Goal: Task Accomplishment & Management: Complete application form

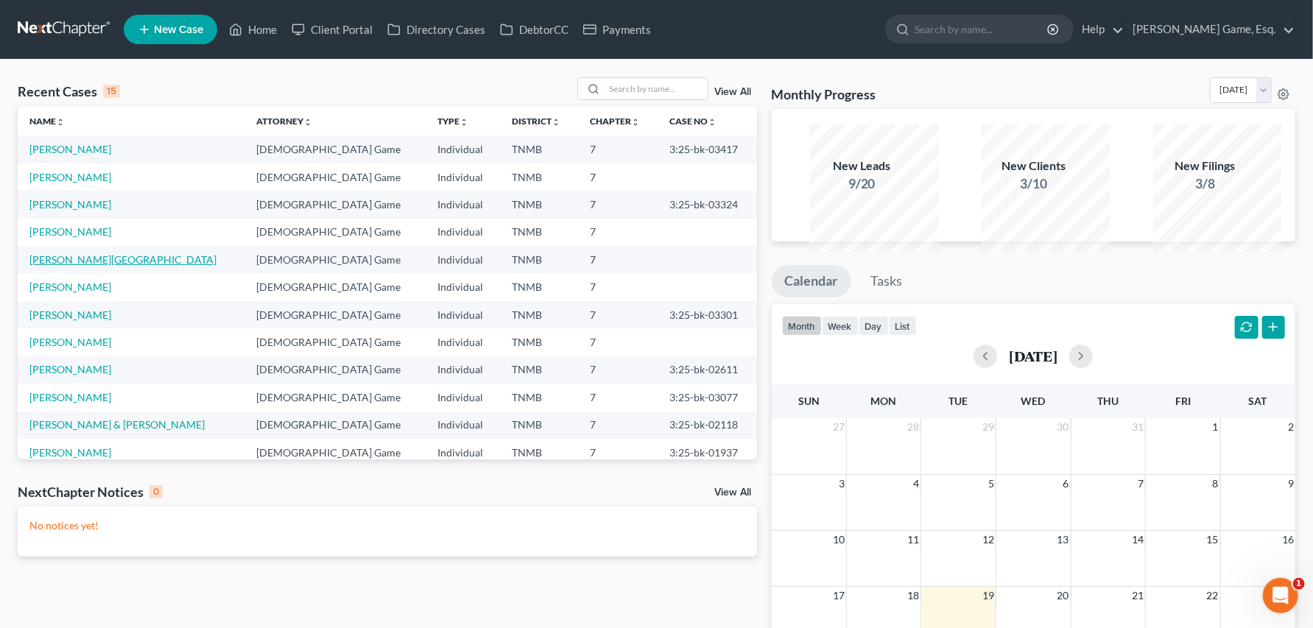
click at [108, 266] on link "[PERSON_NAME][GEOGRAPHIC_DATA]" at bounding box center [122, 259] width 187 height 13
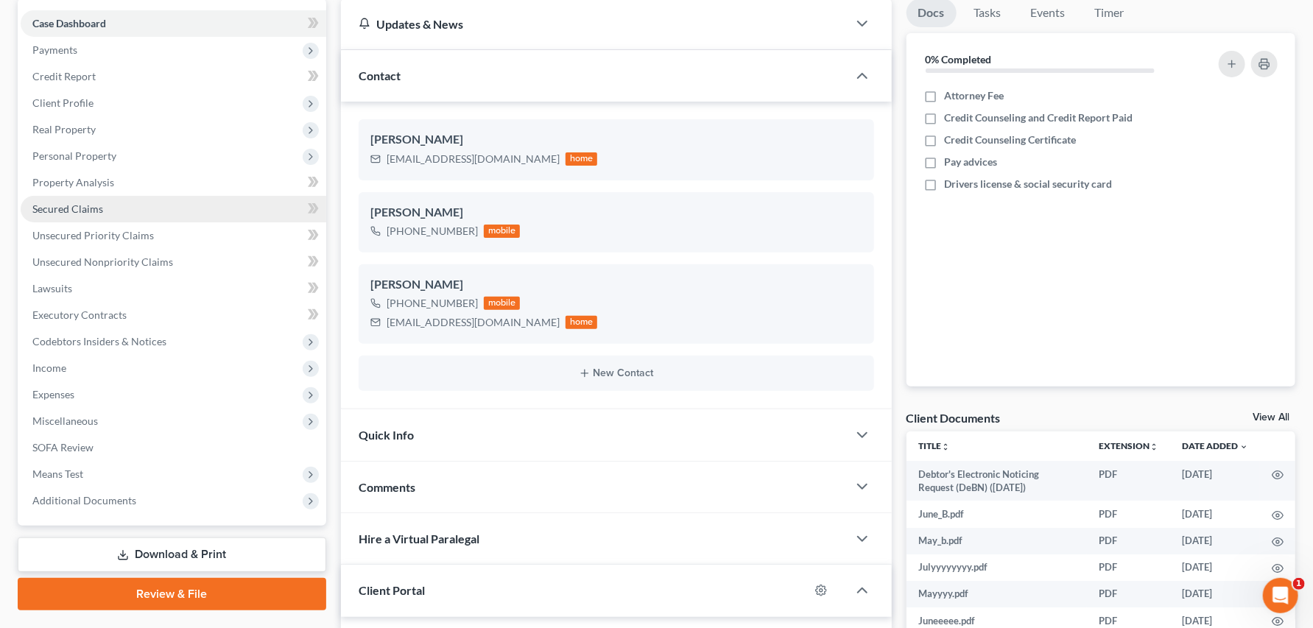
scroll to position [163, 0]
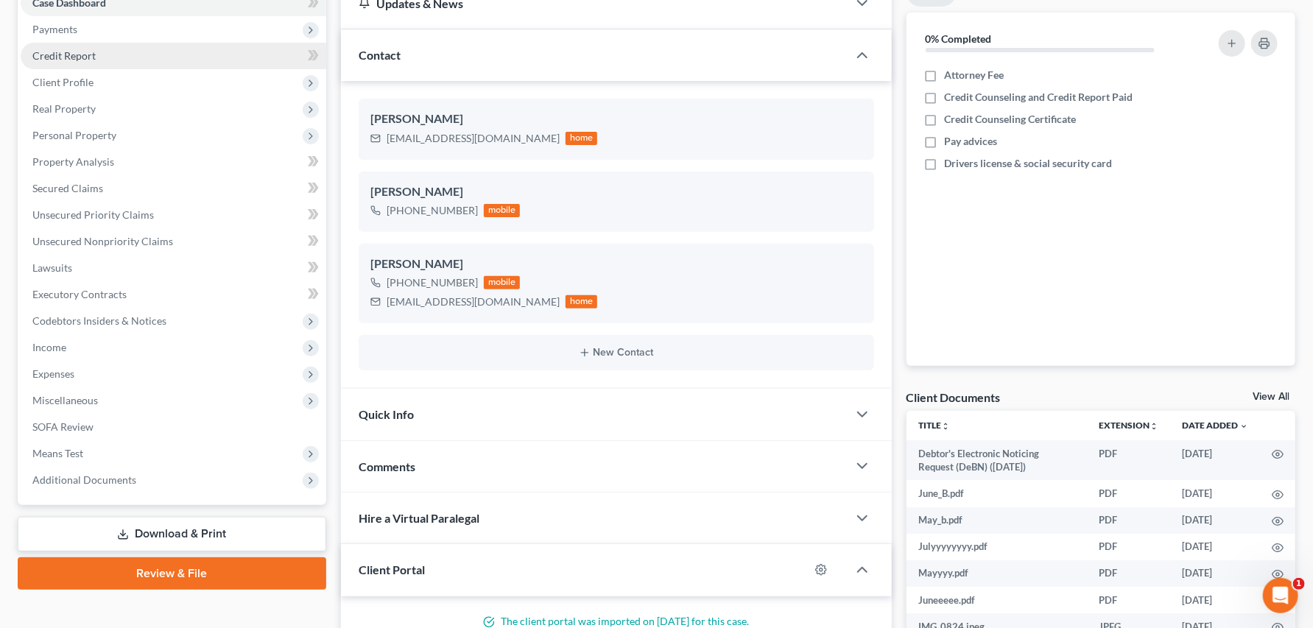
click at [88, 62] on span "Credit Report" at bounding box center [63, 55] width 63 height 13
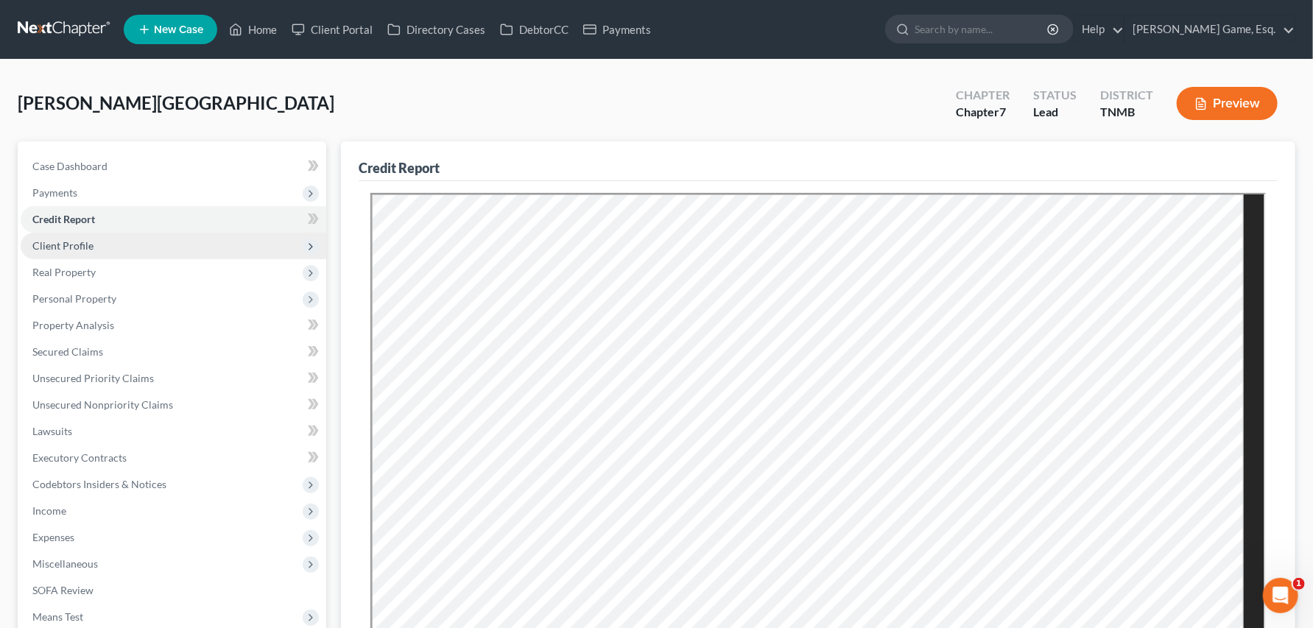
click at [68, 252] on span "Client Profile" at bounding box center [62, 245] width 61 height 13
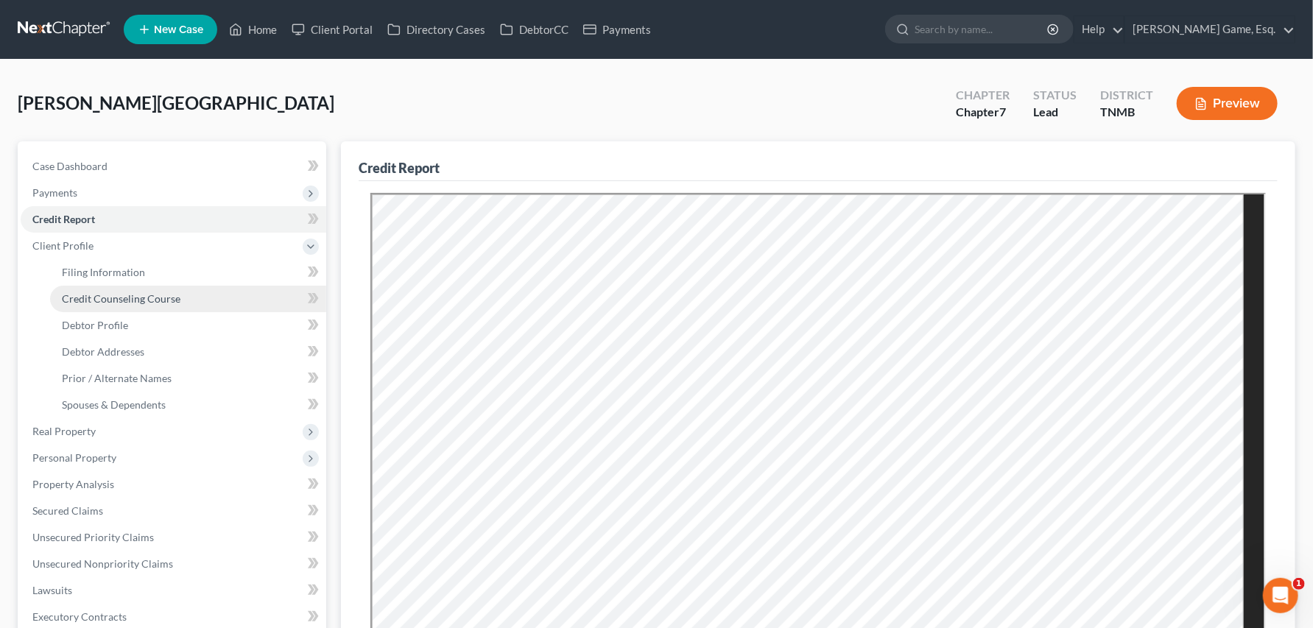
click at [120, 305] on span "Credit Counseling Course" at bounding box center [121, 298] width 119 height 13
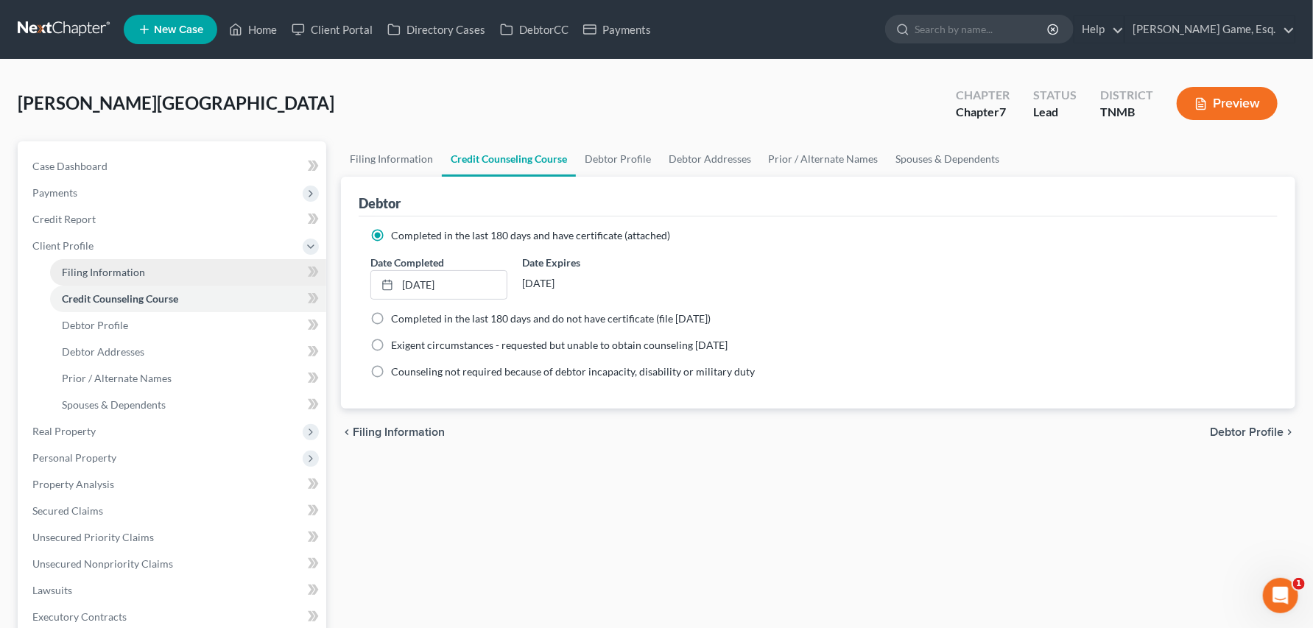
click at [120, 278] on span "Filing Information" at bounding box center [103, 272] width 83 height 13
select select "1"
select select "0"
select select "44"
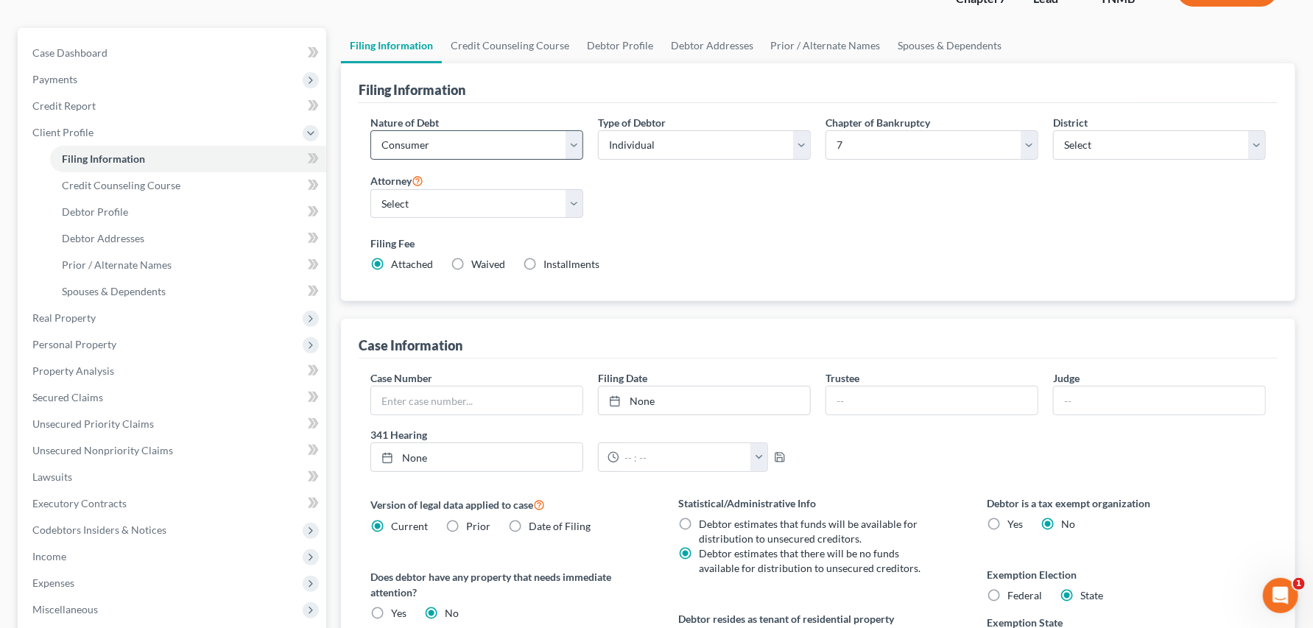
scroll to position [327, 0]
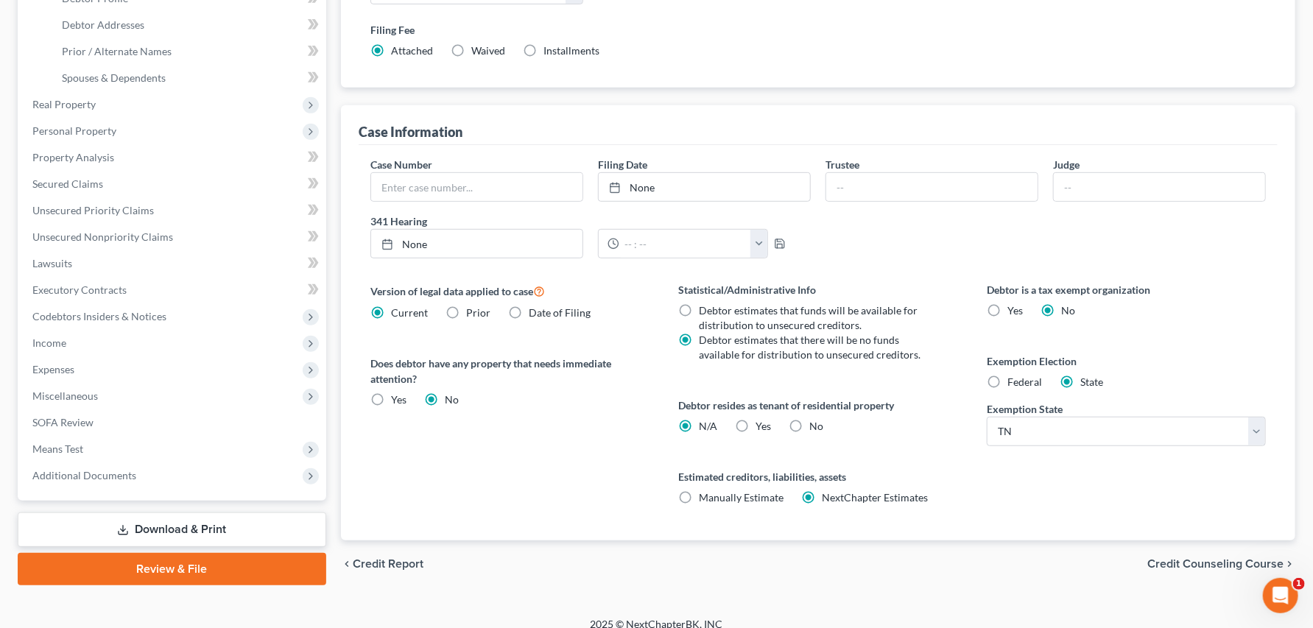
click at [579, 58] on label "Installments Installments" at bounding box center [571, 50] width 56 height 15
click at [559, 53] on input "Installments Installments" at bounding box center [554, 48] width 10 height 10
radio input "true"
radio input "false"
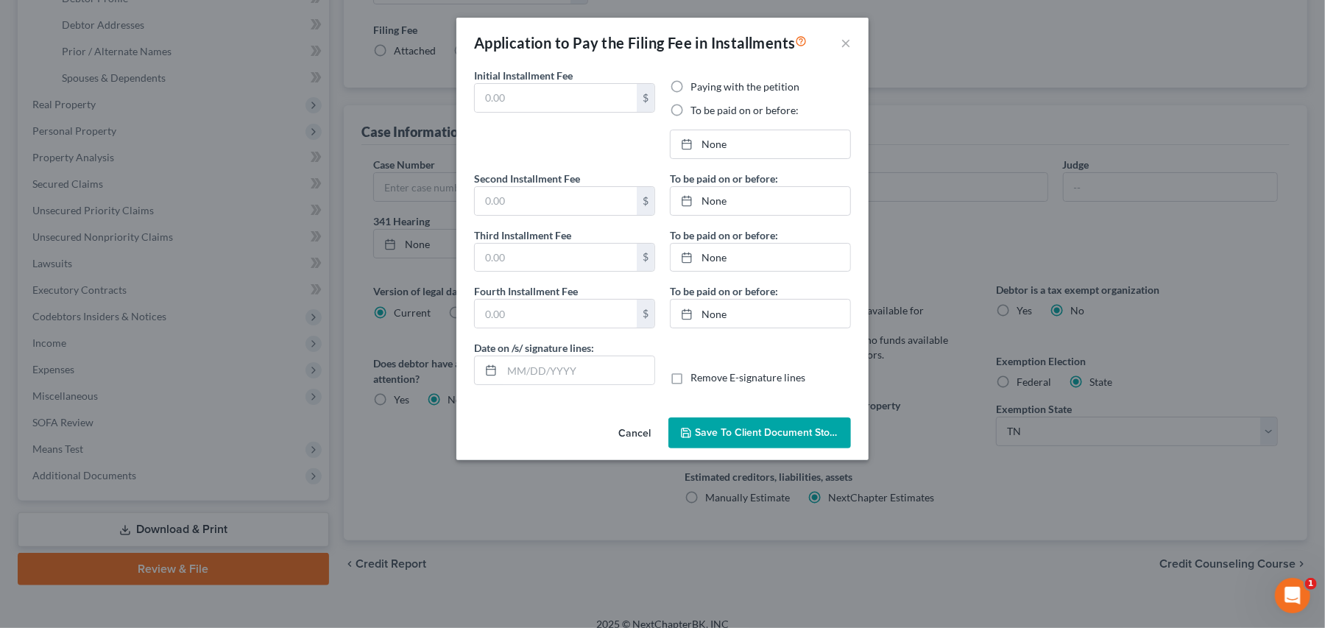
type input "0.00"
radio input "true"
type input "0.00"
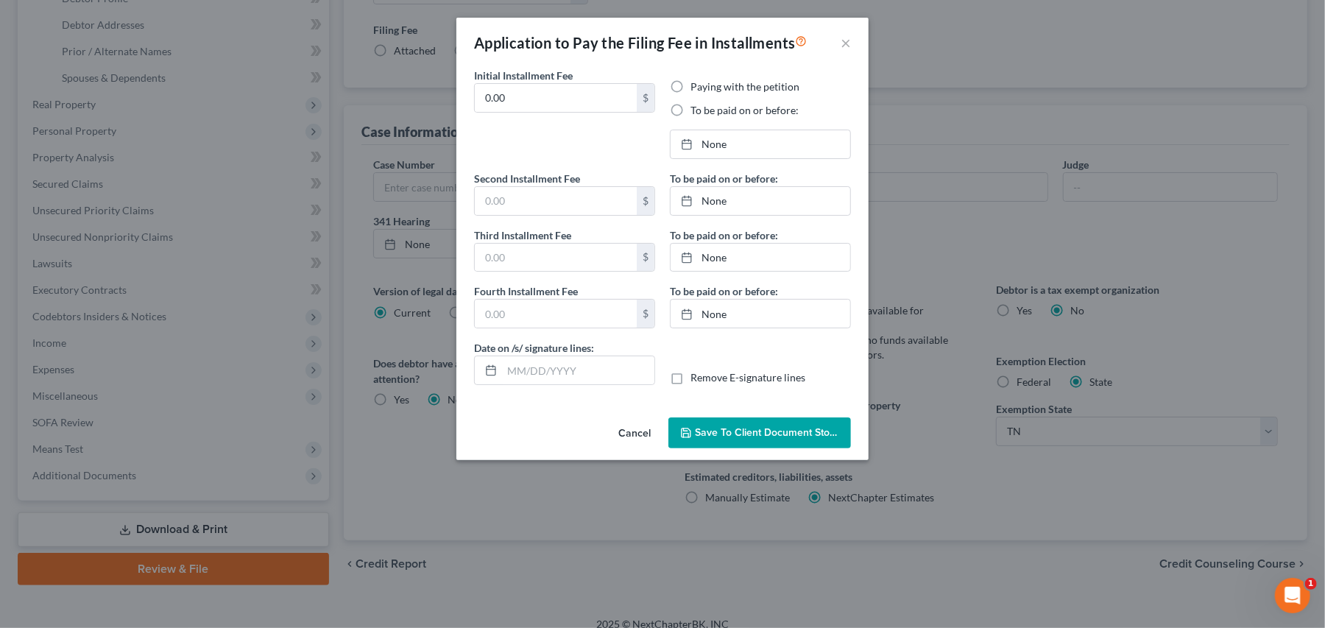
type input "[DATE]"
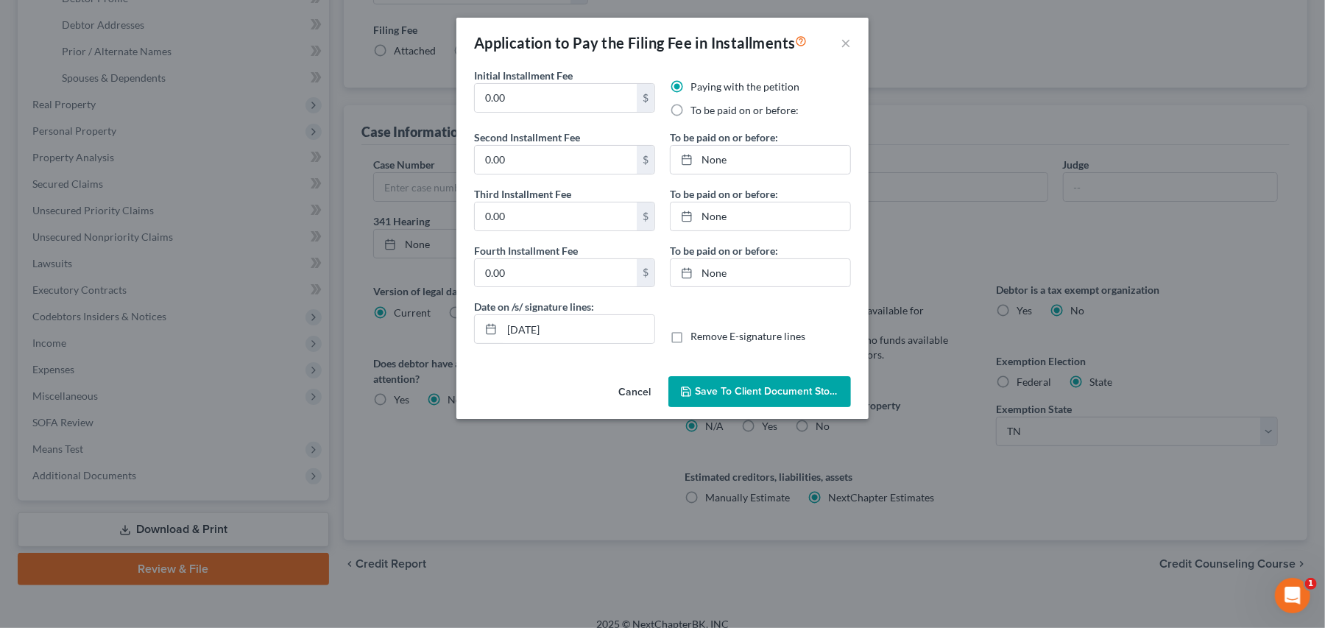
click at [691, 118] on label "To be paid on or before:" at bounding box center [745, 110] width 108 height 15
click at [696, 113] on input "To be paid on or before:" at bounding box center [701, 108] width 10 height 10
radio input "true"
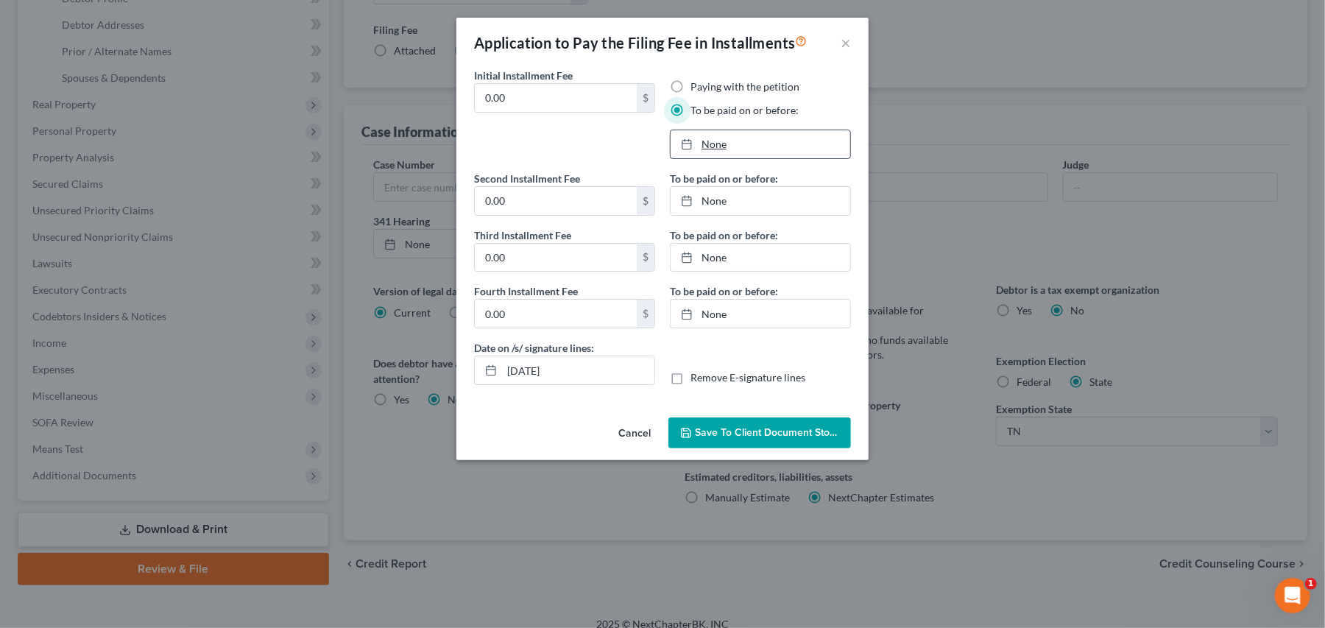
click at [720, 158] on link "None" at bounding box center [761, 144] width 180 height 28
type input "8/19/2025"
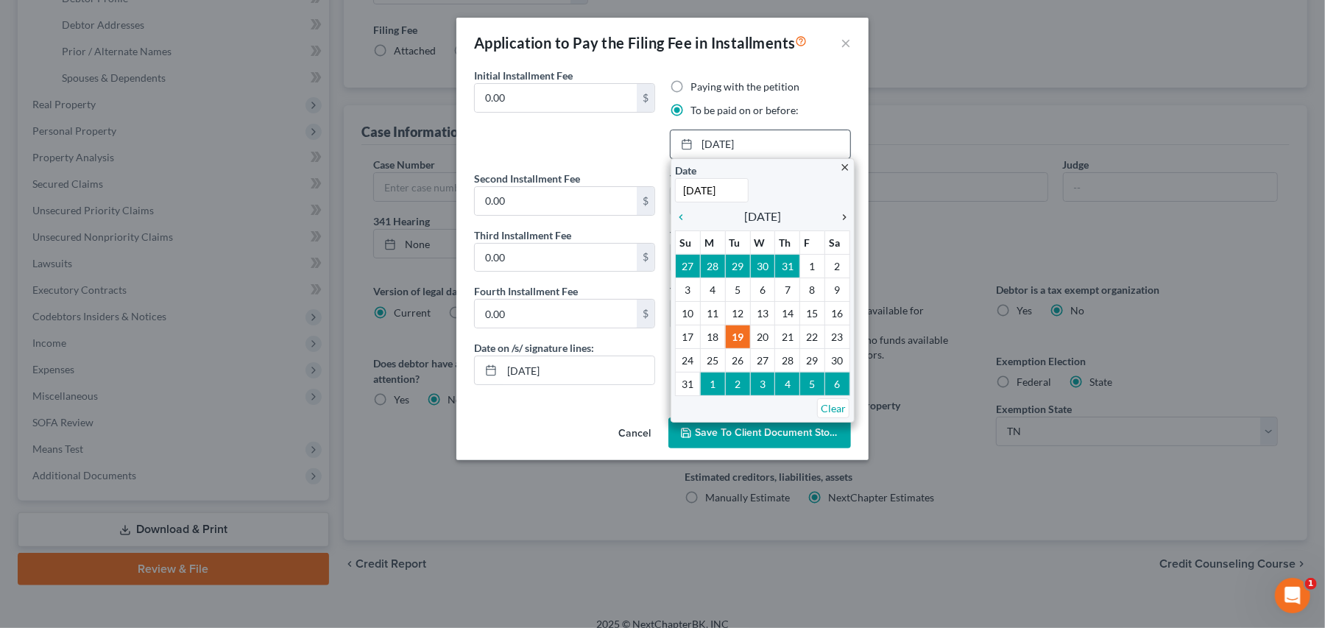
click at [844, 223] on icon "chevron_right" at bounding box center [840, 217] width 19 height 12
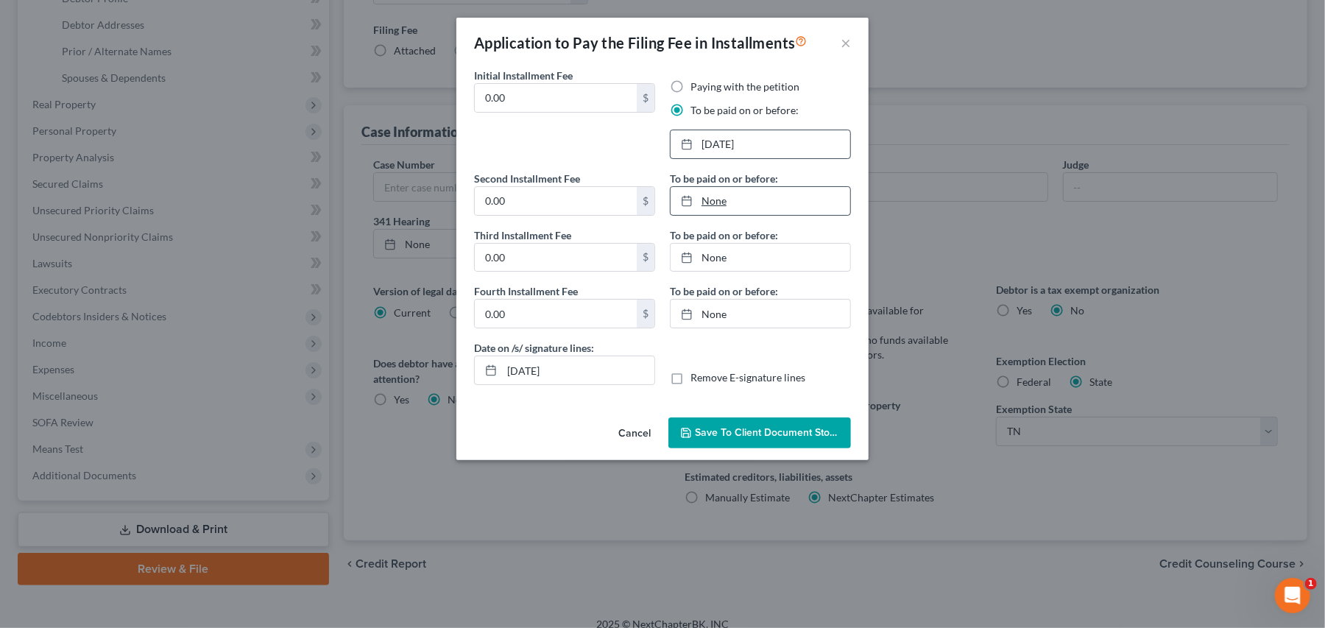
click at [714, 215] on link "None" at bounding box center [761, 201] width 180 height 28
type input "8/19/2025"
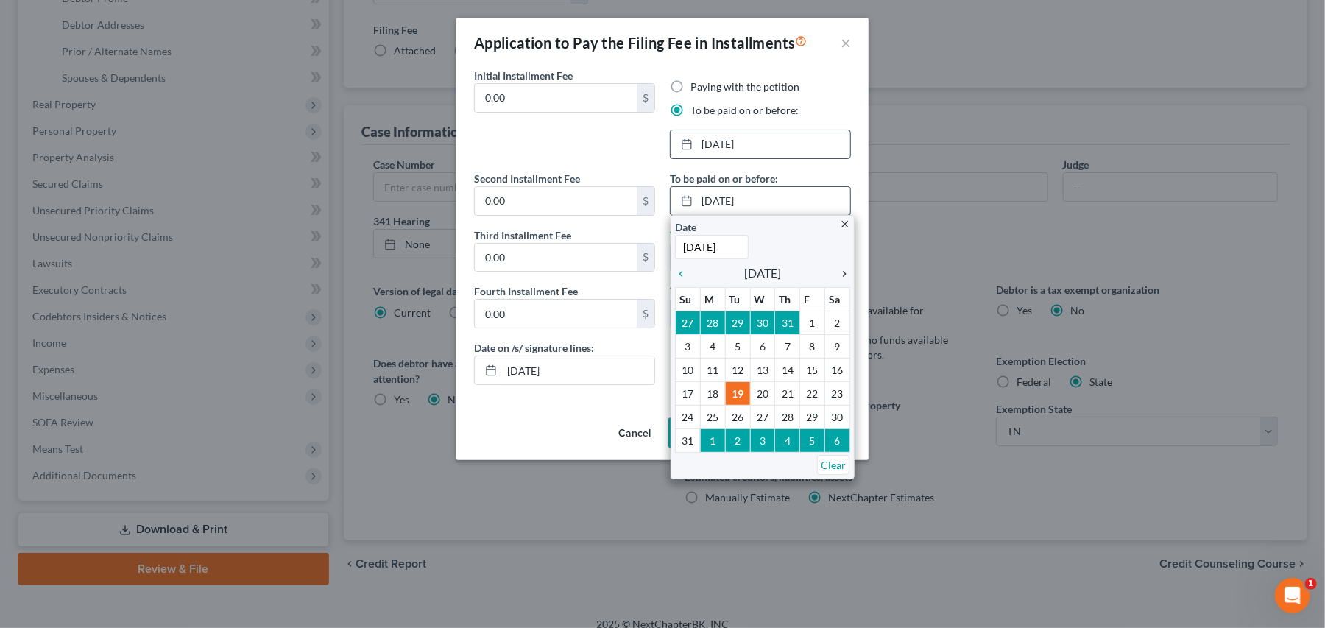
click at [842, 280] on icon "chevron_right" at bounding box center [840, 274] width 19 height 12
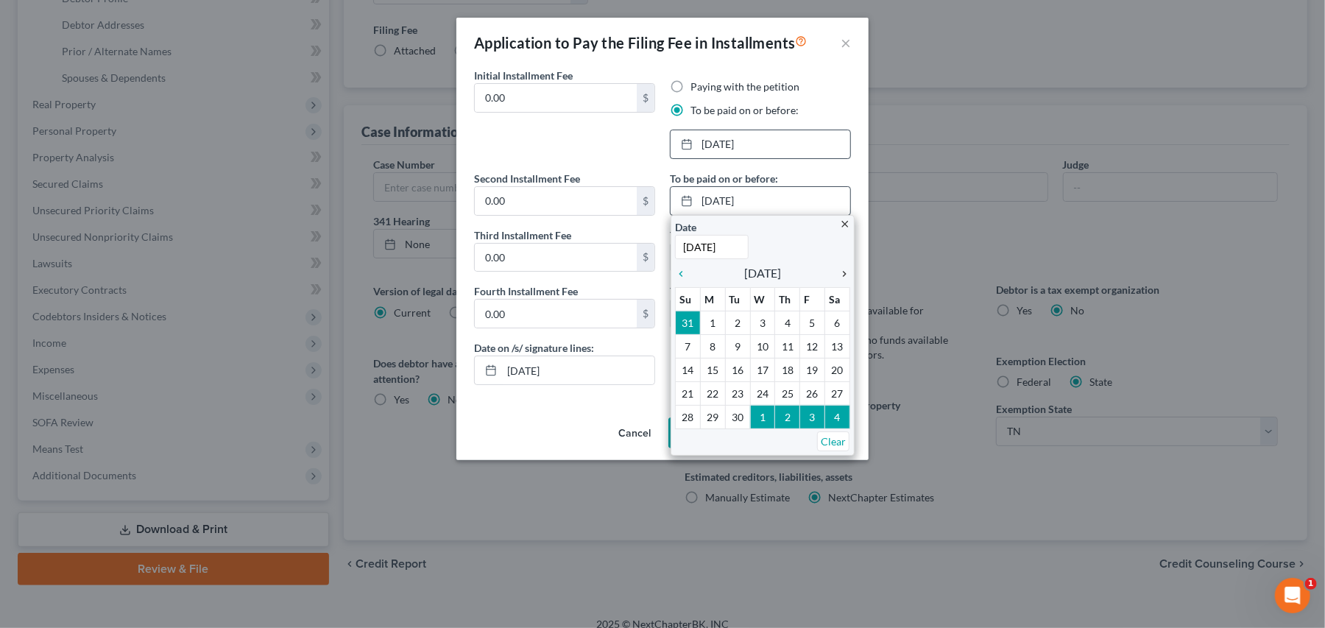
click at [842, 280] on icon "chevron_right" at bounding box center [840, 274] width 19 height 12
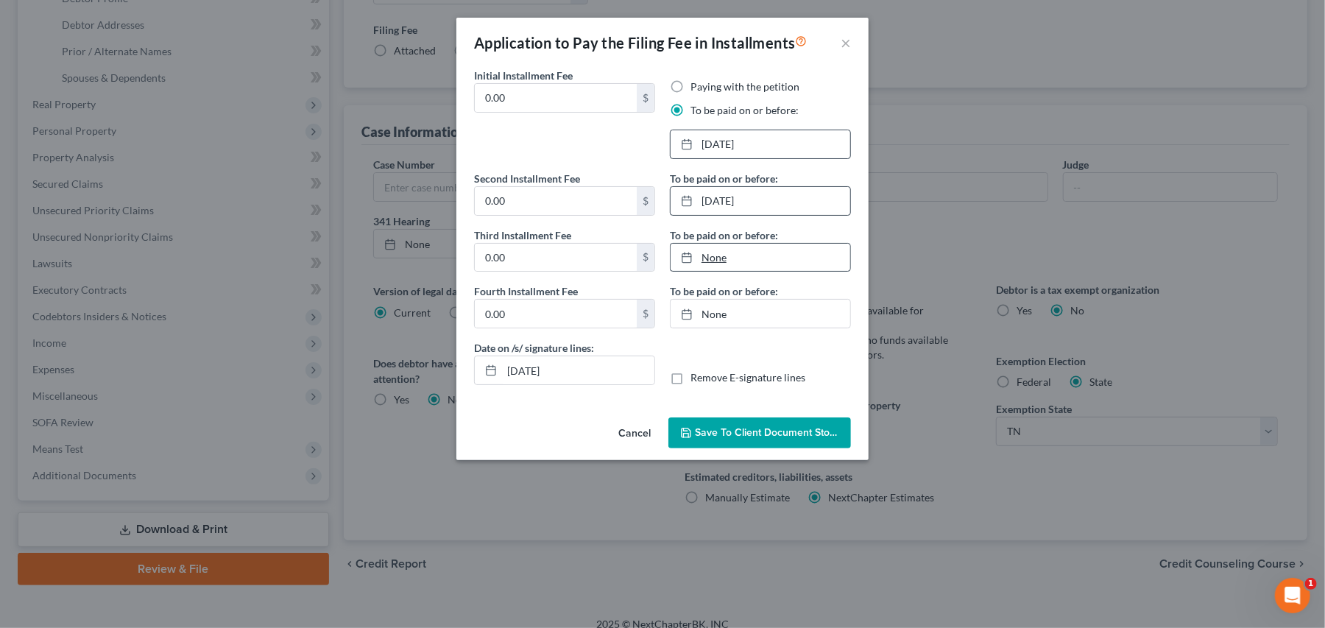
type input "8/19/2025"
click at [726, 272] on link "8/19/2025" at bounding box center [761, 258] width 180 height 28
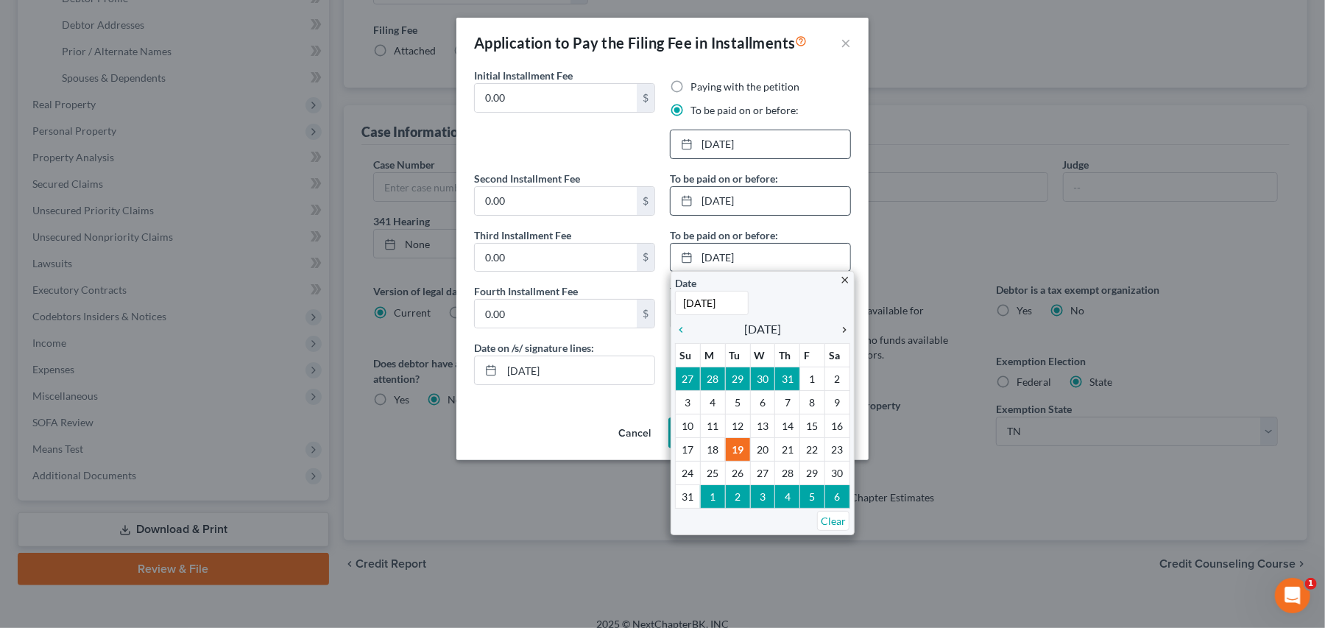
click at [834, 336] on icon "chevron_right" at bounding box center [840, 330] width 19 height 12
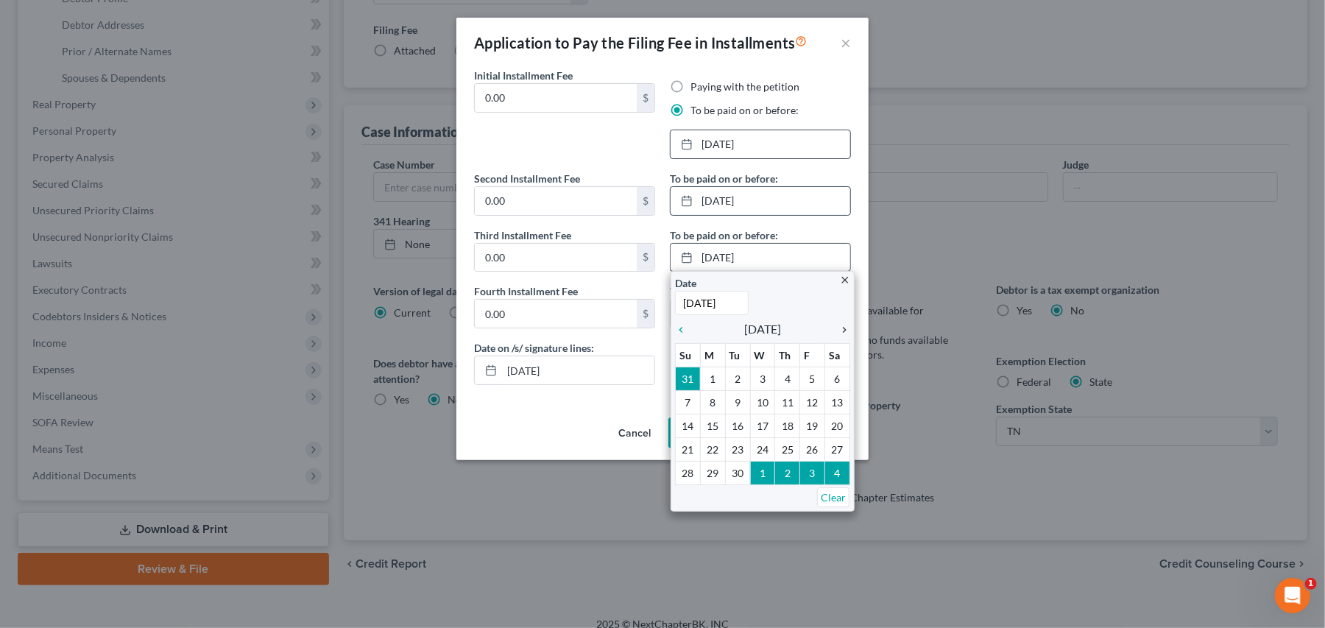
click at [834, 336] on icon "chevron_right" at bounding box center [840, 330] width 19 height 12
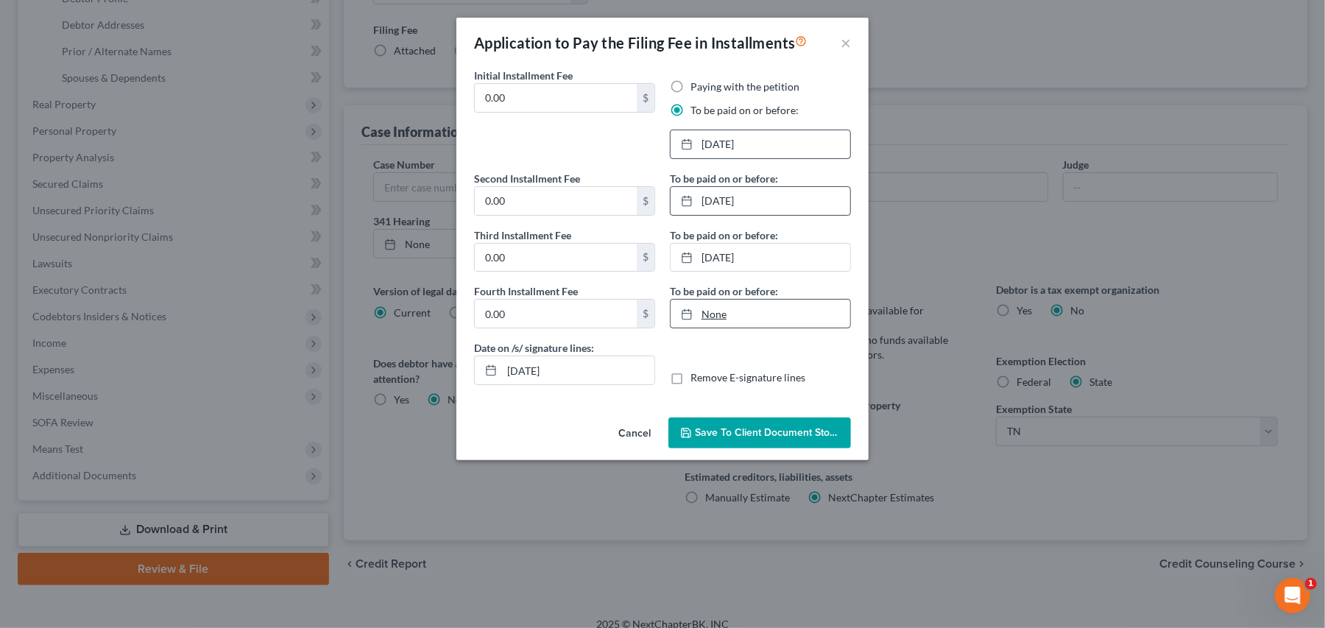
type input "8/19/2025"
click at [729, 328] on link "None" at bounding box center [761, 314] width 180 height 28
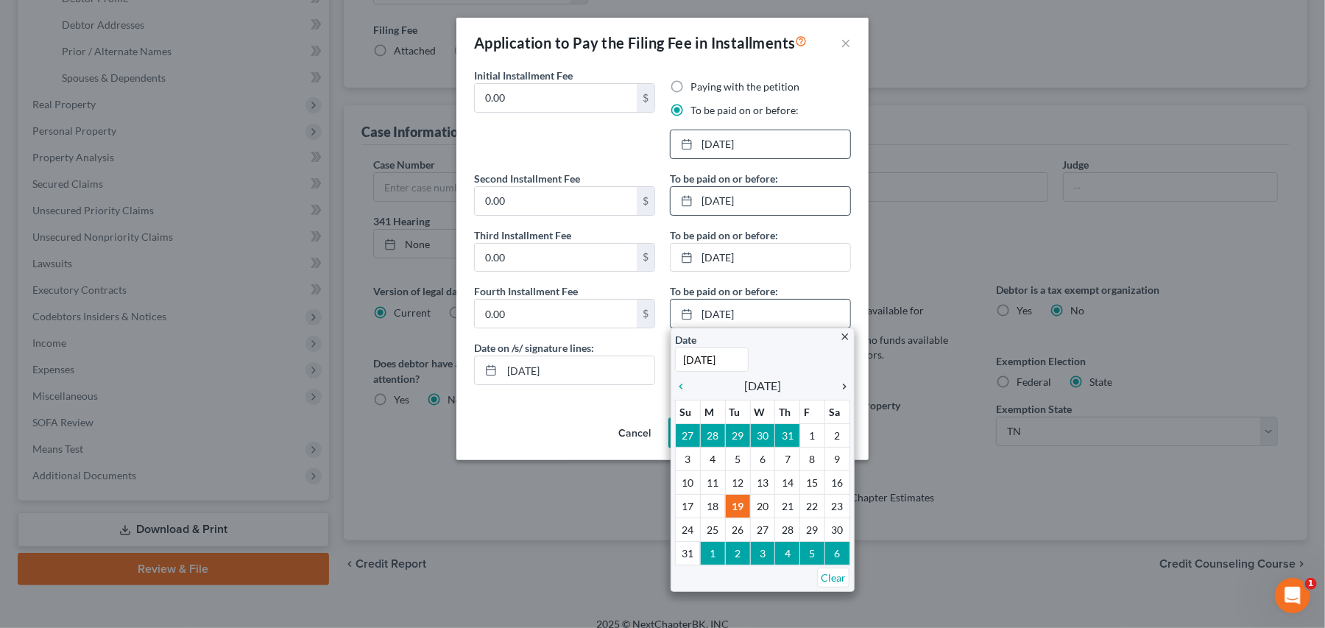
click at [834, 392] on icon "chevron_right" at bounding box center [840, 387] width 19 height 12
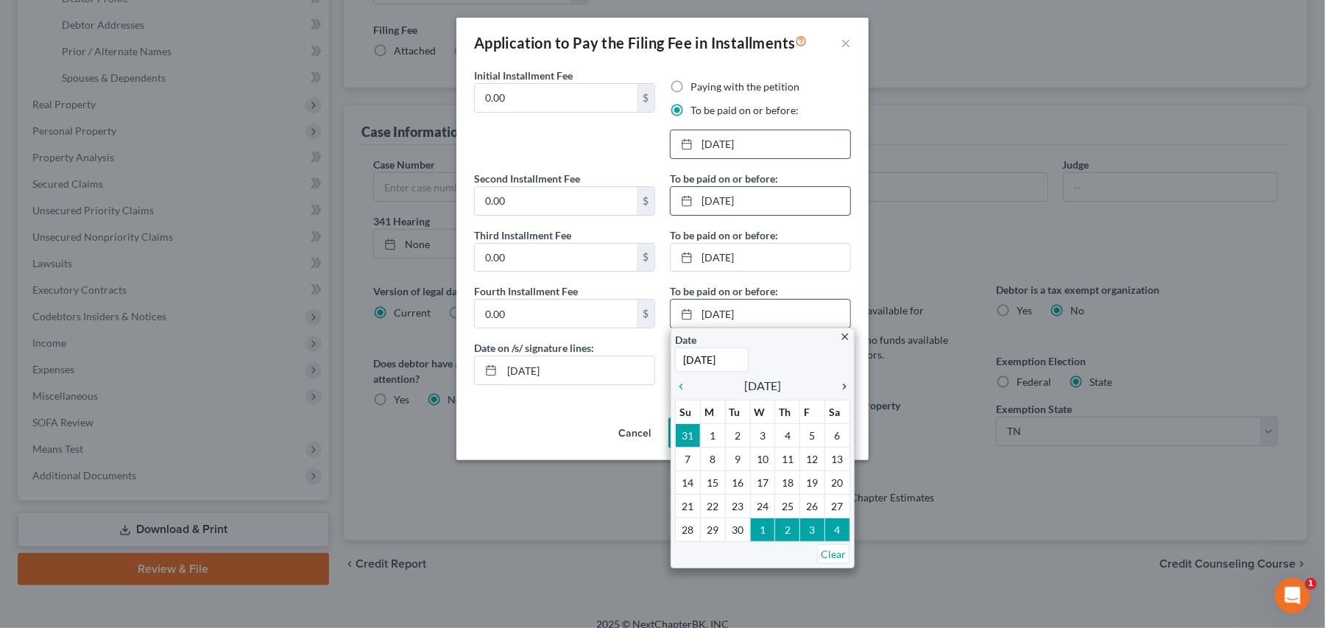
click at [834, 392] on icon "chevron_right" at bounding box center [840, 387] width 19 height 12
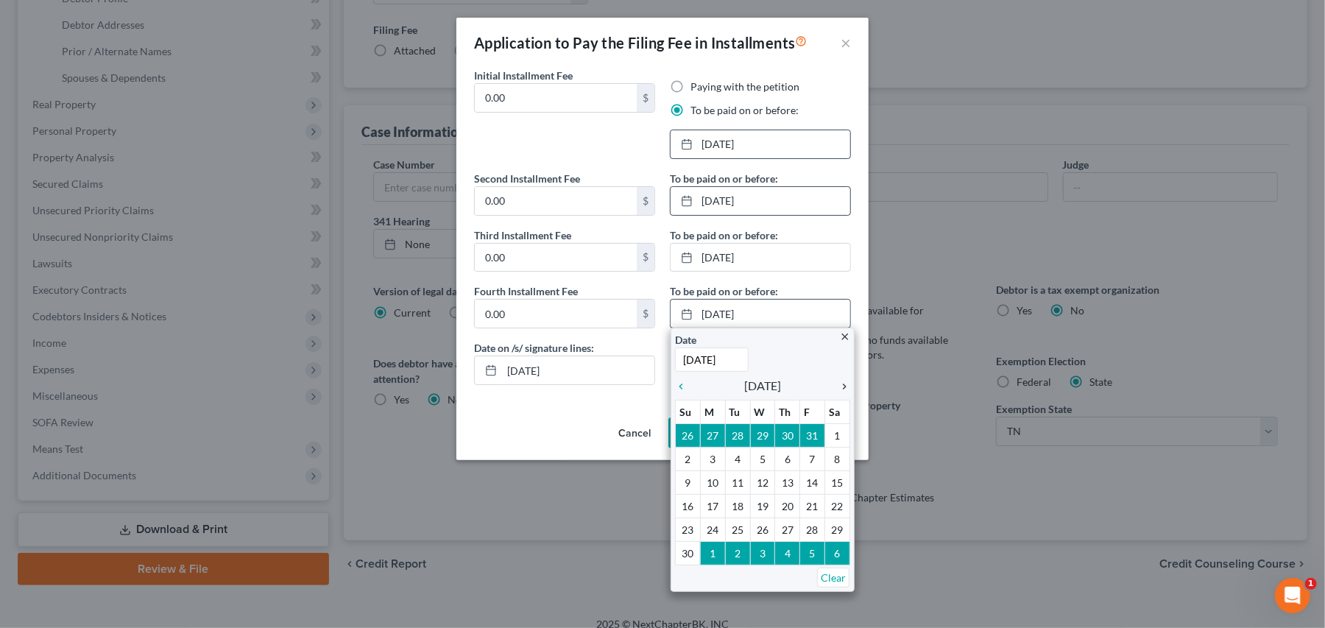
click at [834, 392] on icon "chevron_right" at bounding box center [840, 387] width 19 height 12
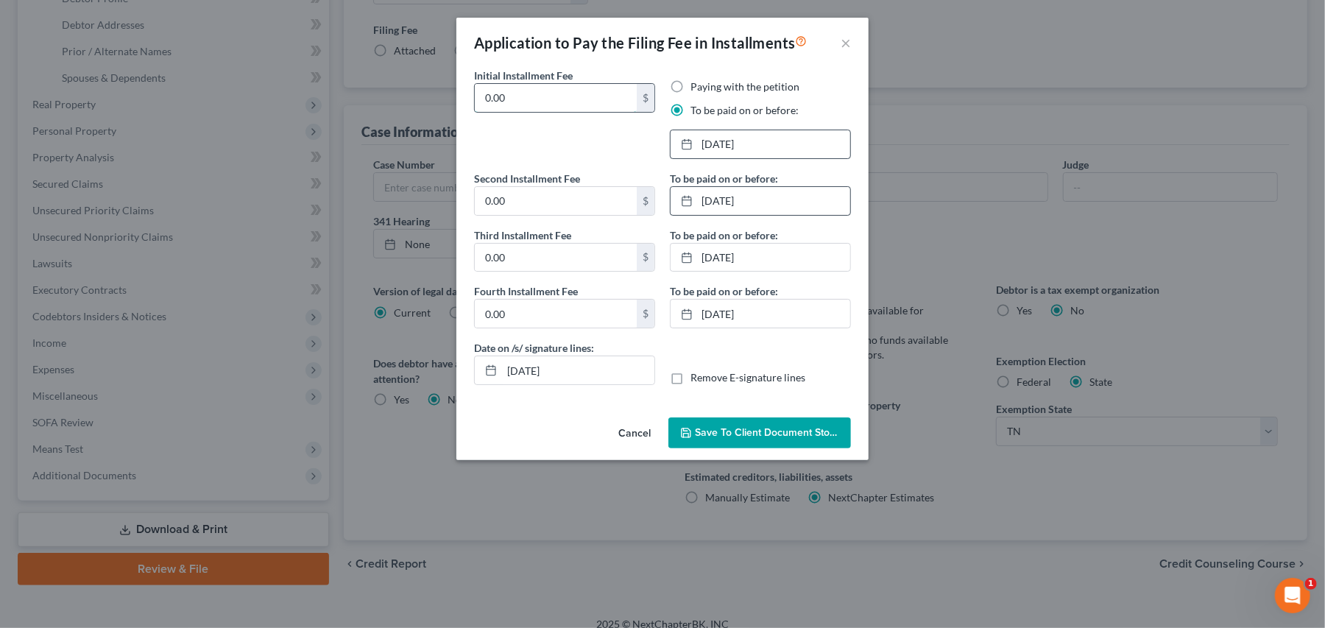
drag, startPoint x: 481, startPoint y: 119, endPoint x: 427, endPoint y: 120, distance: 54.5
click at [475, 112] on input "0.00" at bounding box center [556, 98] width 162 height 28
type input "84.50"
click at [490, 215] on input "0.00" at bounding box center [556, 201] width 162 height 28
type input "84.50"
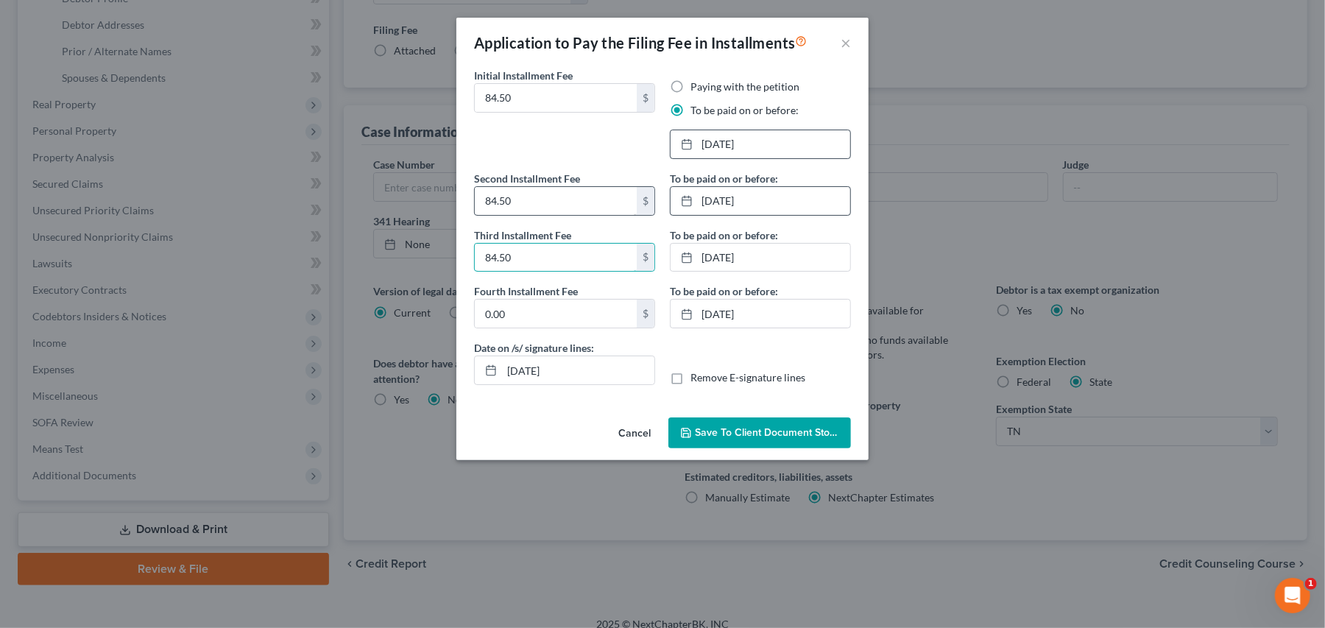
type input "84.50"
click at [789, 439] on span "Save to Client Document Storage" at bounding box center [773, 432] width 156 height 13
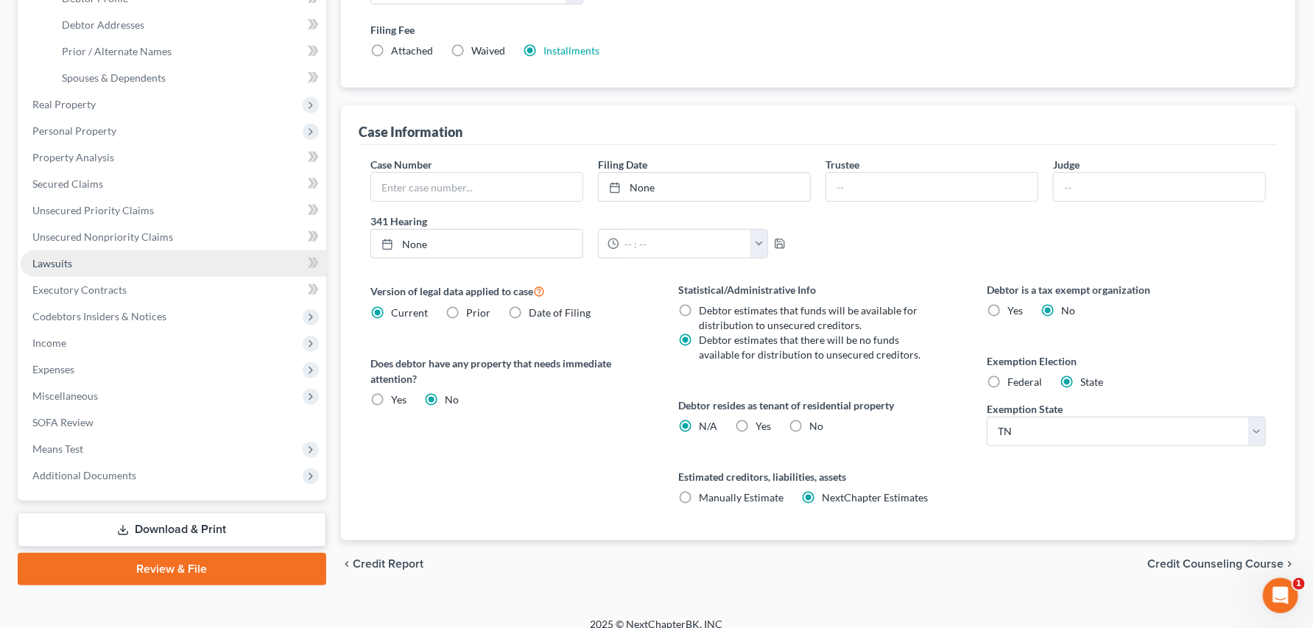
scroll to position [652, 0]
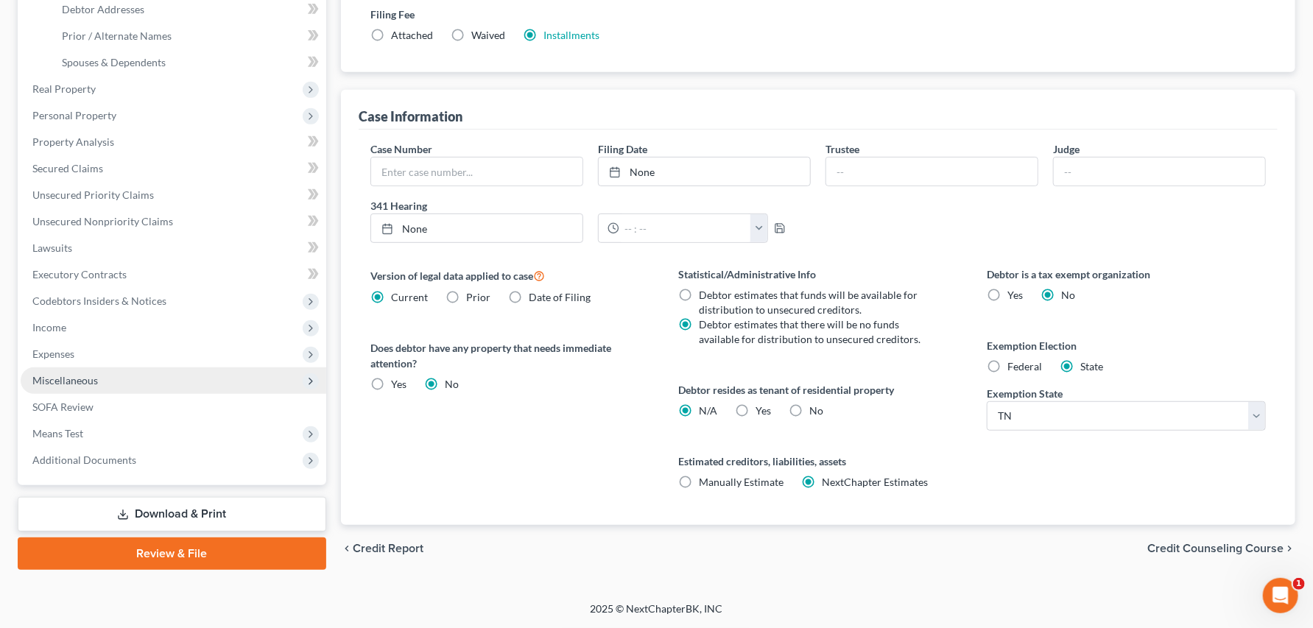
click at [98, 374] on span "Miscellaneous" at bounding box center [65, 380] width 66 height 13
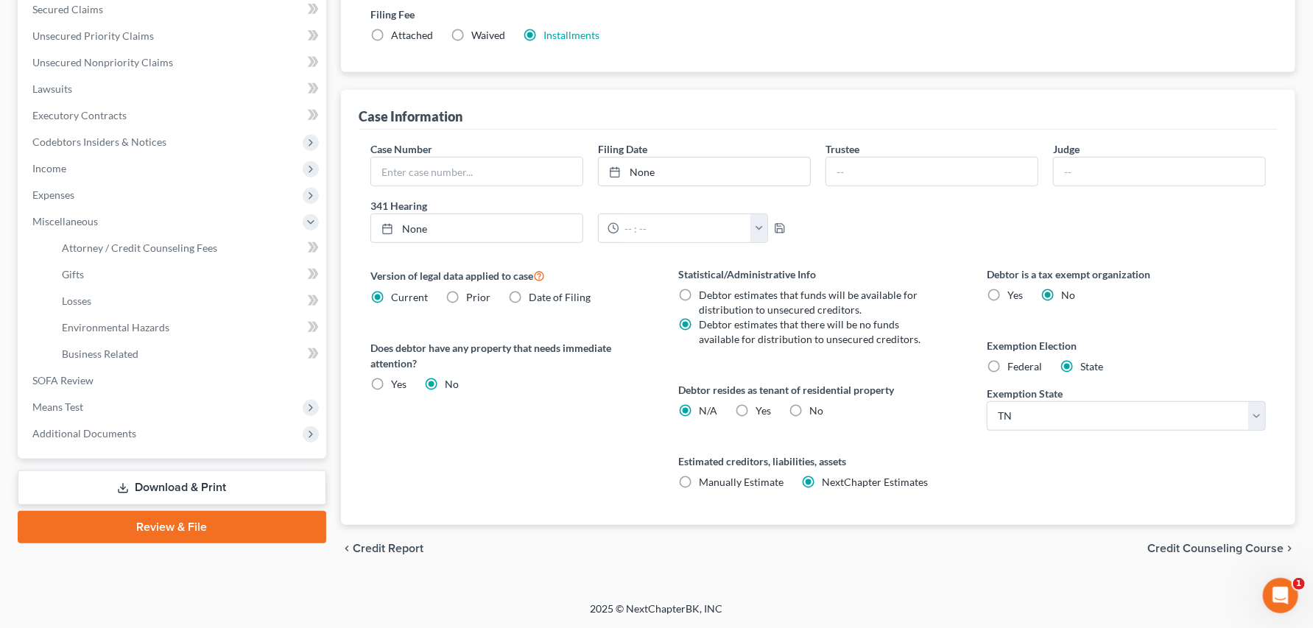
scroll to position [453, 0]
click at [217, 254] on span "Attorney / Credit Counseling Fees" at bounding box center [139, 247] width 155 height 13
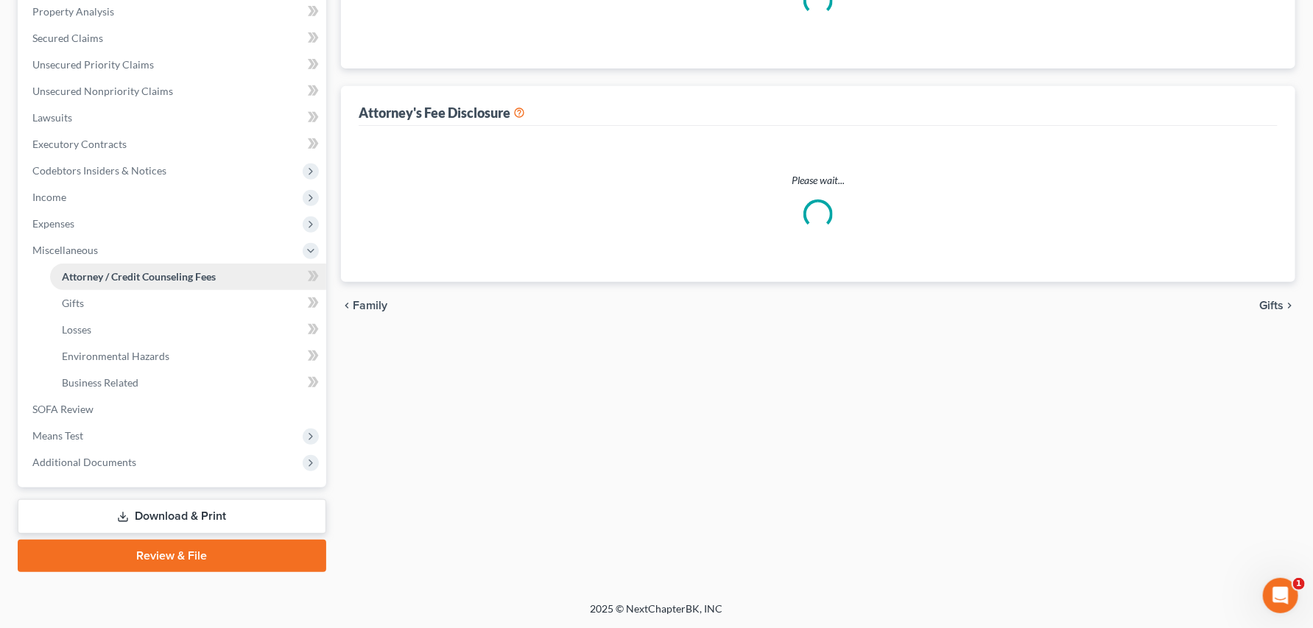
select select "0"
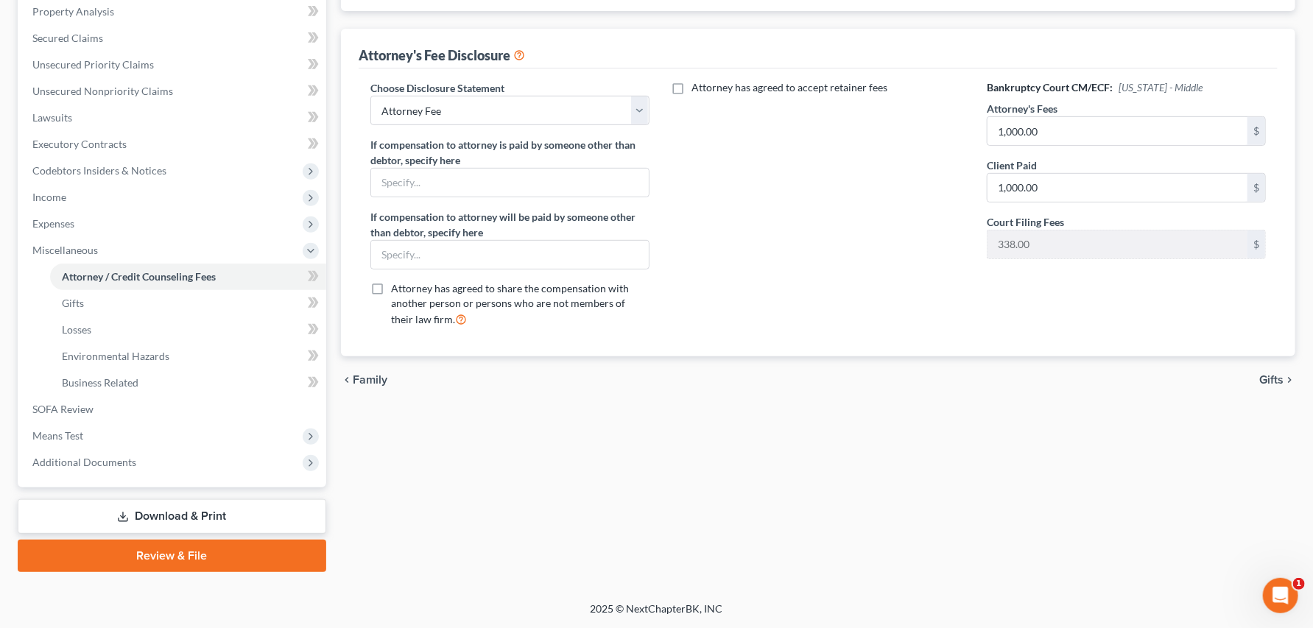
scroll to position [490, 0]
click at [83, 468] on span "Additional Documents" at bounding box center [84, 462] width 104 height 13
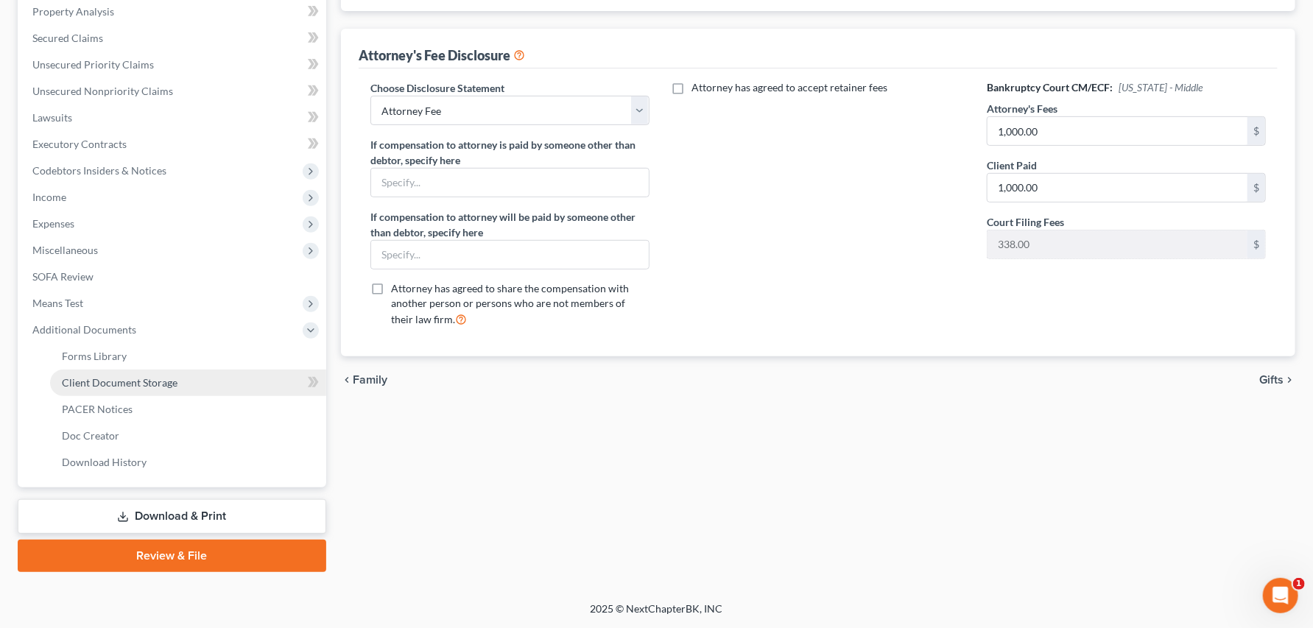
click at [146, 381] on span "Client Document Storage" at bounding box center [120, 382] width 116 height 13
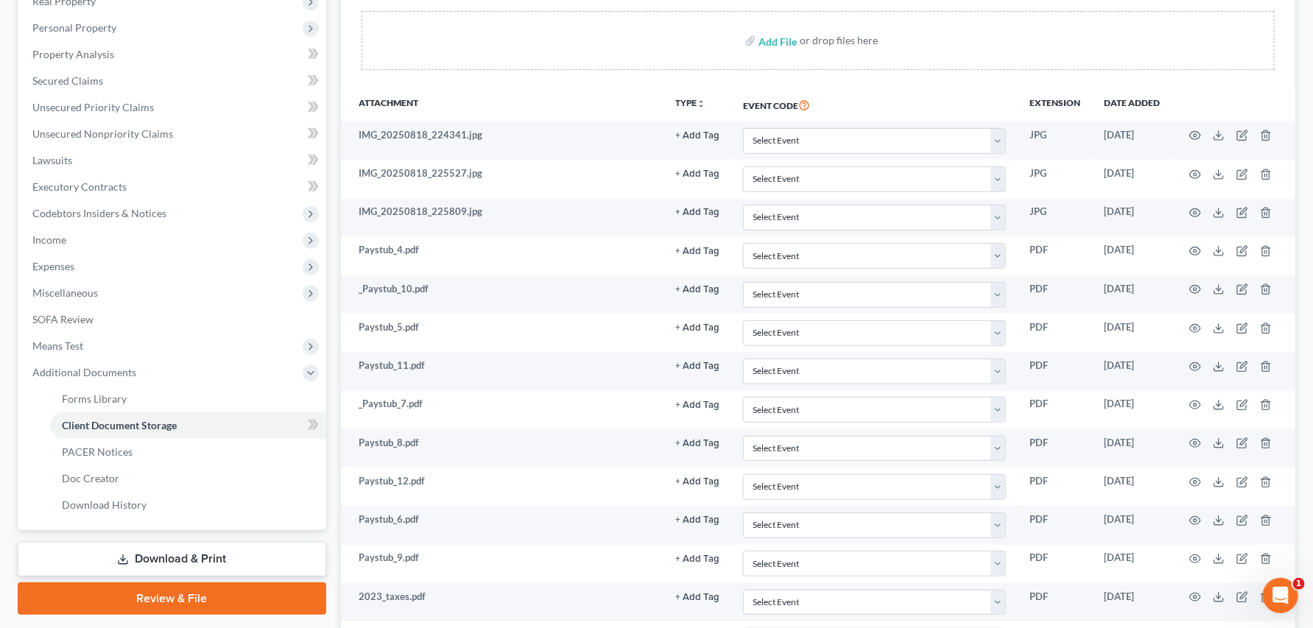
scroll to position [118, 0]
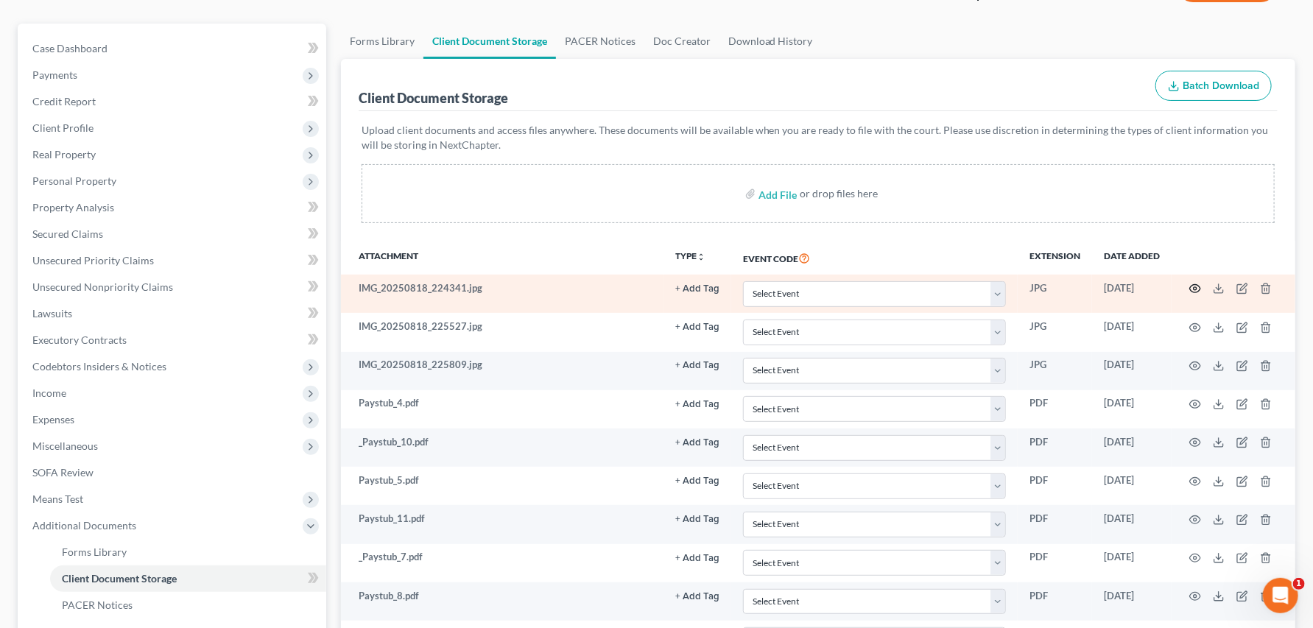
click at [1189, 294] on icon "button" at bounding box center [1195, 289] width 12 height 12
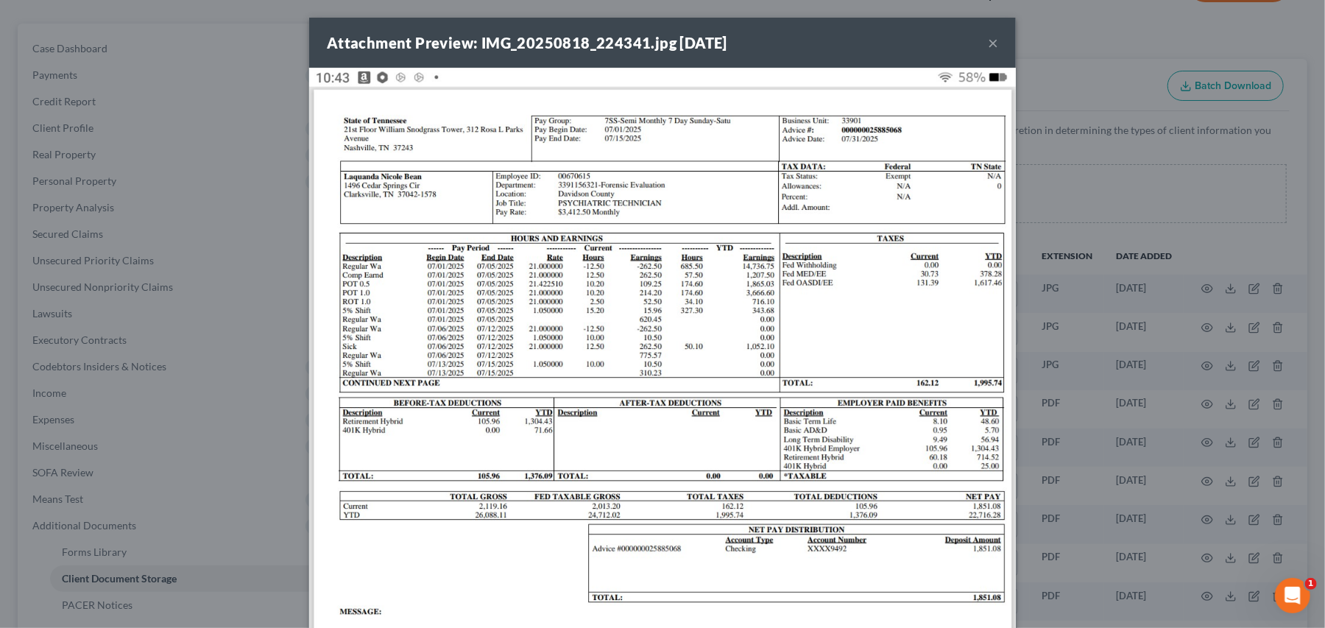
click at [998, 52] on button "×" at bounding box center [993, 43] width 10 height 18
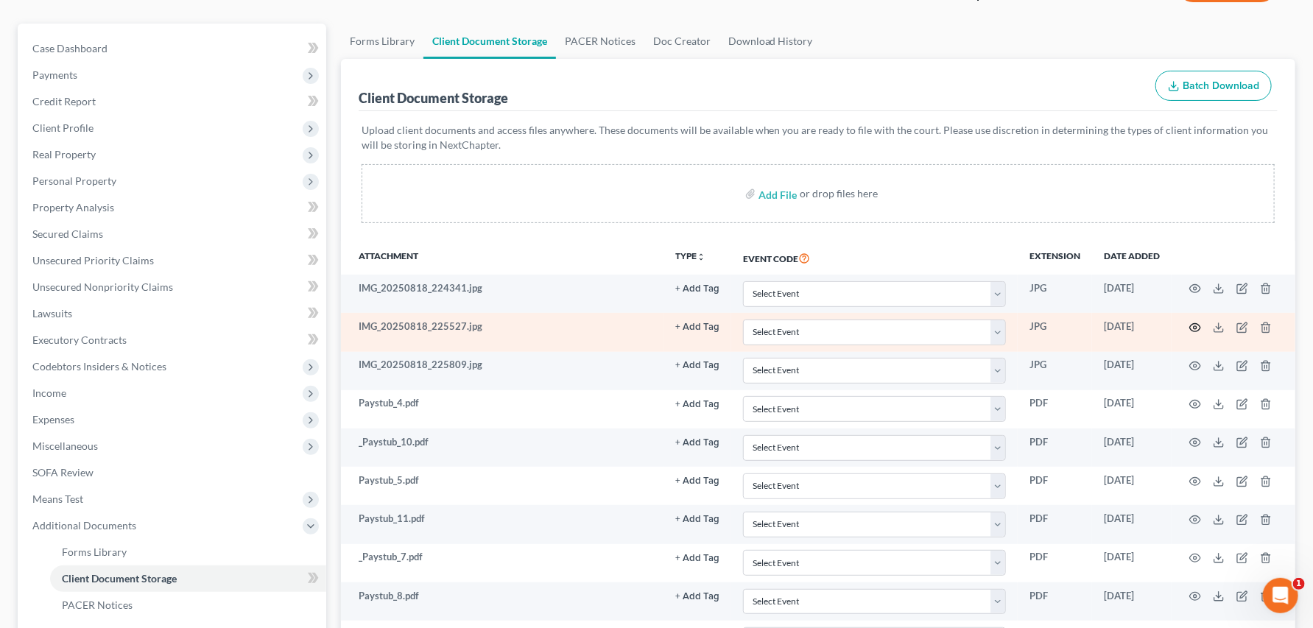
click at [1190, 331] on icon "button" at bounding box center [1195, 327] width 11 height 8
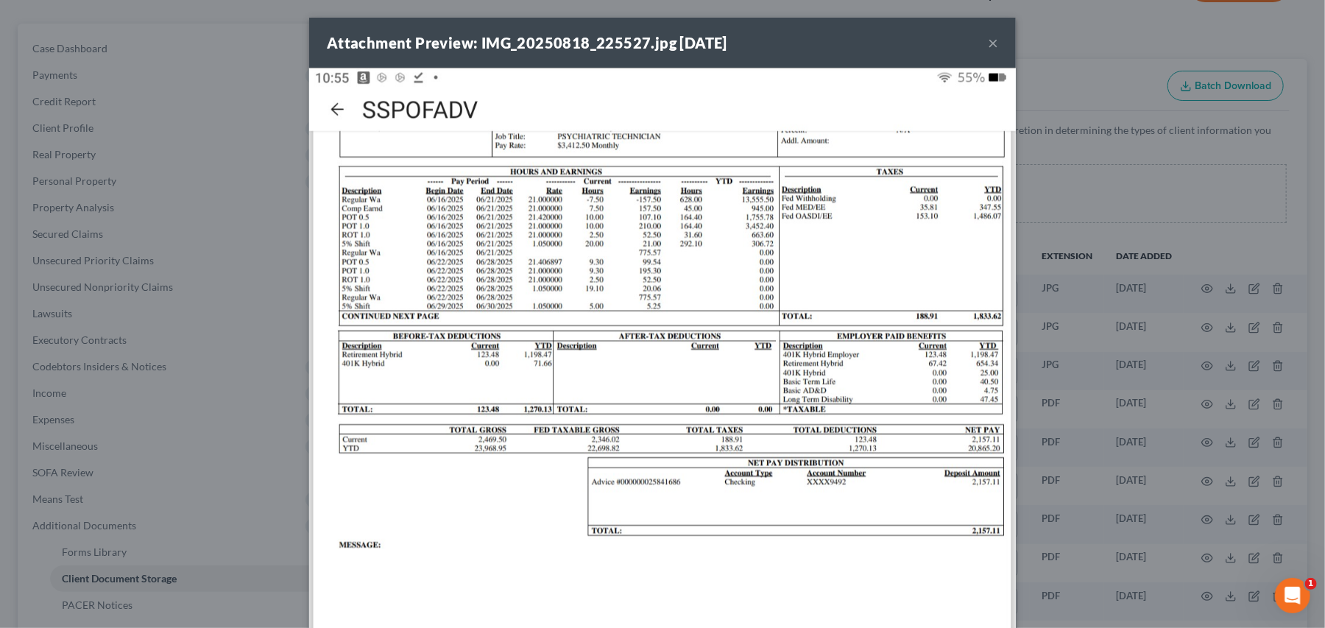
click at [998, 48] on button "×" at bounding box center [993, 43] width 10 height 18
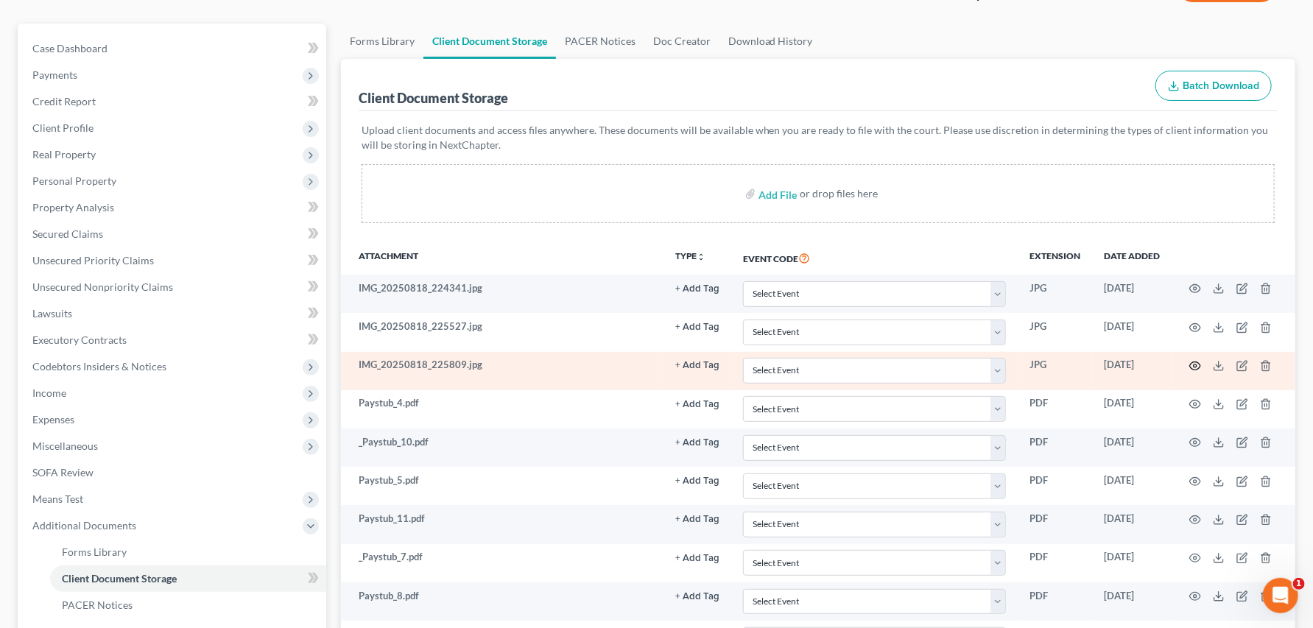
click at [1190, 370] on icon "button" at bounding box center [1195, 366] width 11 height 8
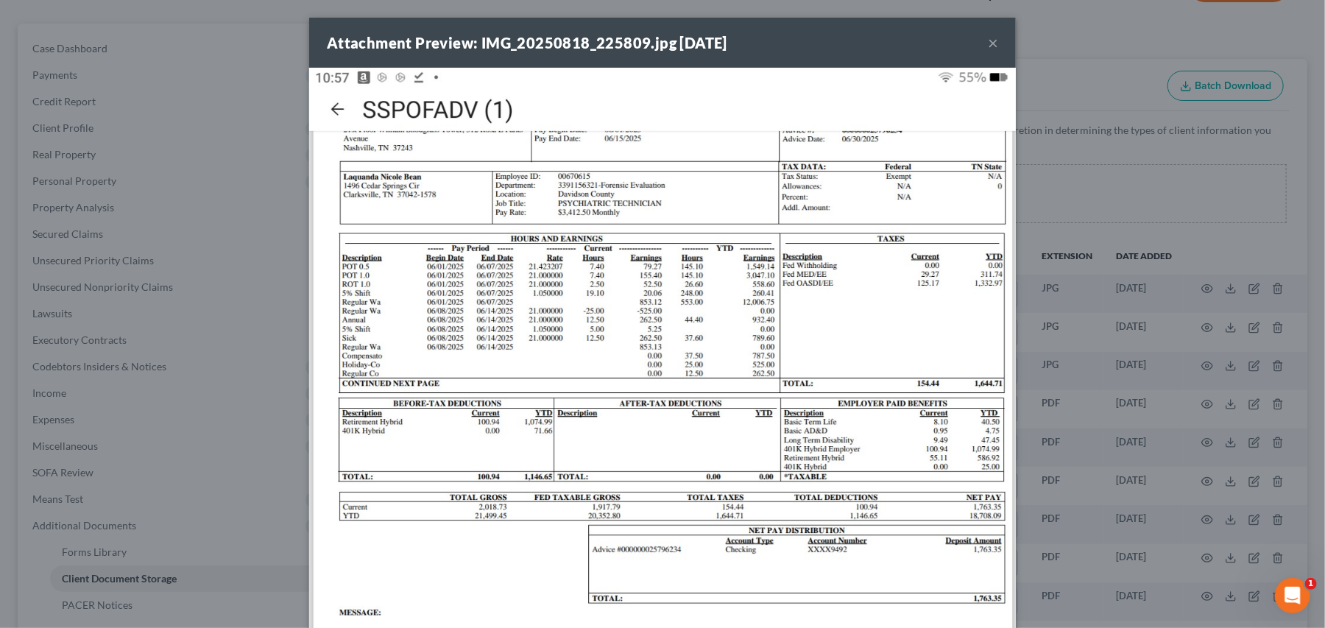
click at [998, 52] on button "×" at bounding box center [993, 43] width 10 height 18
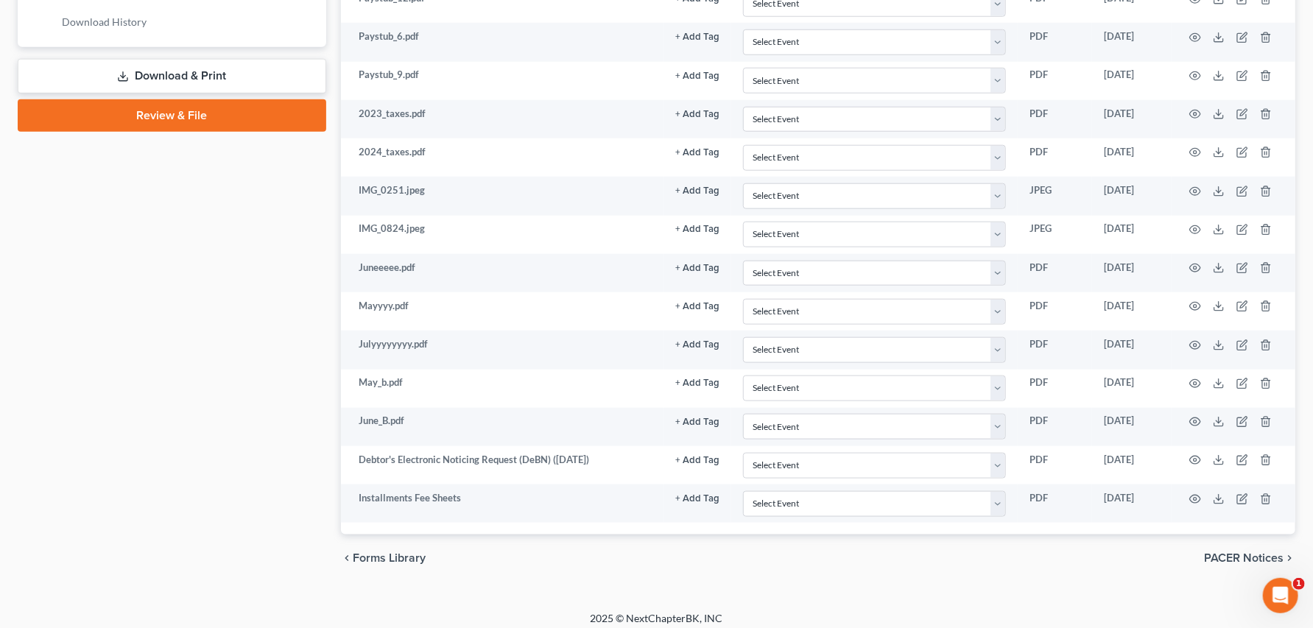
scroll to position [772, 0]
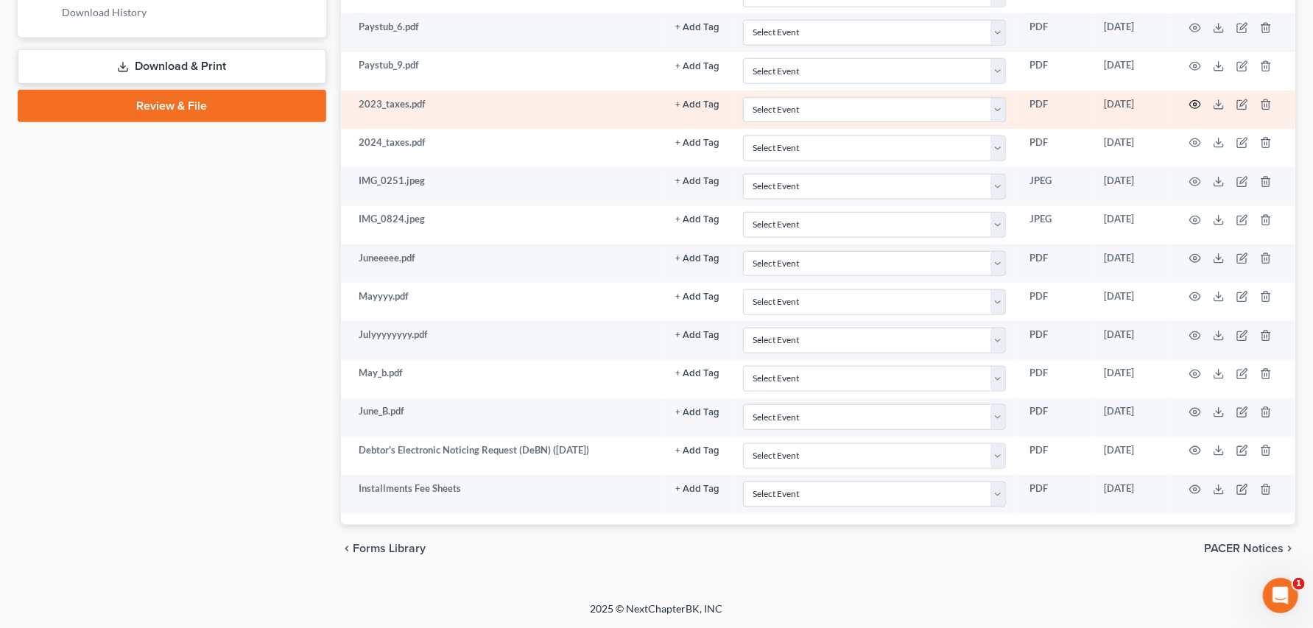
click at [1189, 110] on icon "button" at bounding box center [1195, 105] width 12 height 12
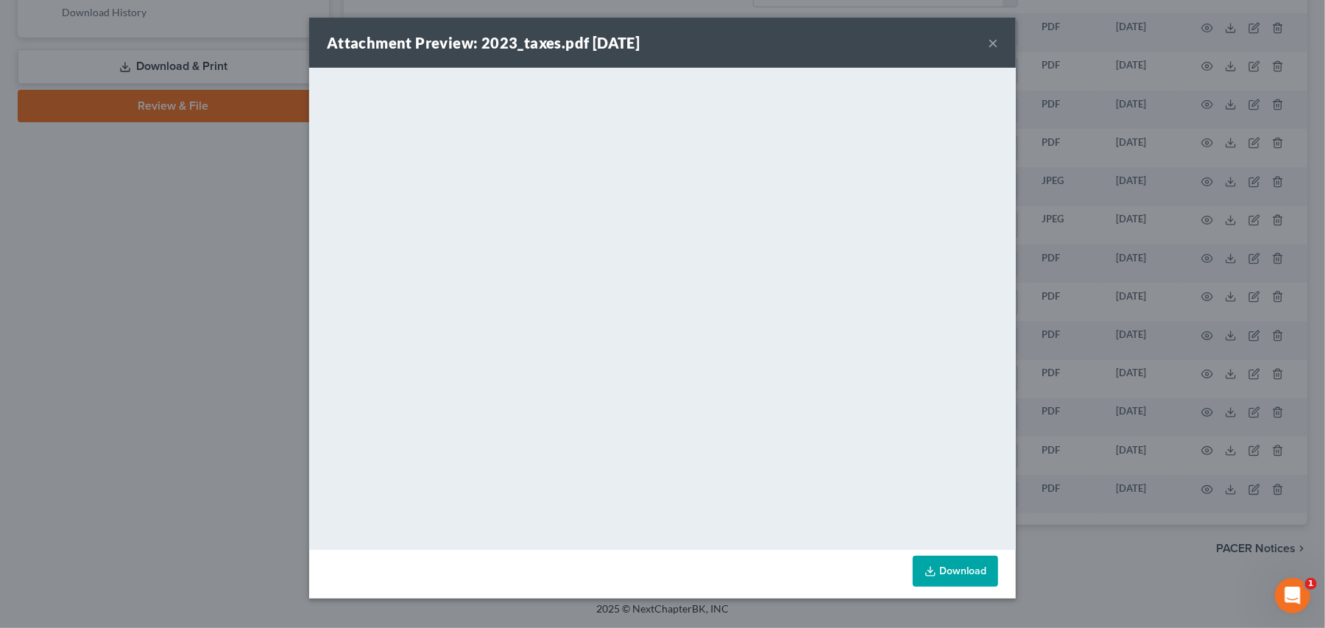
click at [998, 50] on button "×" at bounding box center [993, 43] width 10 height 18
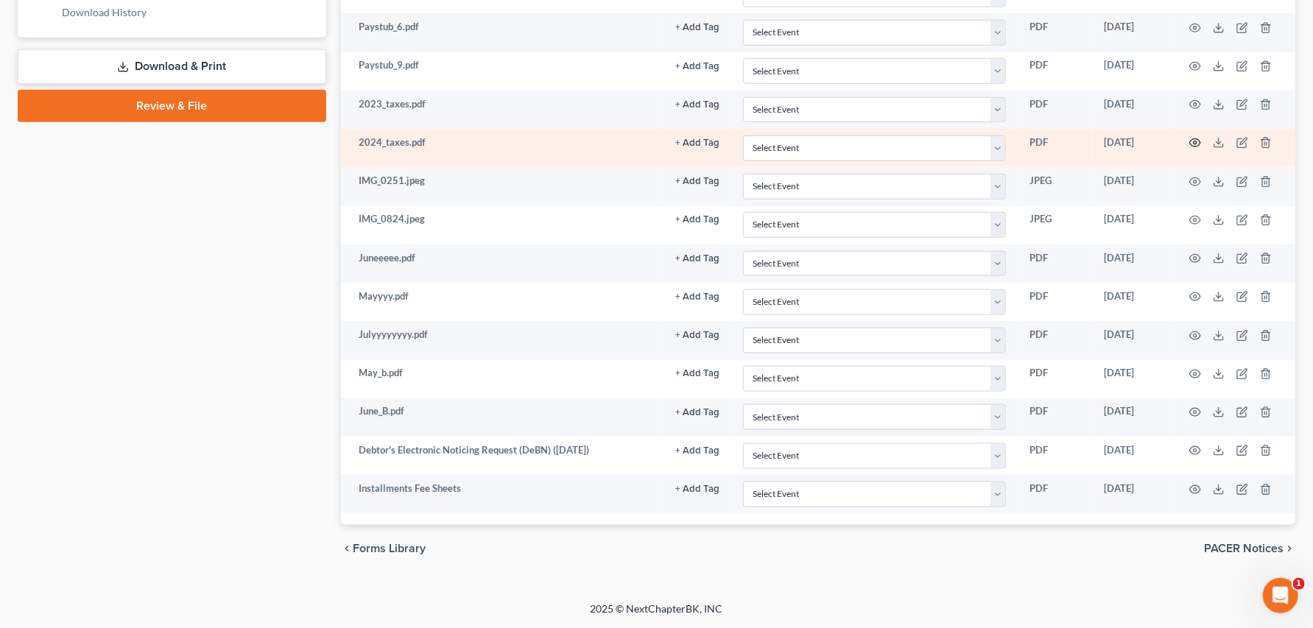
click at [1190, 147] on icon "button" at bounding box center [1195, 143] width 11 height 8
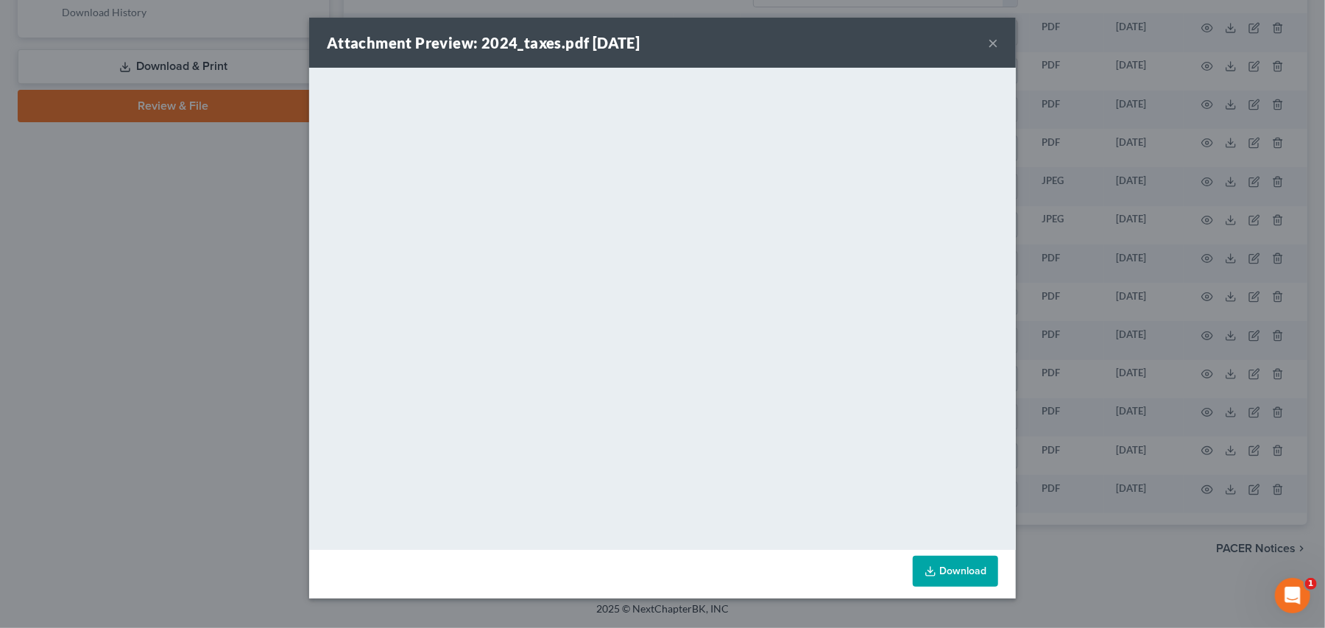
click at [998, 51] on button "×" at bounding box center [993, 43] width 10 height 18
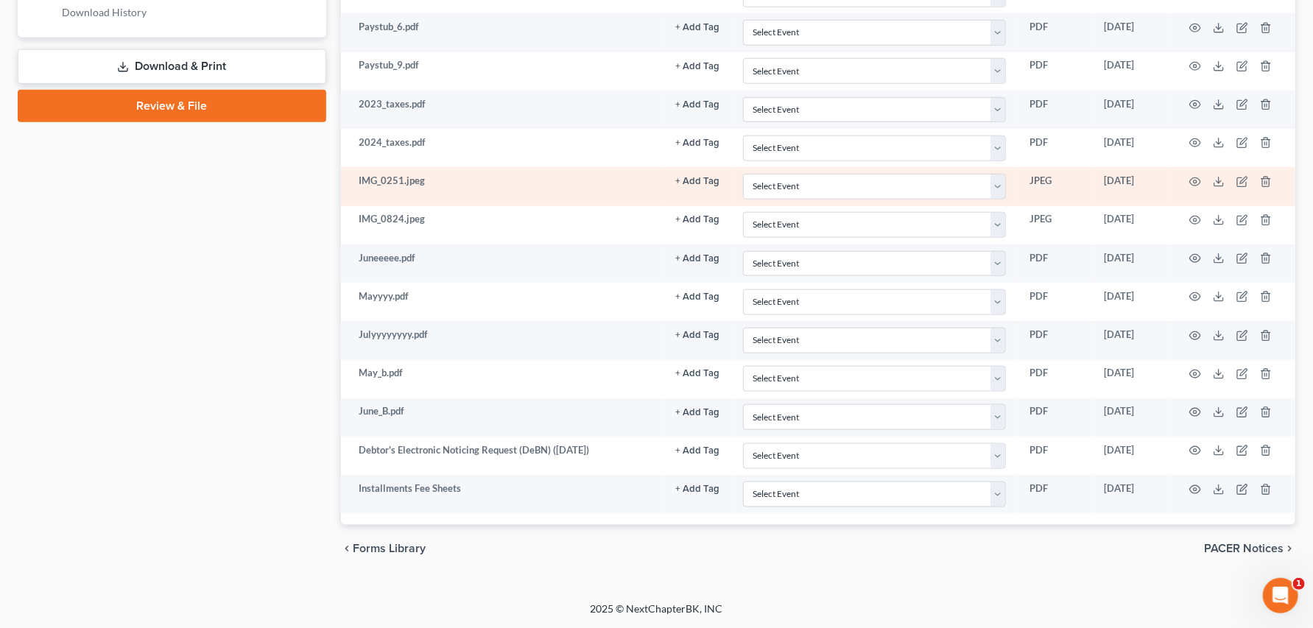
scroll to position [936, 0]
click at [1189, 188] on icon "button" at bounding box center [1195, 182] width 12 height 12
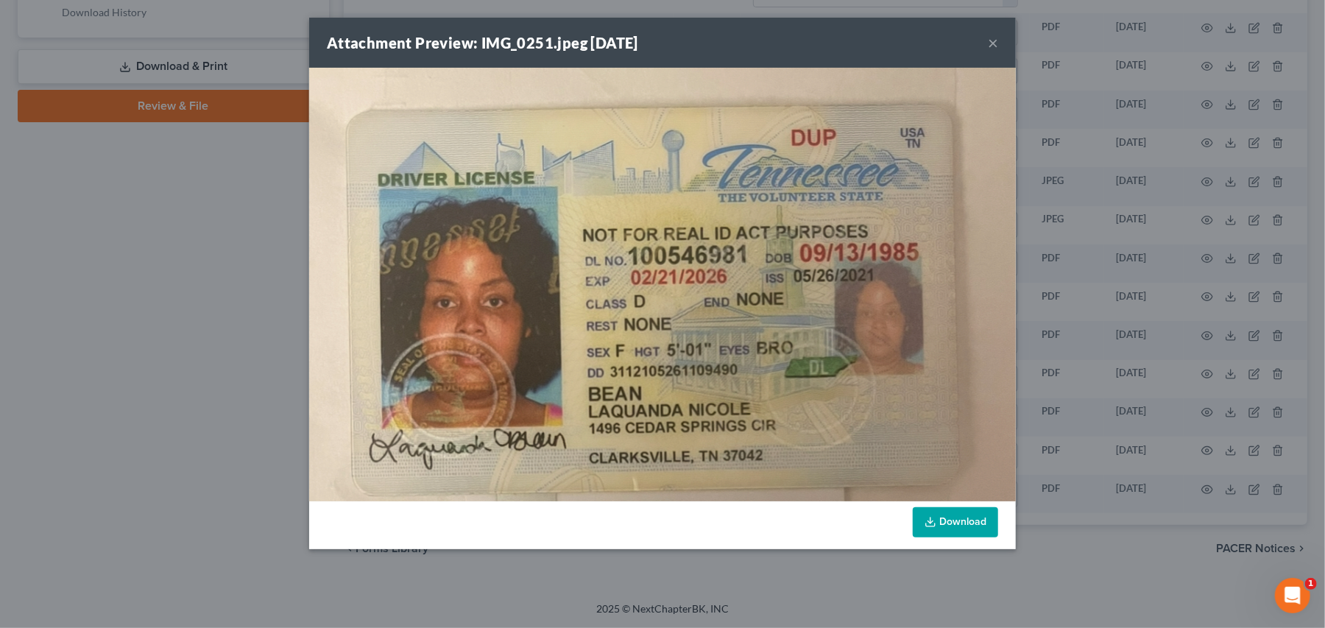
click at [998, 52] on button "×" at bounding box center [993, 43] width 10 height 18
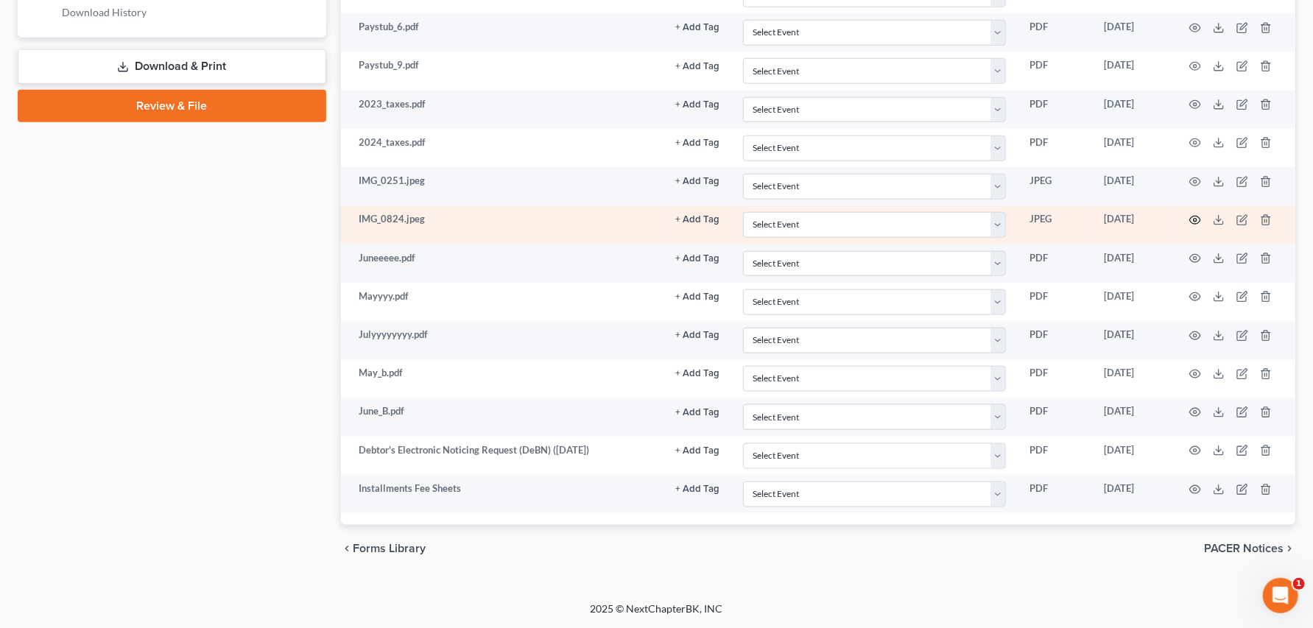
click at [1189, 226] on icon "button" at bounding box center [1195, 220] width 12 height 12
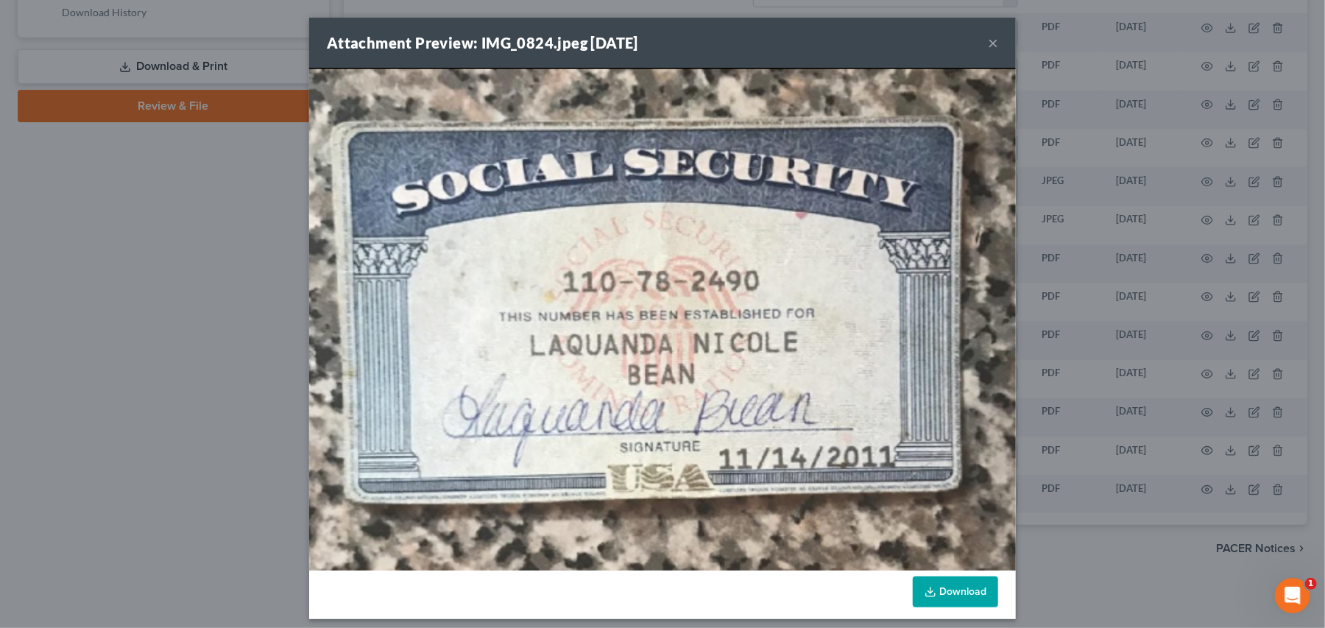
click at [998, 52] on button "×" at bounding box center [993, 43] width 10 height 18
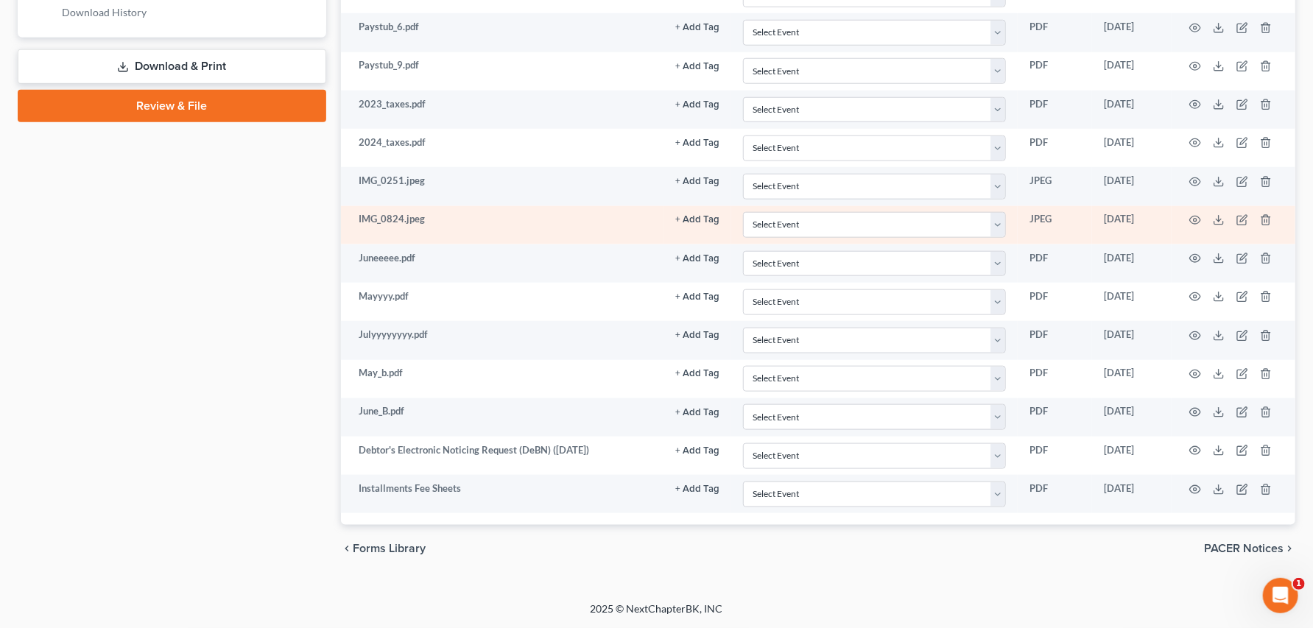
scroll to position [1099, 0]
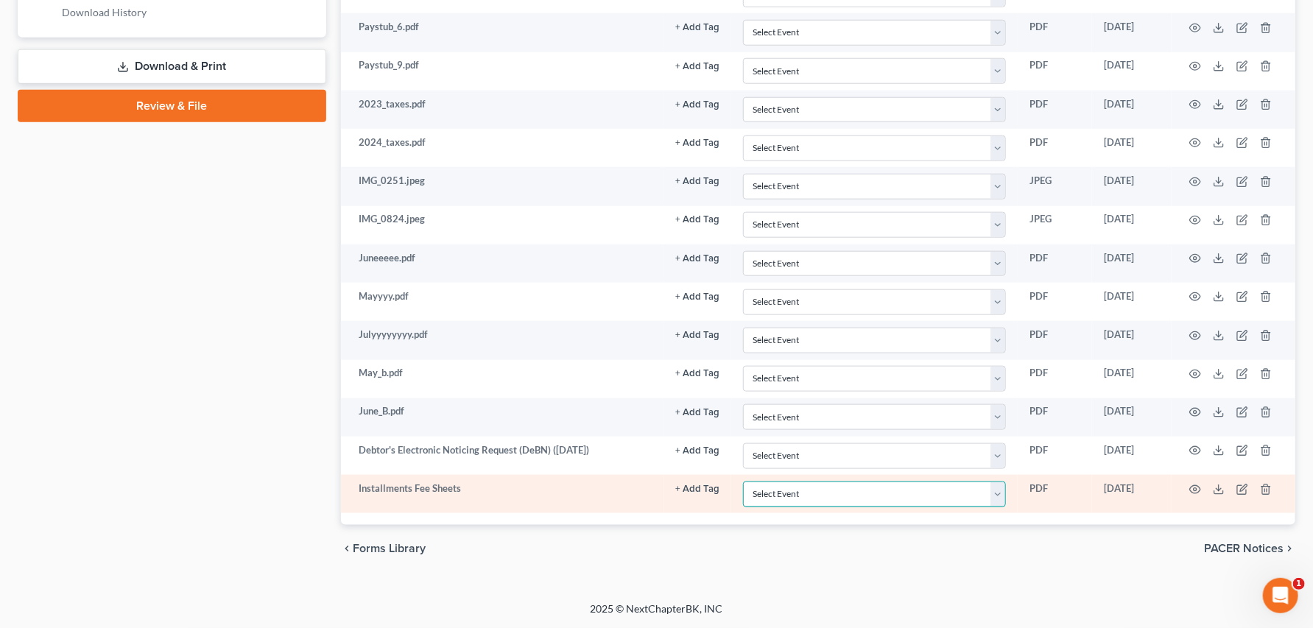
click at [933, 481] on select "Select Event Certificate of Credit Counseling Briefing (Debtor Only) Certificat…" at bounding box center [874, 494] width 263 height 26
select select "8"
click at [743, 481] on select "Select Event Certificate of Credit Counseling Briefing (Debtor Only) Certificat…" at bounding box center [874, 494] width 263 height 26
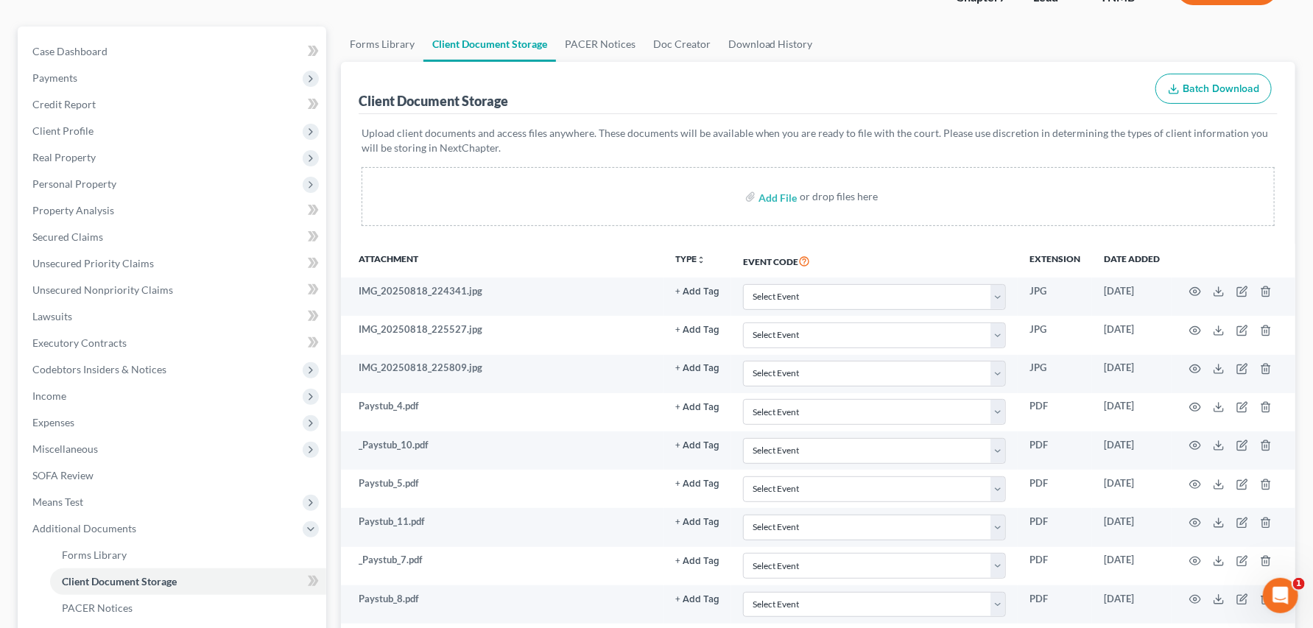
scroll to position [0, 0]
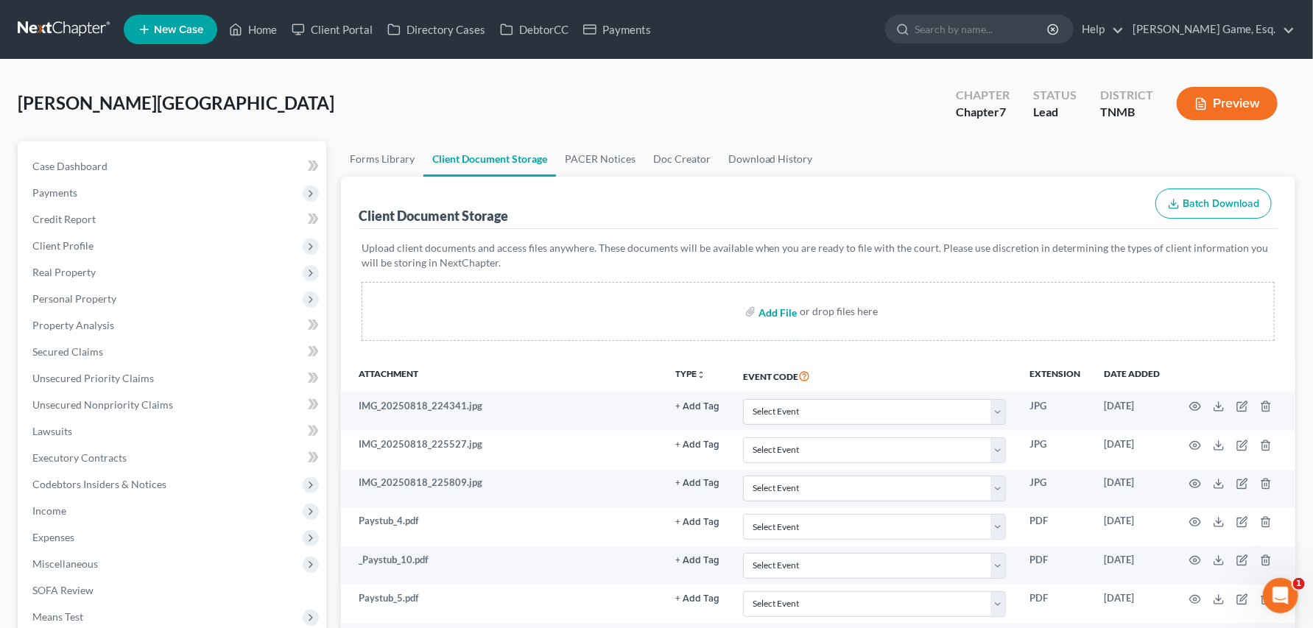
click at [774, 325] on input "file" at bounding box center [775, 311] width 35 height 27
type input "C:\fakepath\Bean CC.pdf"
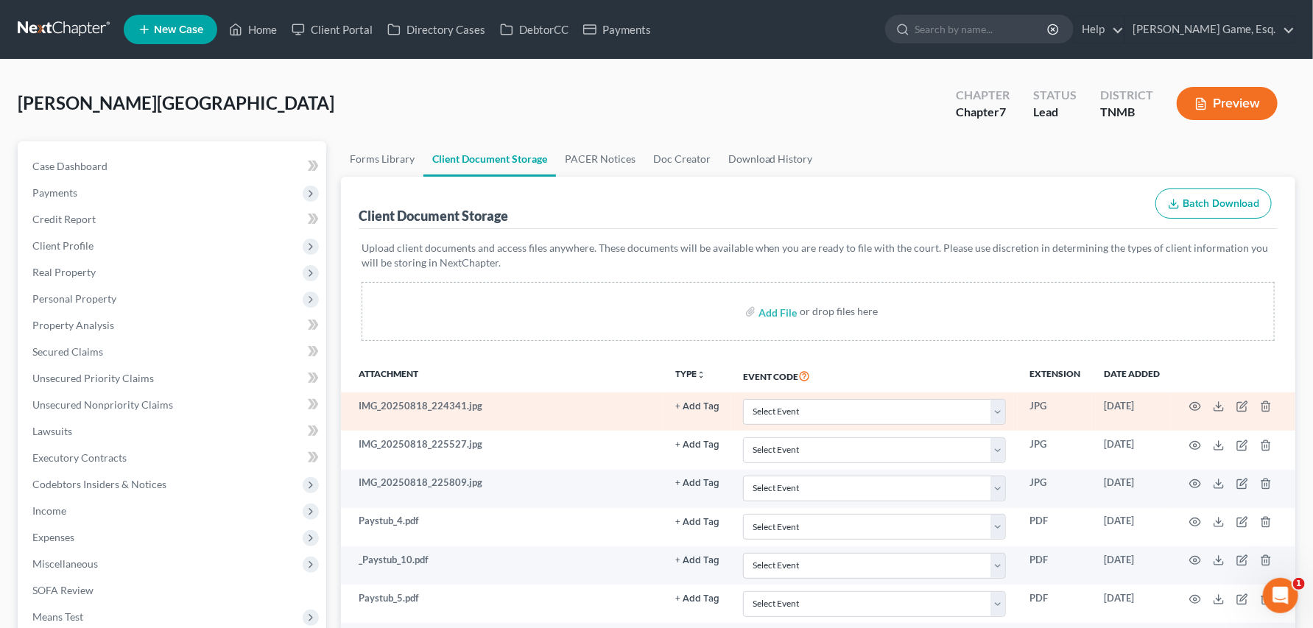
select select "8"
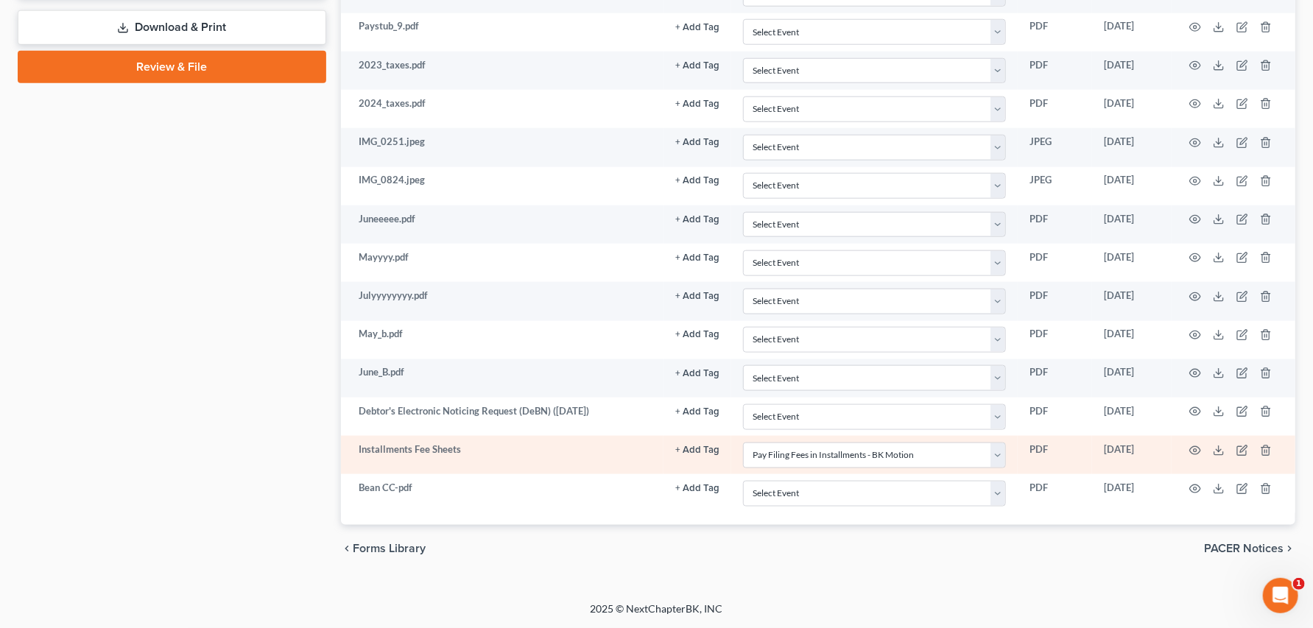
scroll to position [1146, 0]
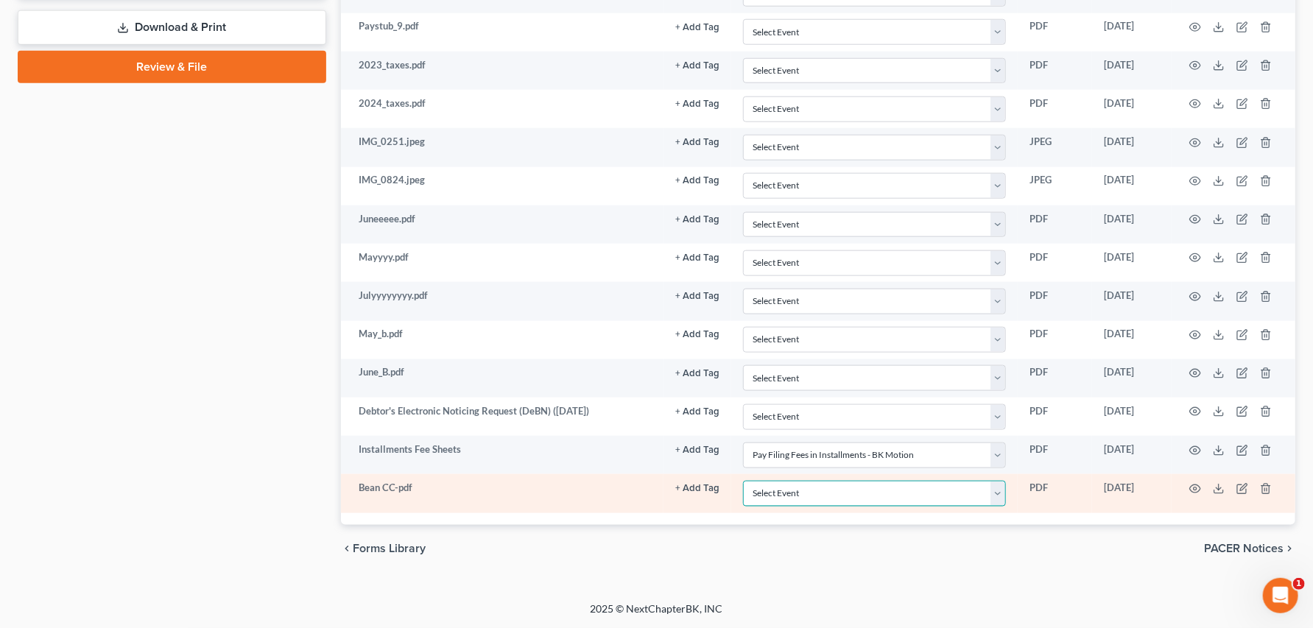
click at [929, 481] on select "Select Event Certificate of Credit Counseling Briefing (Debtor Only) Certificat…" at bounding box center [874, 494] width 263 height 26
select select "0"
click at [743, 481] on select "Select Event Certificate of Credit Counseling Briefing (Debtor Only) Certificat…" at bounding box center [874, 494] width 263 height 26
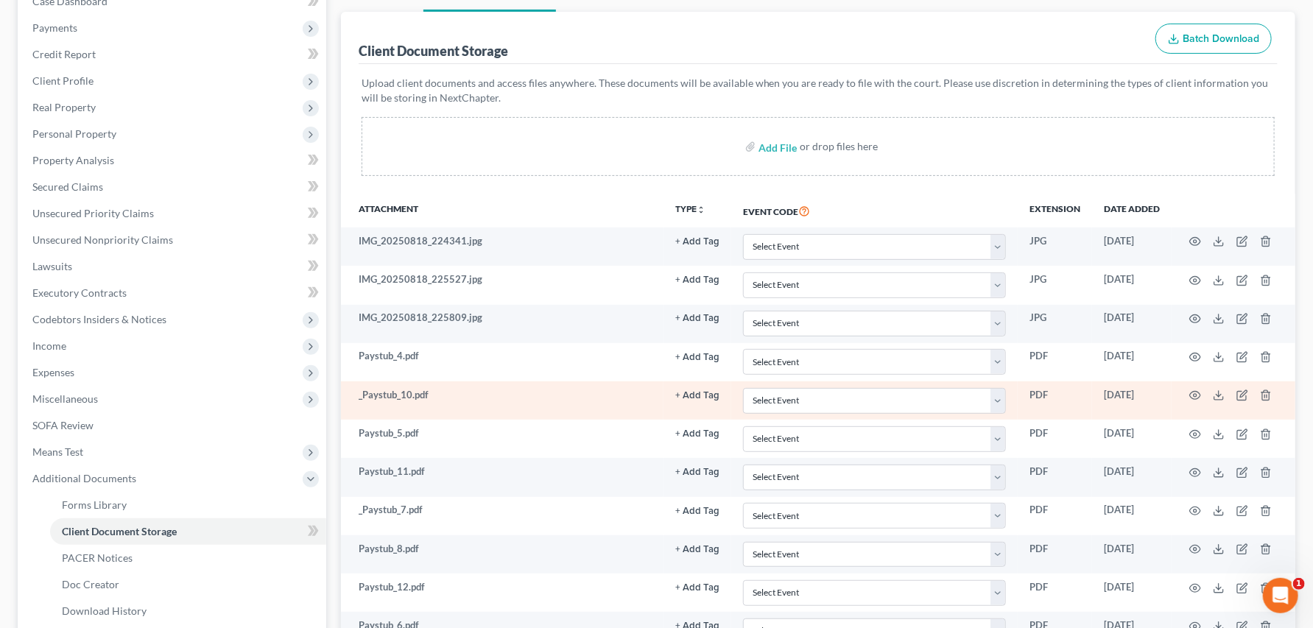
scroll to position [492, 0]
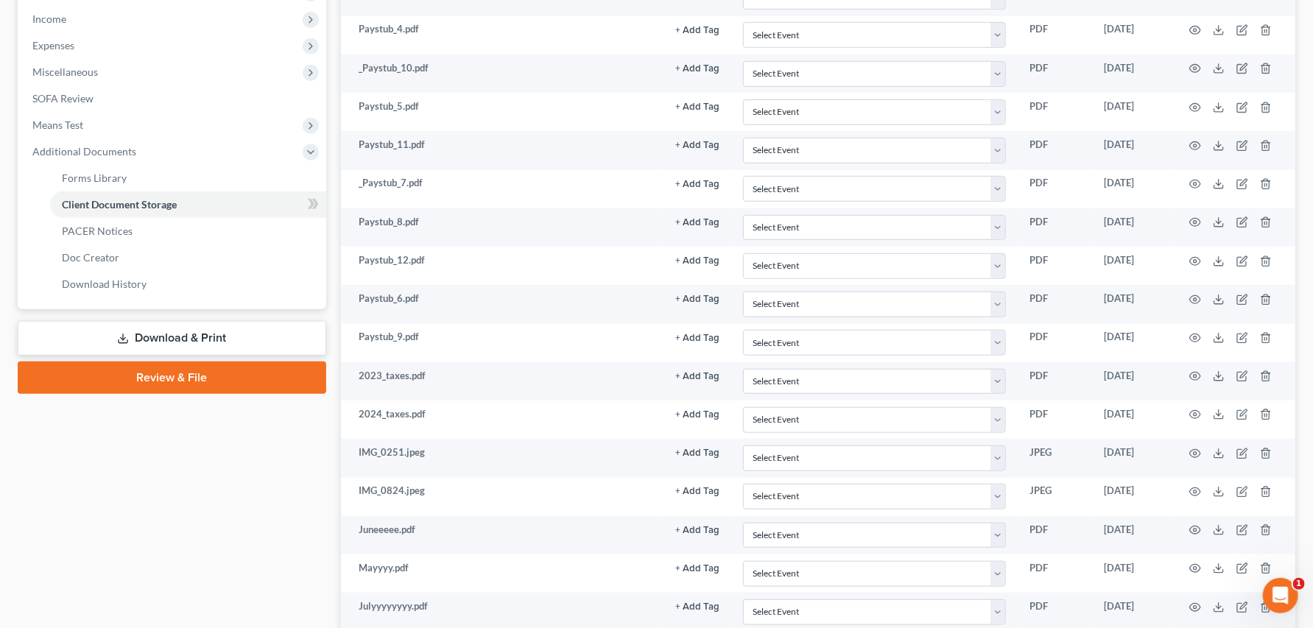
click at [217, 394] on link "Review & File" at bounding box center [172, 377] width 308 height 32
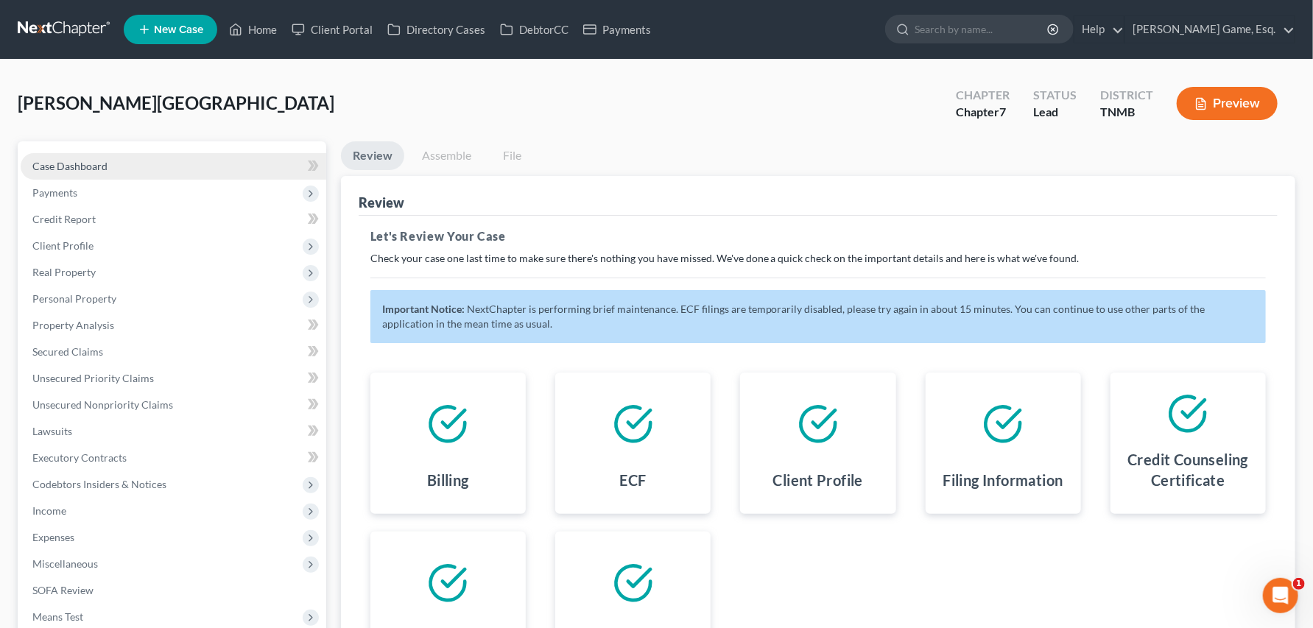
click at [104, 172] on span "Case Dashboard" at bounding box center [69, 166] width 75 height 13
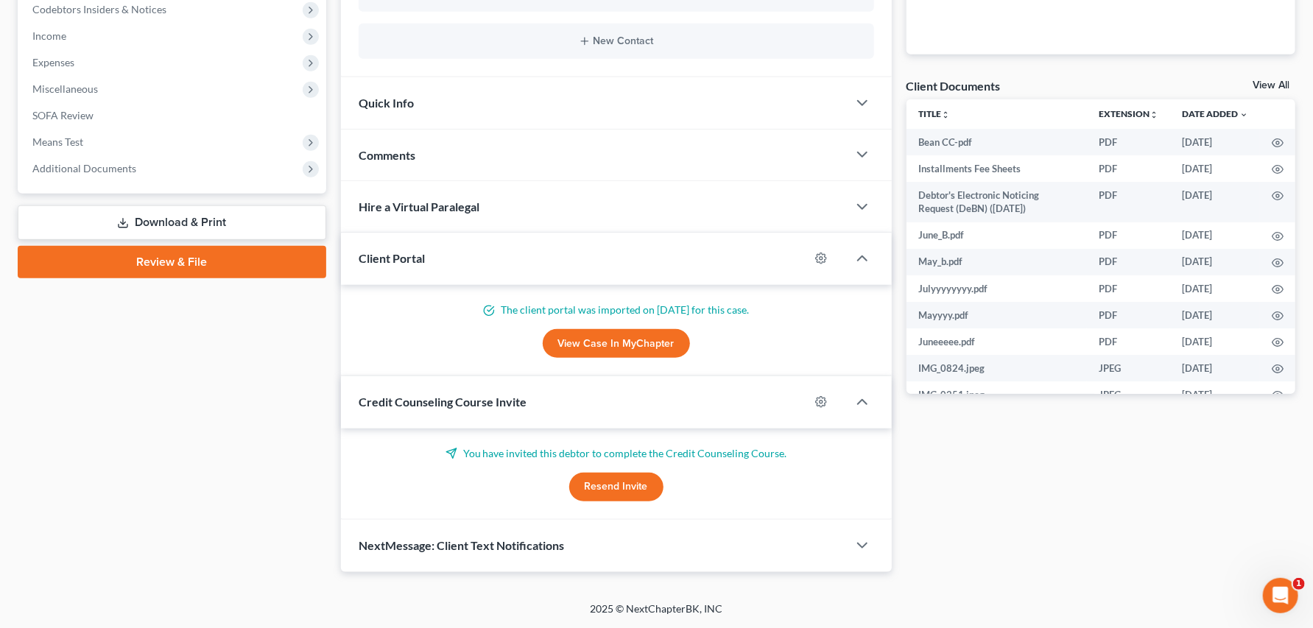
scroll to position [736, 0]
click at [193, 246] on link "Review & File" at bounding box center [172, 262] width 308 height 32
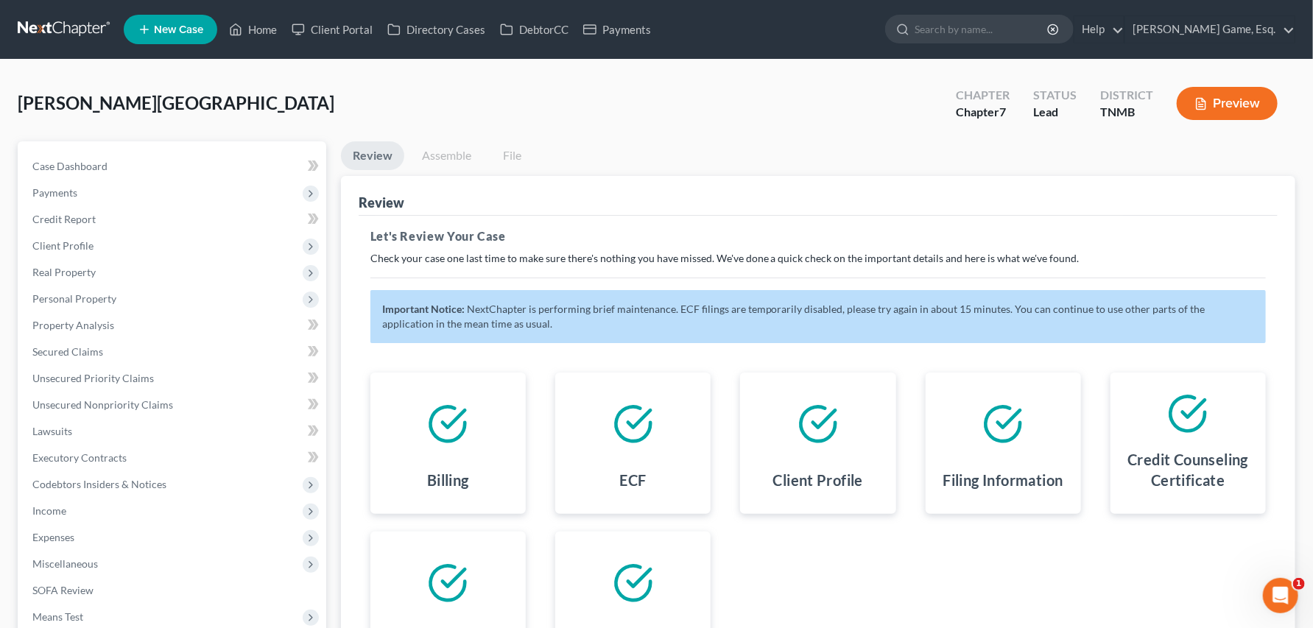
click at [389, 170] on link "Review" at bounding box center [372, 155] width 63 height 29
click at [107, 172] on span "Case Dashboard" at bounding box center [69, 166] width 75 height 13
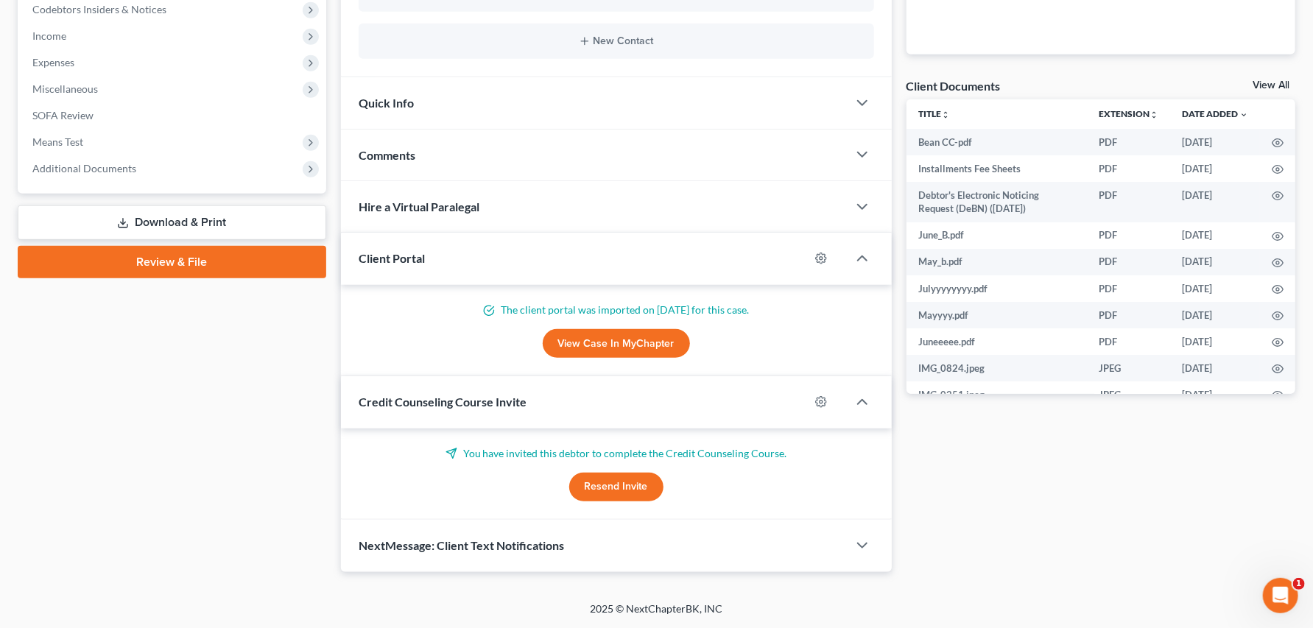
scroll to position [654, 0]
click at [169, 264] on link "Review & File" at bounding box center [172, 262] width 308 height 32
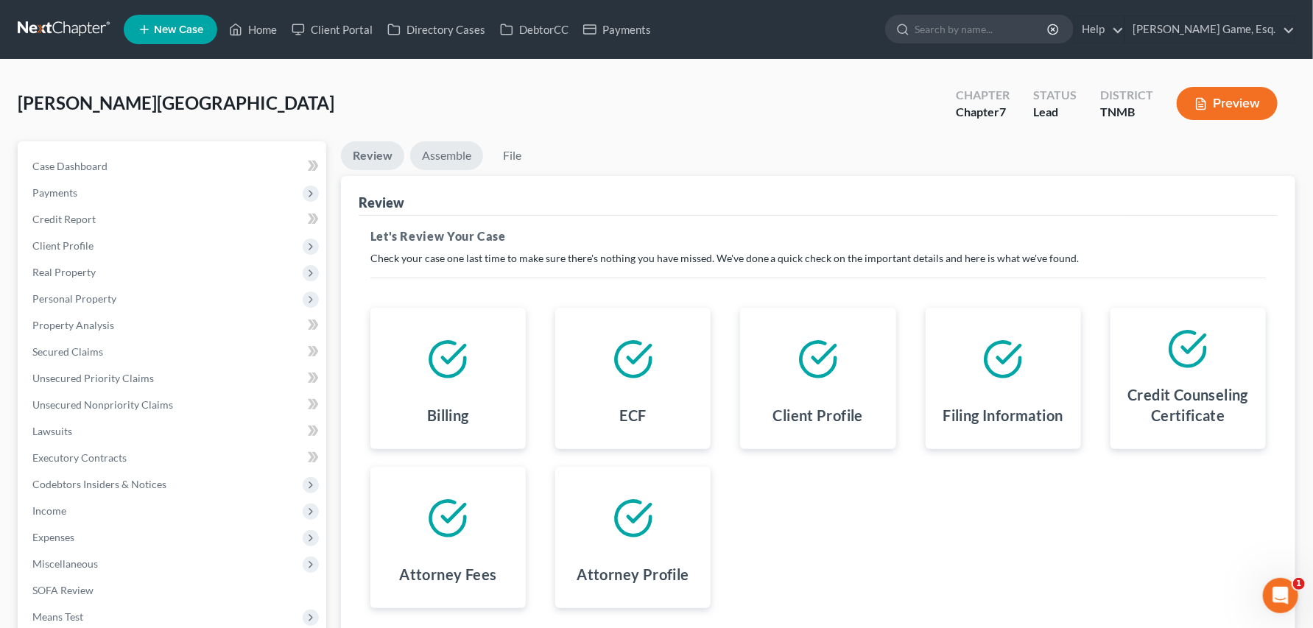
click at [481, 170] on link "Assemble" at bounding box center [446, 155] width 73 height 29
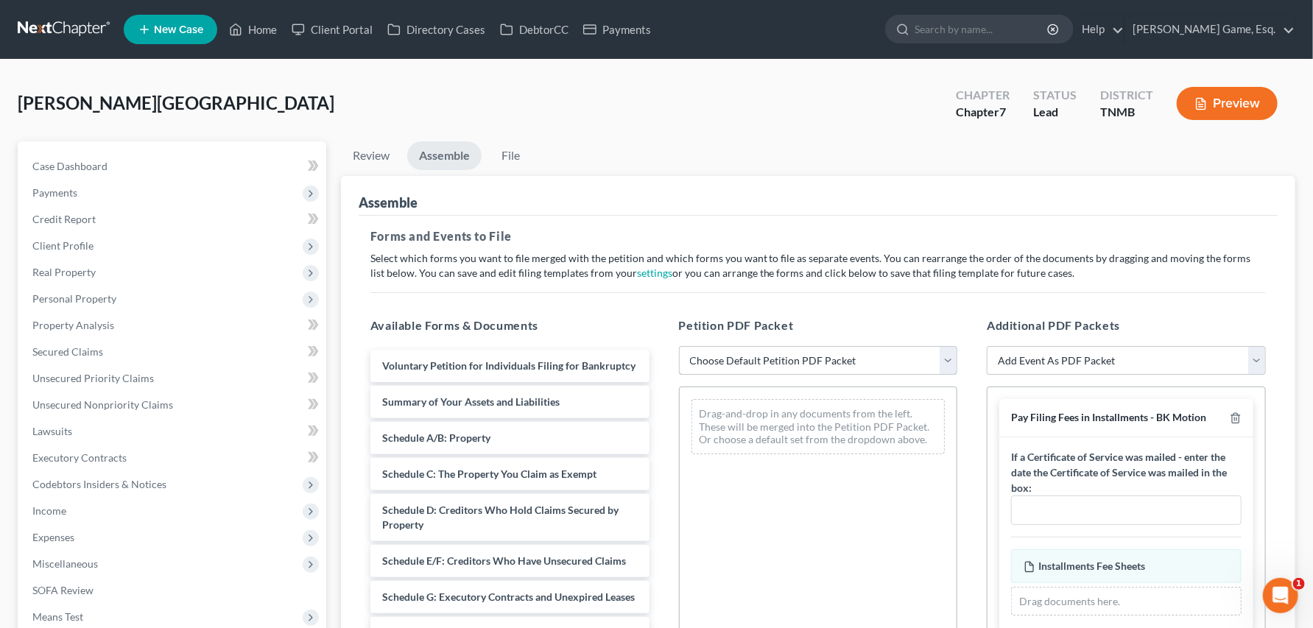
click at [941, 375] on select "Choose Default Petition PDF Packet Emergency Filing (Voluntary Petition and Cre…" at bounding box center [818, 360] width 279 height 29
select select "1"
click at [681, 375] on select "Choose Default Petition PDF Packet Emergency Filing (Voluntary Petition and Cre…" at bounding box center [818, 360] width 279 height 29
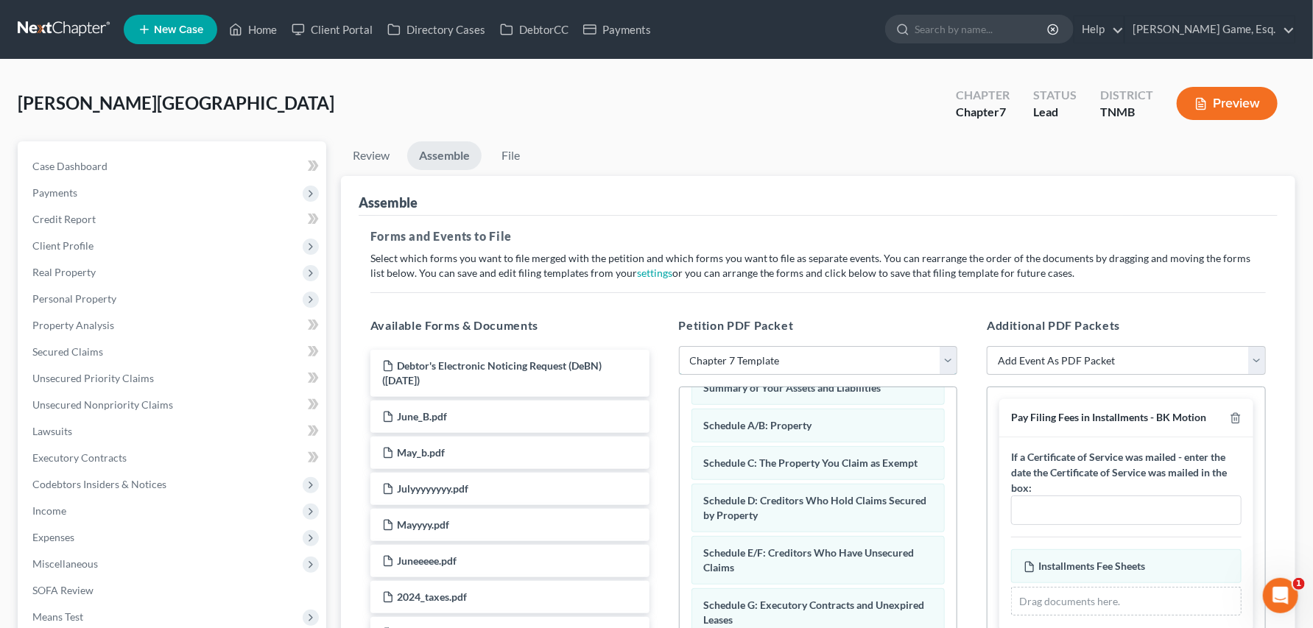
scroll to position [327, 0]
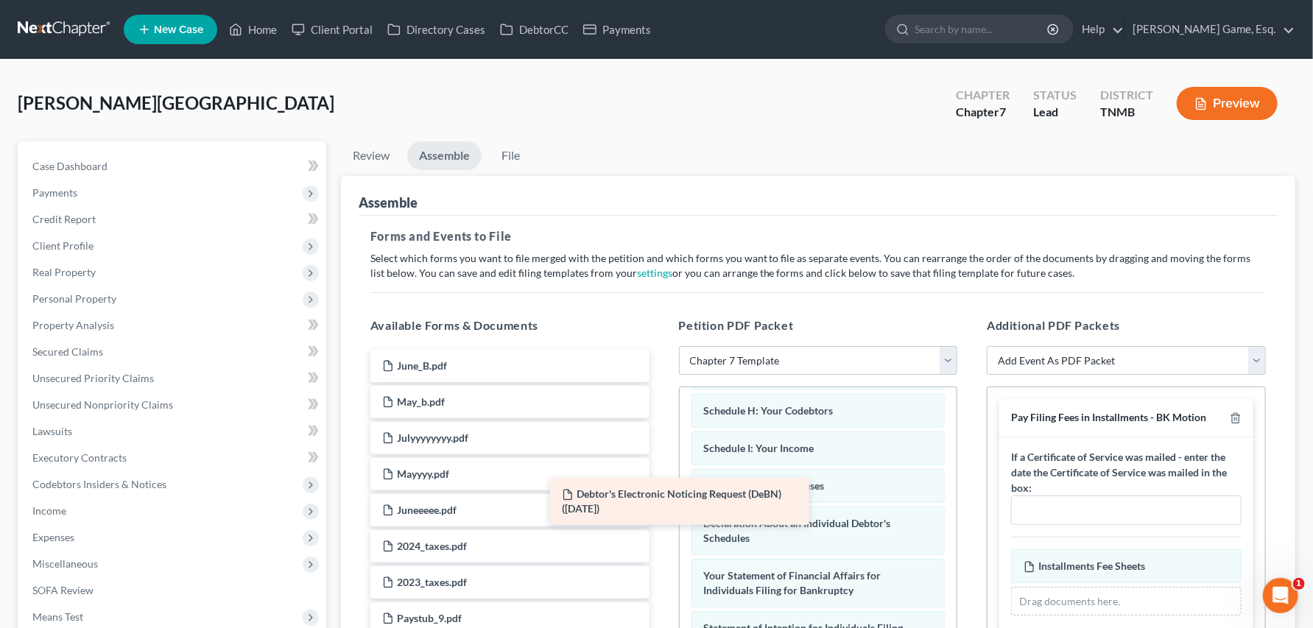
drag, startPoint x: 565, startPoint y: 477, endPoint x: 790, endPoint y: 515, distance: 228.4
click at [661, 515] on div "Debtor's Electronic Noticing Request (DeBN) (08/19/2025) Debtor's Electronic No…" at bounding box center [510, 636] width 303 height 573
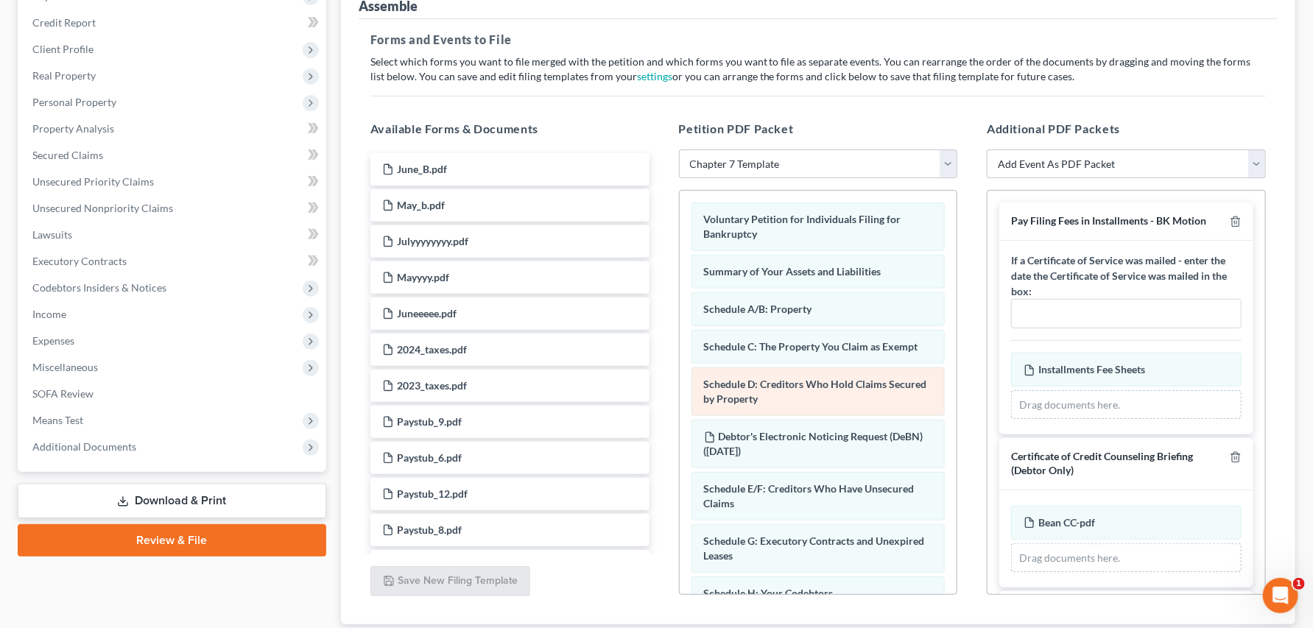
scroll to position [0, 0]
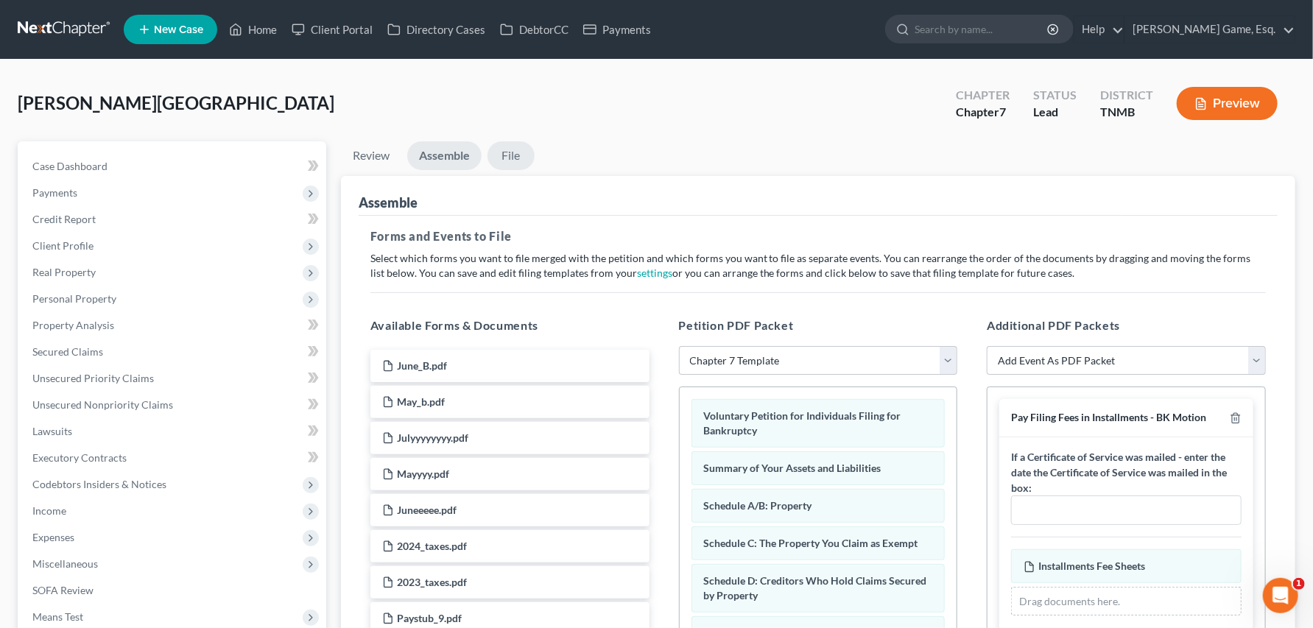
click at [534, 170] on link "File" at bounding box center [510, 155] width 47 height 29
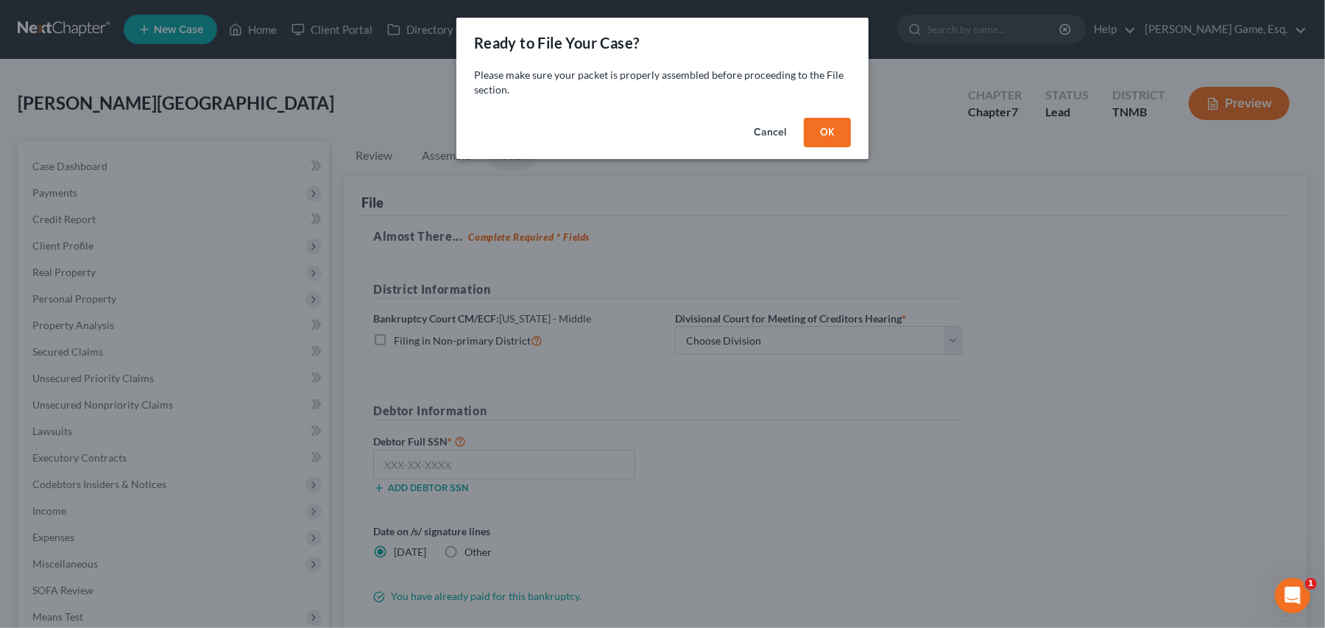
click at [851, 147] on button "OK" at bounding box center [827, 132] width 47 height 29
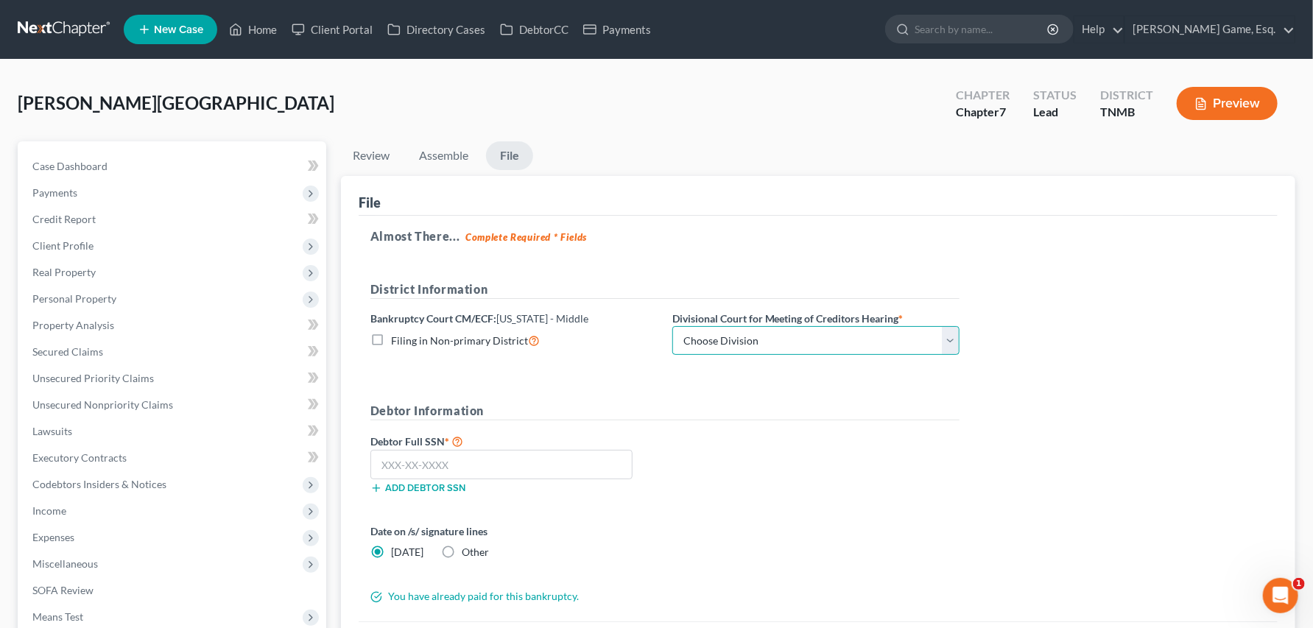
click at [959, 356] on select "Choose Division Columbia Cookeville Nashville" at bounding box center [815, 340] width 287 height 29
select select "2"
click at [755, 356] on select "Choose Division Columbia Cookeville Nashville" at bounding box center [815, 340] width 287 height 29
click at [451, 479] on input "text" at bounding box center [501, 464] width 262 height 29
type input "110-78-2490"
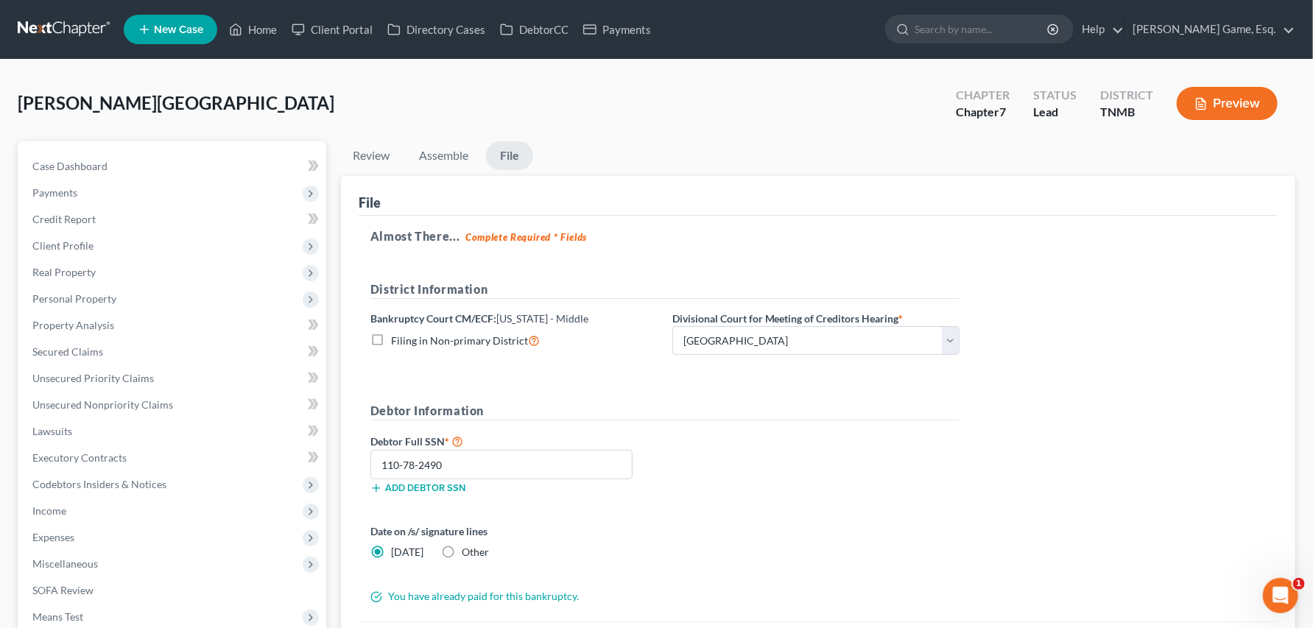
click at [640, 484] on form "District Information Bankruptcy Court CM/ECF: Tennessee - Middle Filing in Non-…" at bounding box center [664, 442] width 589 height 324
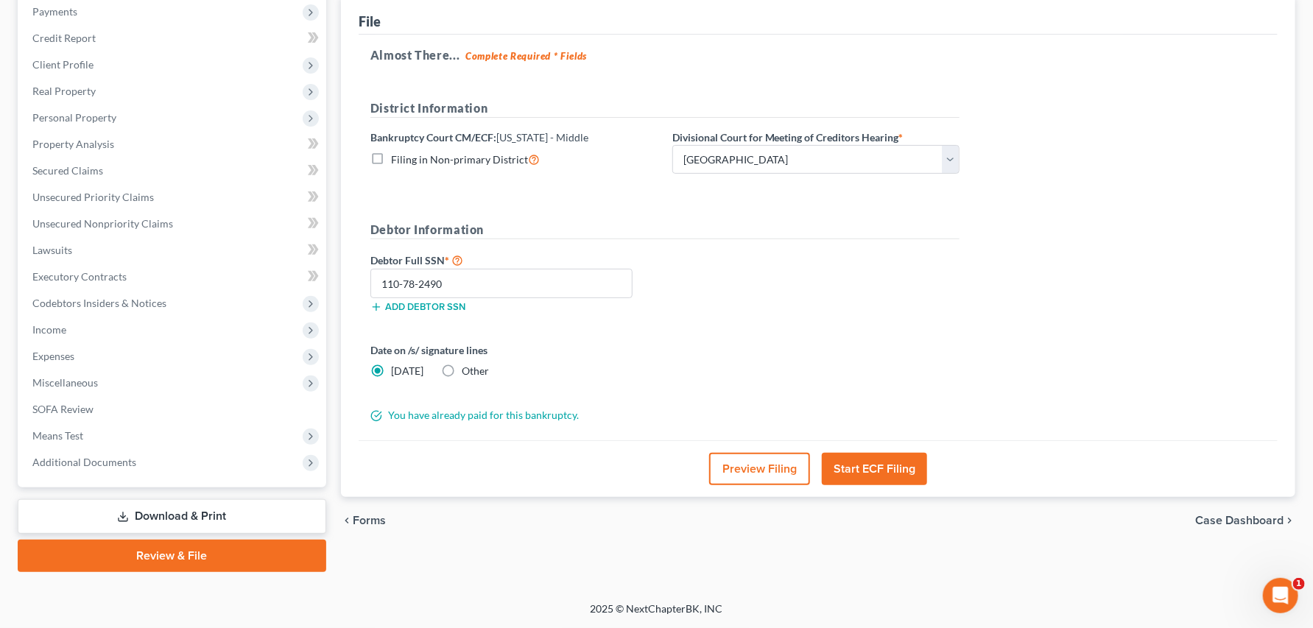
click at [854, 480] on button "Start ECF Filing" at bounding box center [874, 469] width 105 height 32
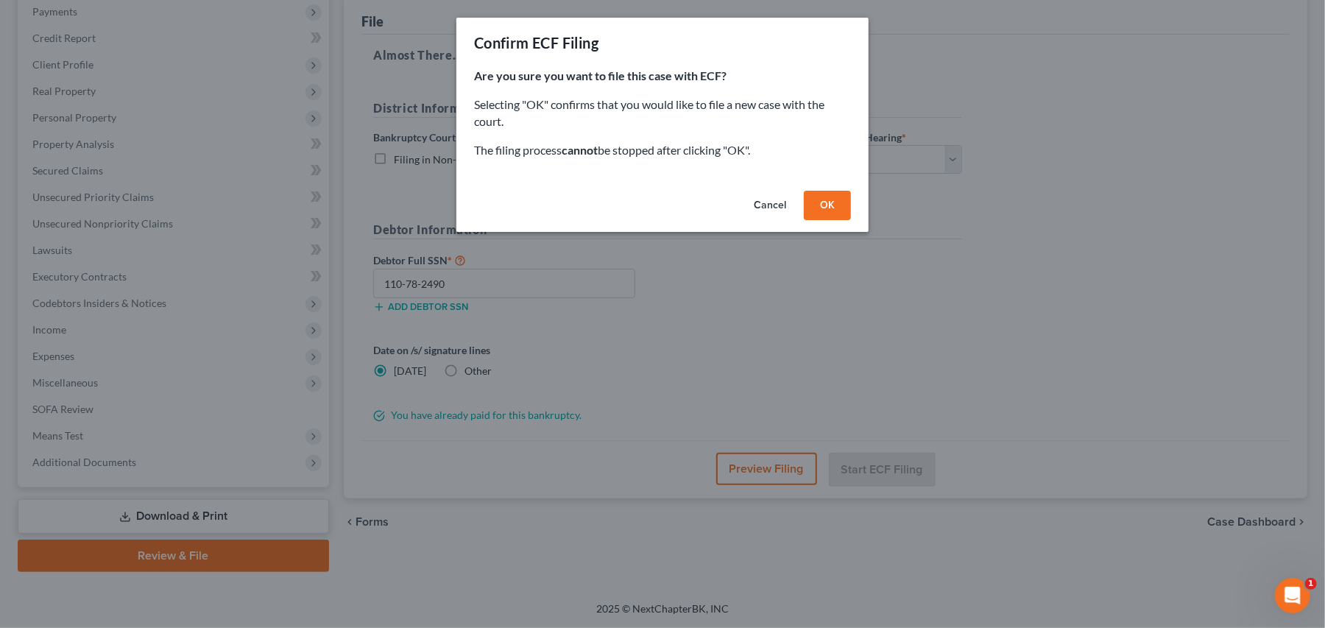
click at [851, 220] on button "OK" at bounding box center [827, 205] width 47 height 29
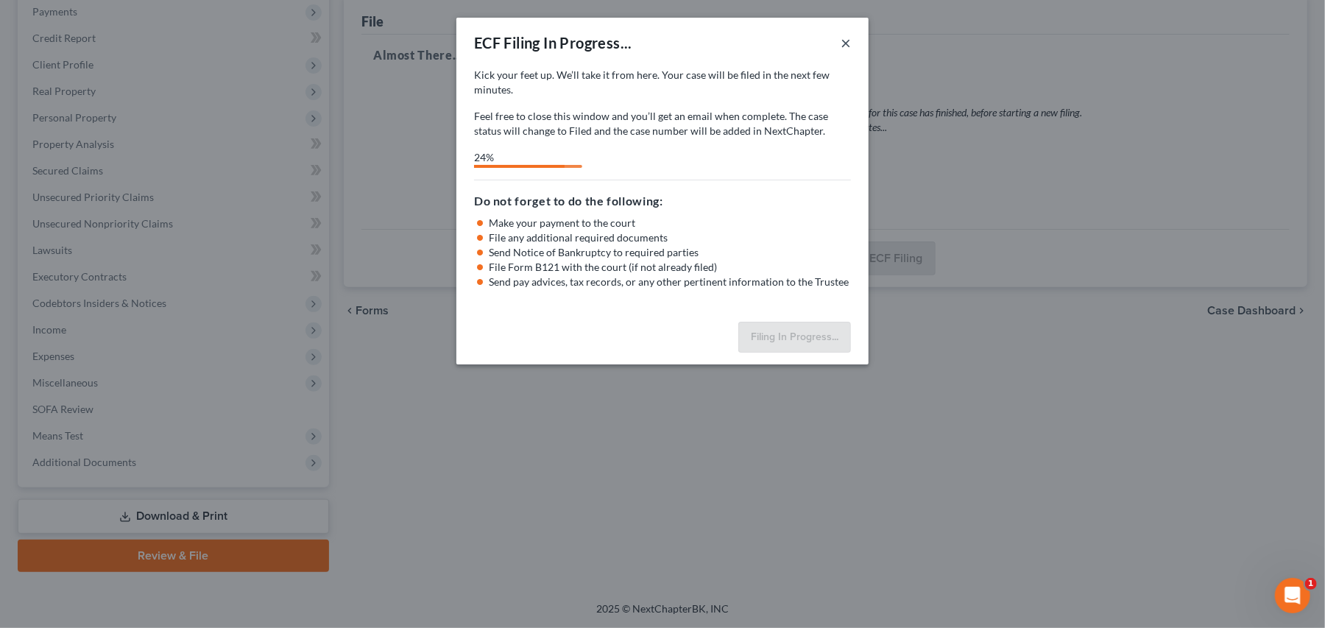
click at [851, 52] on button "×" at bounding box center [846, 43] width 10 height 18
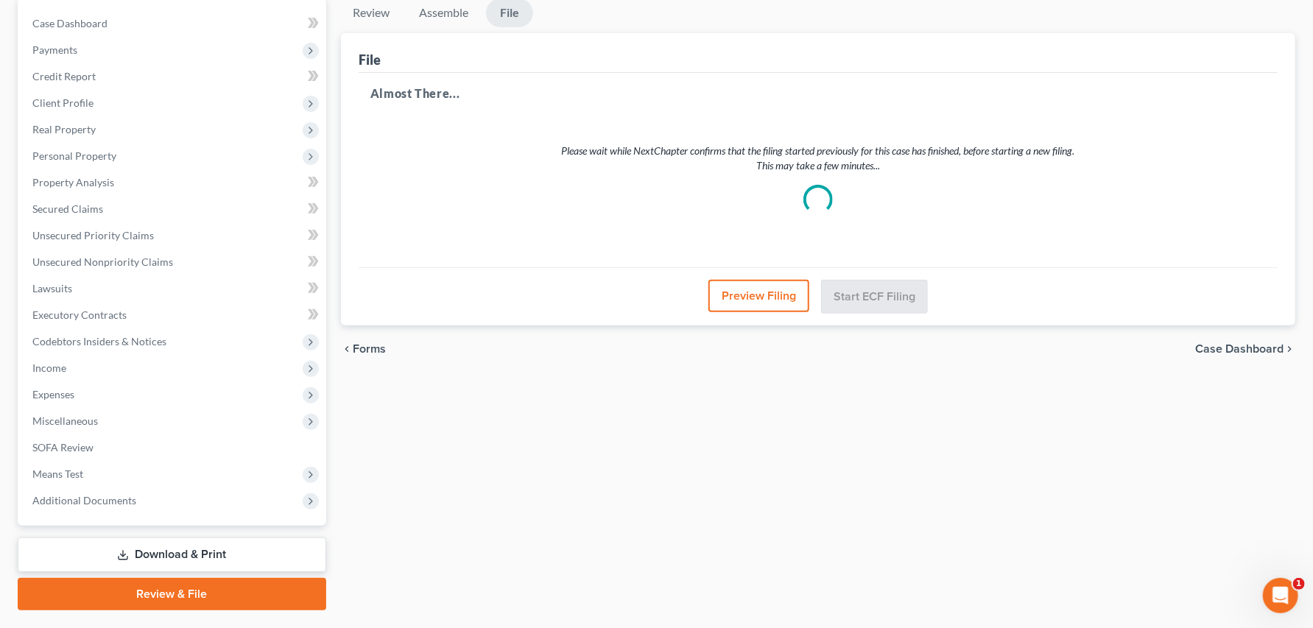
scroll to position [0, 0]
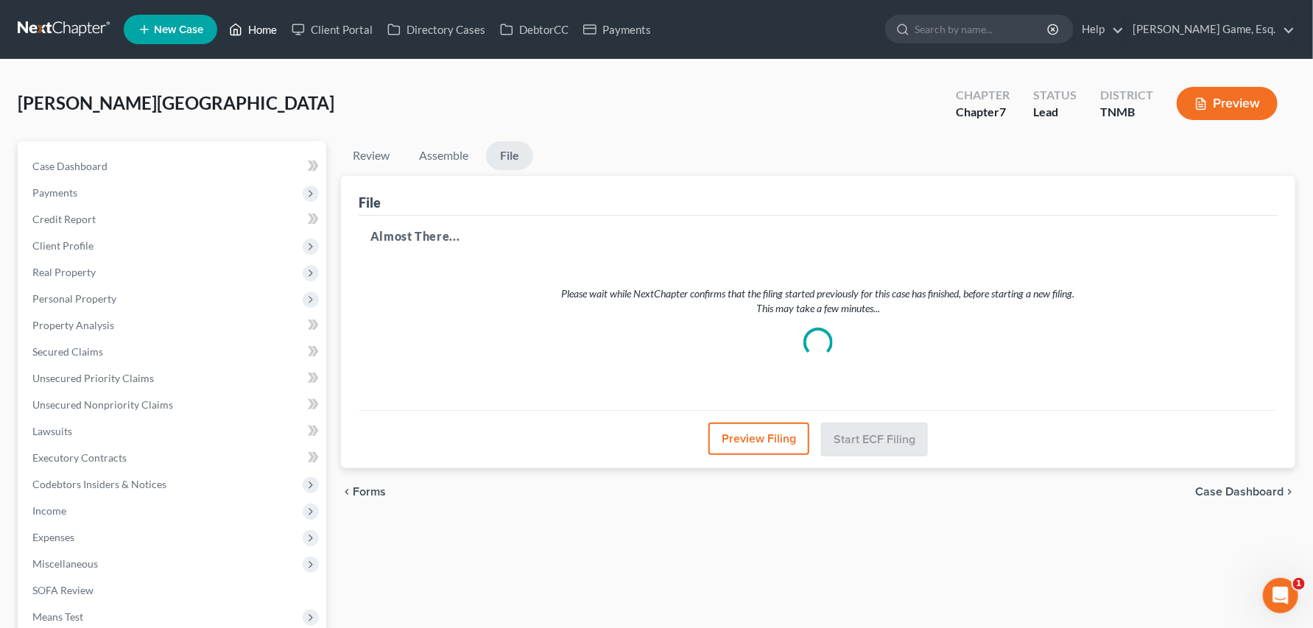
click at [284, 36] on link "Home" at bounding box center [253, 29] width 63 height 27
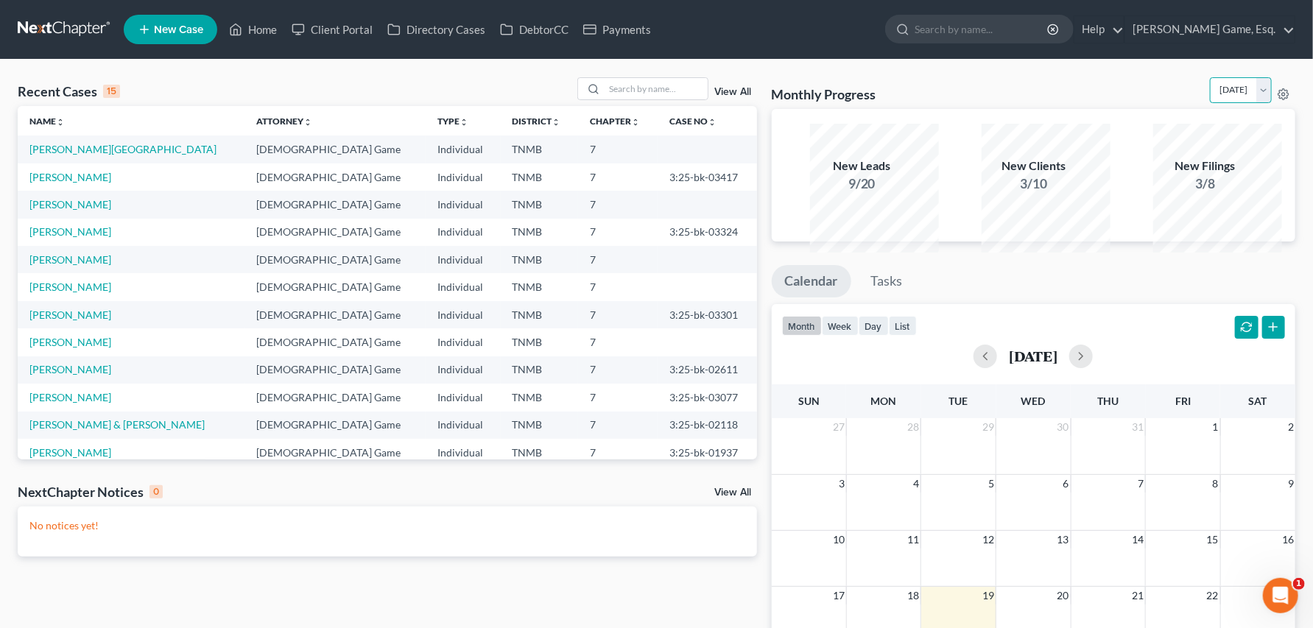
click at [1255, 103] on select "August 2025 July 2025 June 2025 May 2025 April 2025 March 2025 February 2025 Ja…" at bounding box center [1241, 90] width 62 height 26
click at [1210, 96] on select "August 2025 July 2025 June 2025 May 2025 April 2025 March 2025 February 2025 Ja…" at bounding box center [1241, 90] width 62 height 26
click at [1254, 103] on select "August 2025 July 2025 June 2025 May 2025 April 2025 March 2025 February 2025 Ja…" at bounding box center [1241, 90] width 62 height 26
select select "0"
click at [1210, 96] on select "August 2025 July 2025 June 2025 May 2025 April 2025 March 2025 February 2025 Ja…" at bounding box center [1241, 90] width 62 height 26
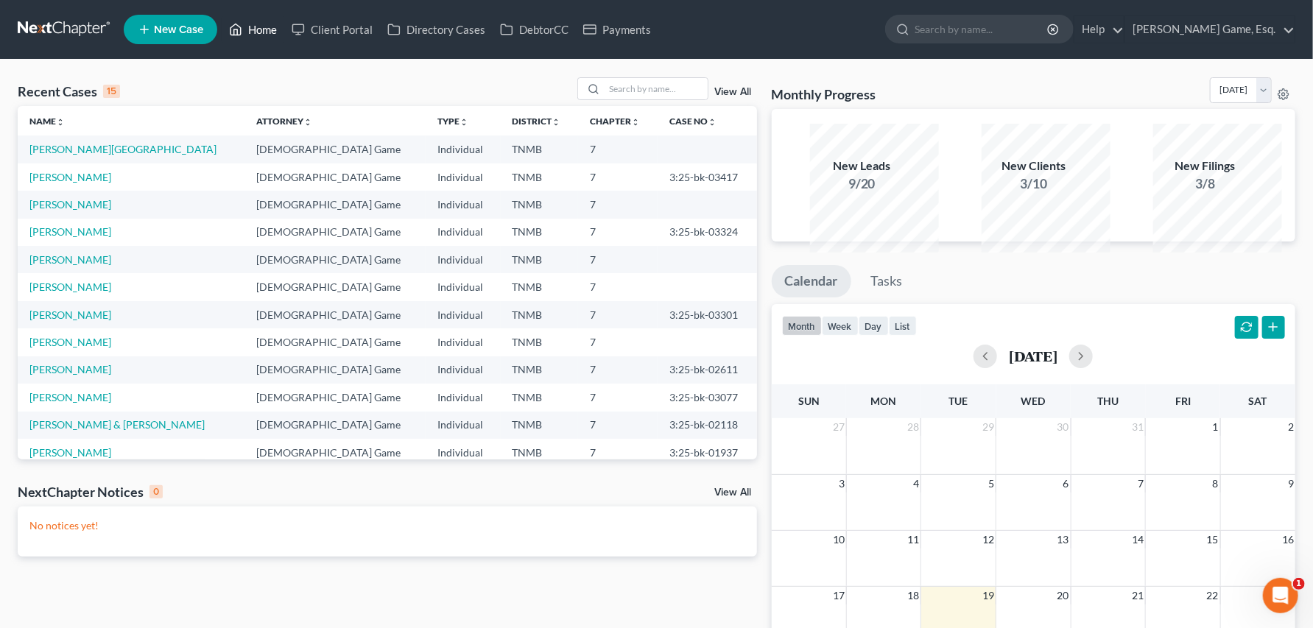
click at [284, 38] on link "Home" at bounding box center [253, 29] width 63 height 27
click at [84, 155] on link "[PERSON_NAME][GEOGRAPHIC_DATA]" at bounding box center [122, 149] width 187 height 13
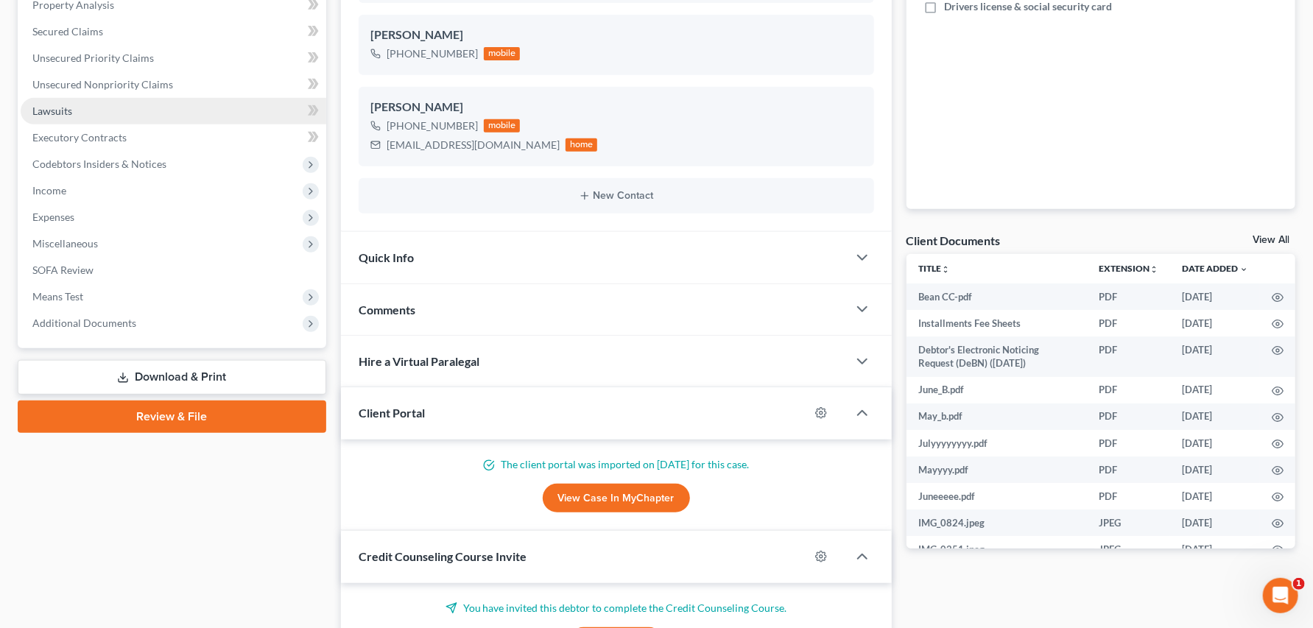
scroll to position [490, 0]
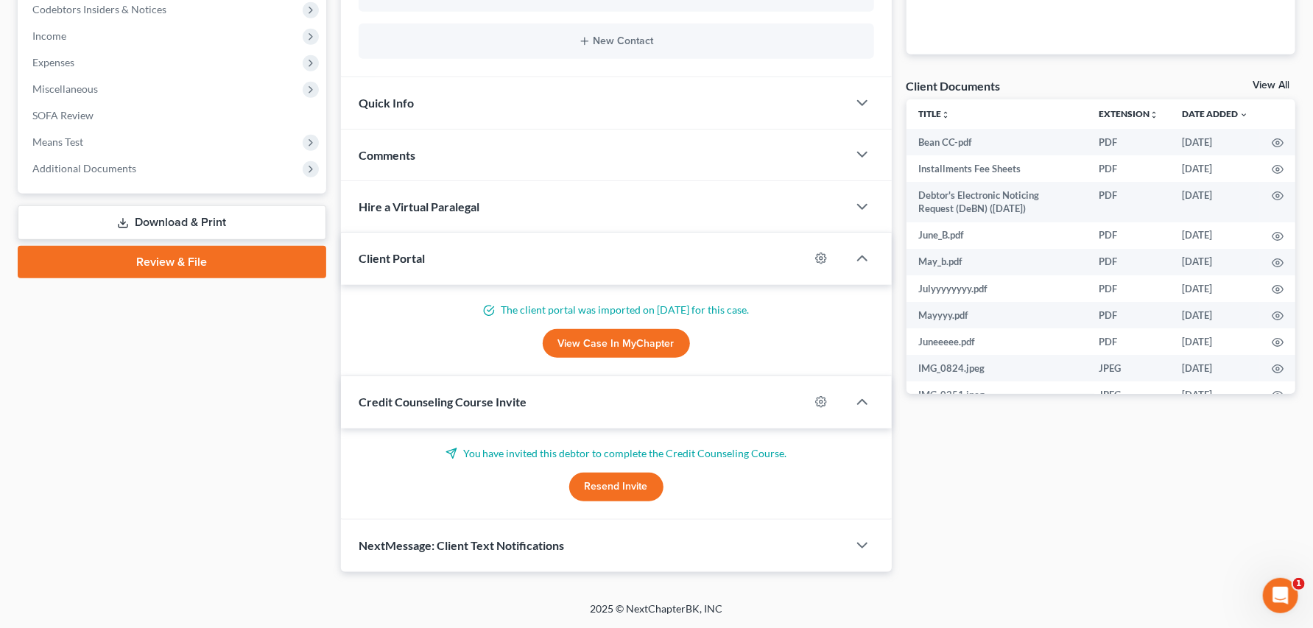
click at [133, 278] on link "Review & File" at bounding box center [172, 262] width 308 height 32
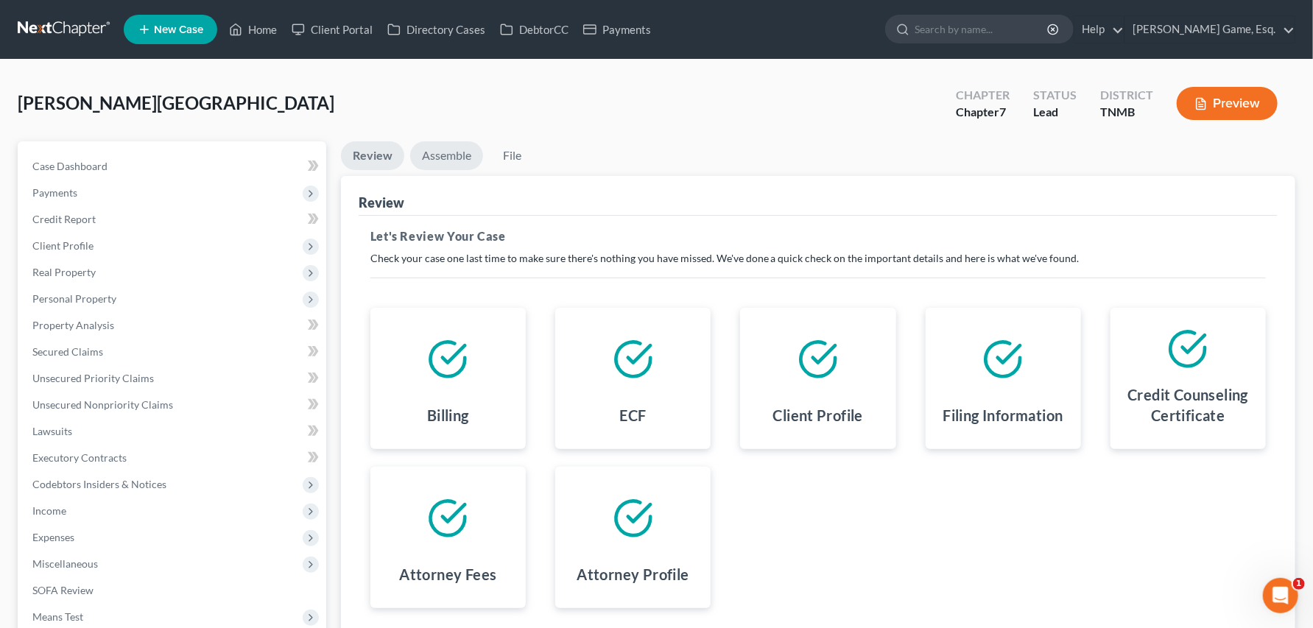
click at [483, 170] on link "Assemble" at bounding box center [446, 155] width 73 height 29
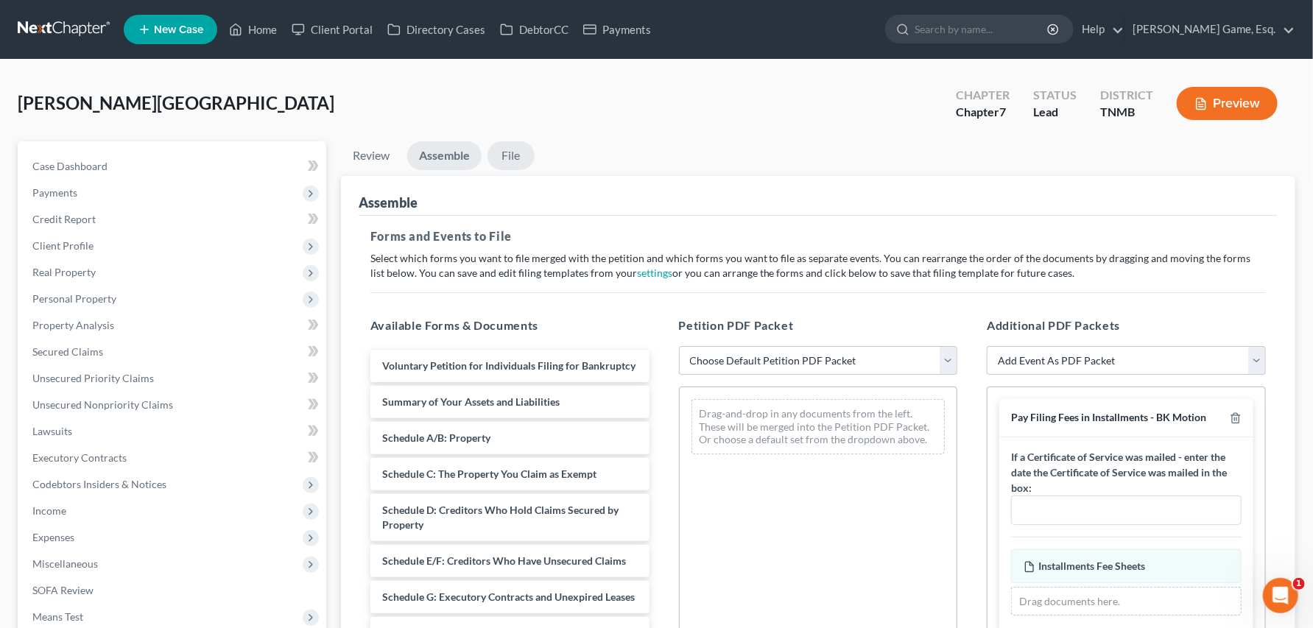
click at [534, 170] on link "File" at bounding box center [510, 155] width 47 height 29
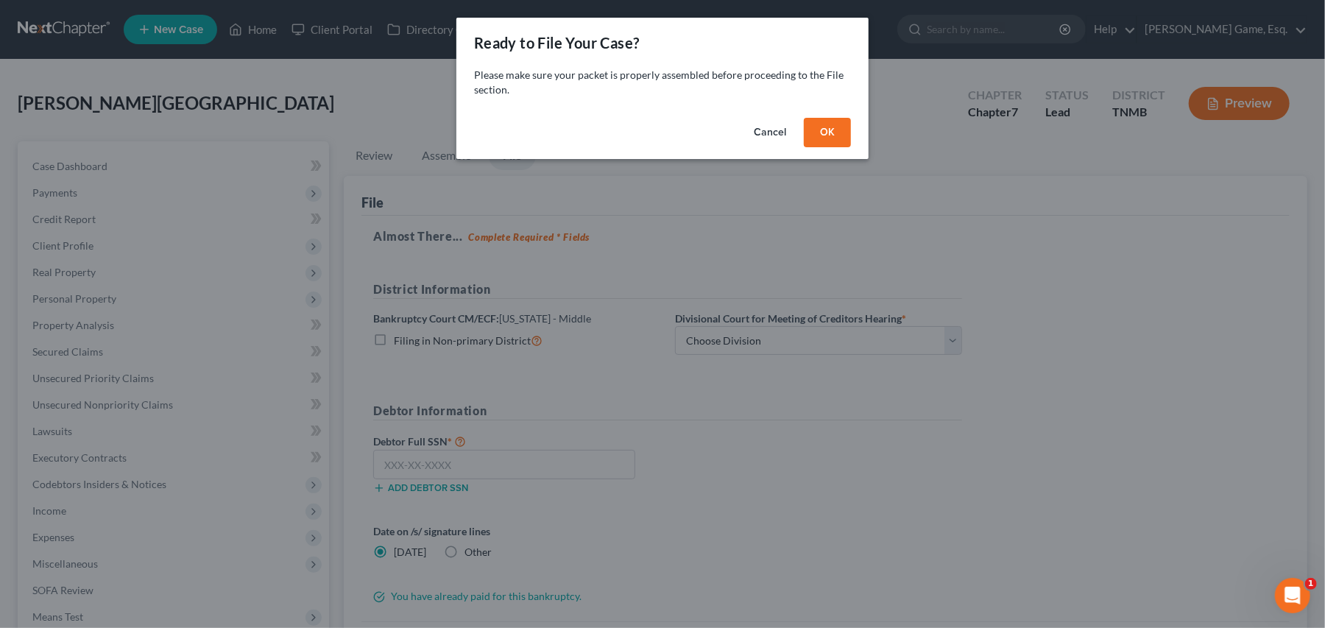
click at [851, 147] on button "OK" at bounding box center [827, 132] width 47 height 29
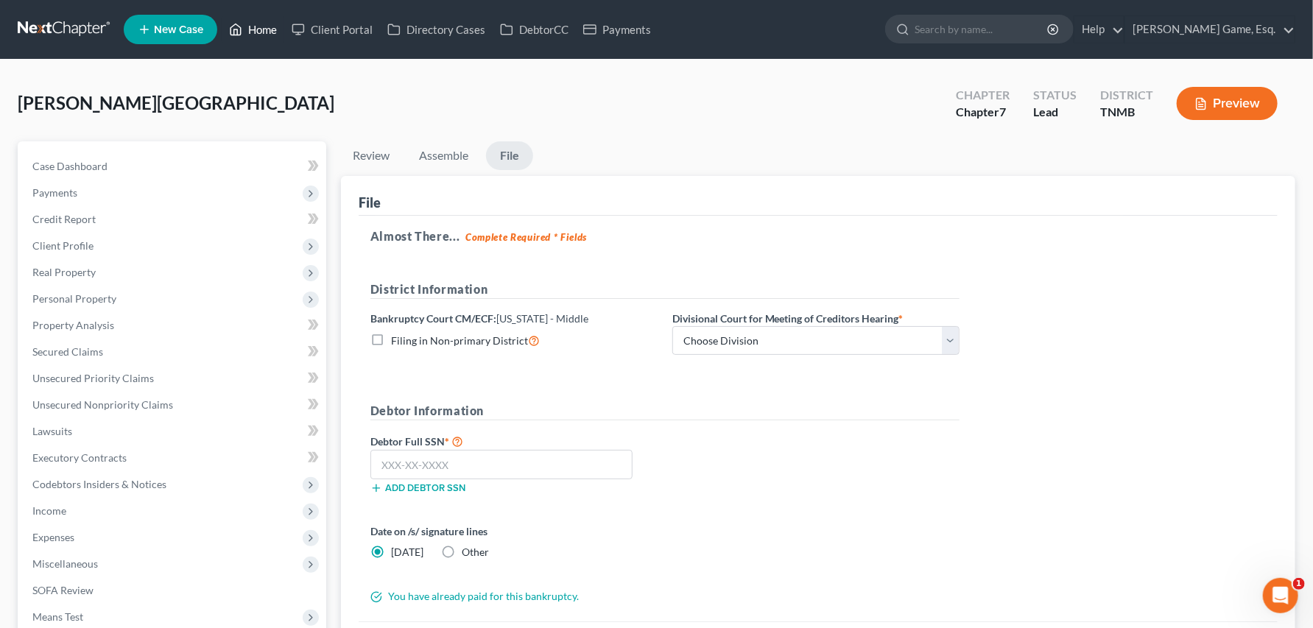
click at [284, 39] on link "Home" at bounding box center [253, 29] width 63 height 27
